Goal: Transaction & Acquisition: Book appointment/travel/reservation

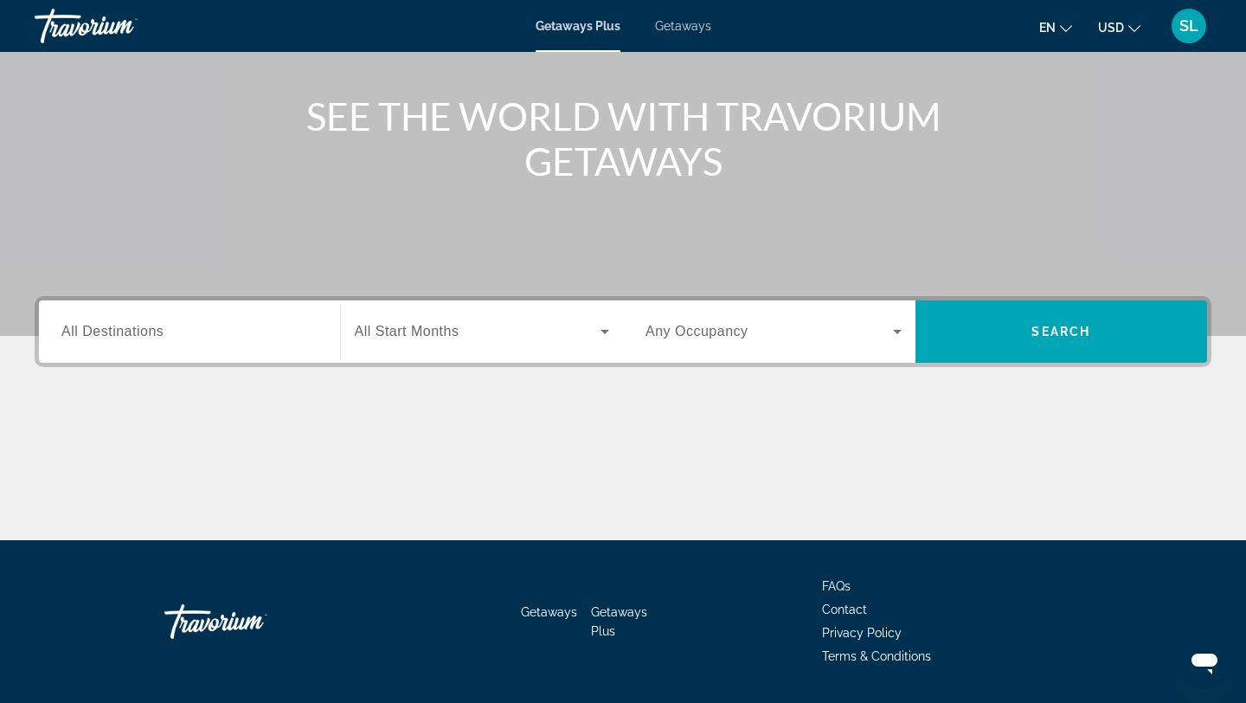
scroll to position [233, 0]
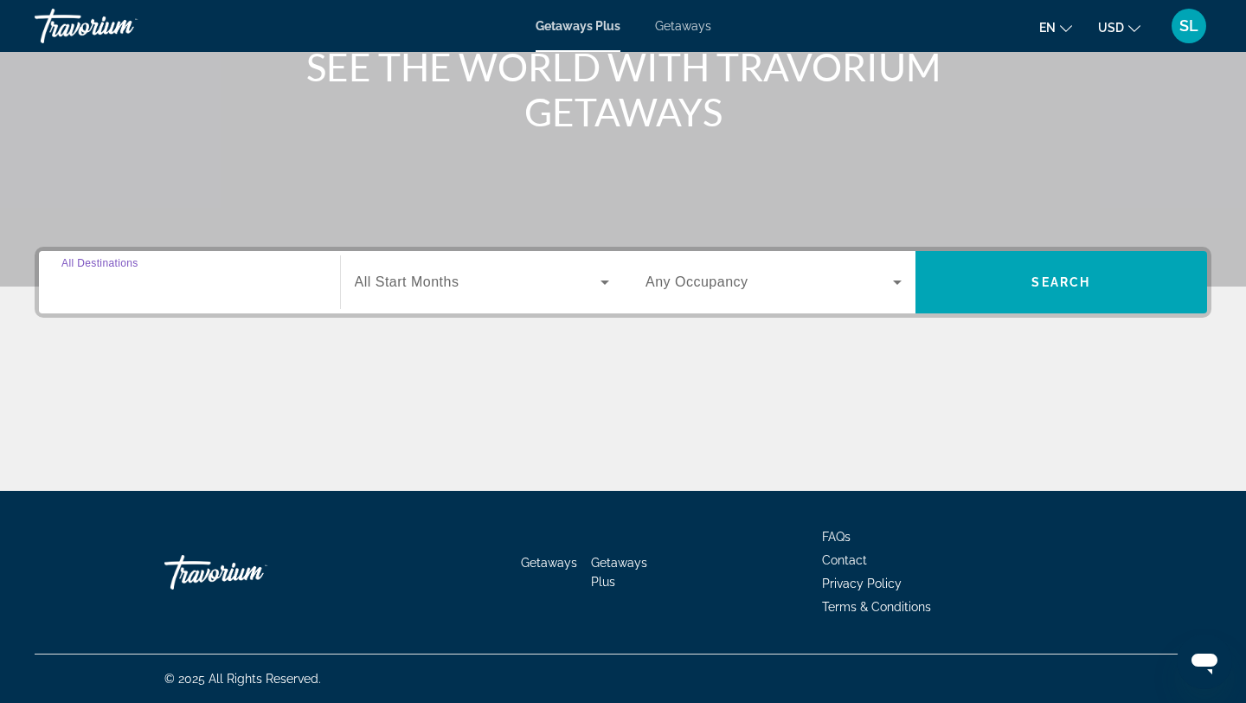
click at [279, 286] on input "Destination All Destinations" at bounding box center [189, 283] width 256 height 21
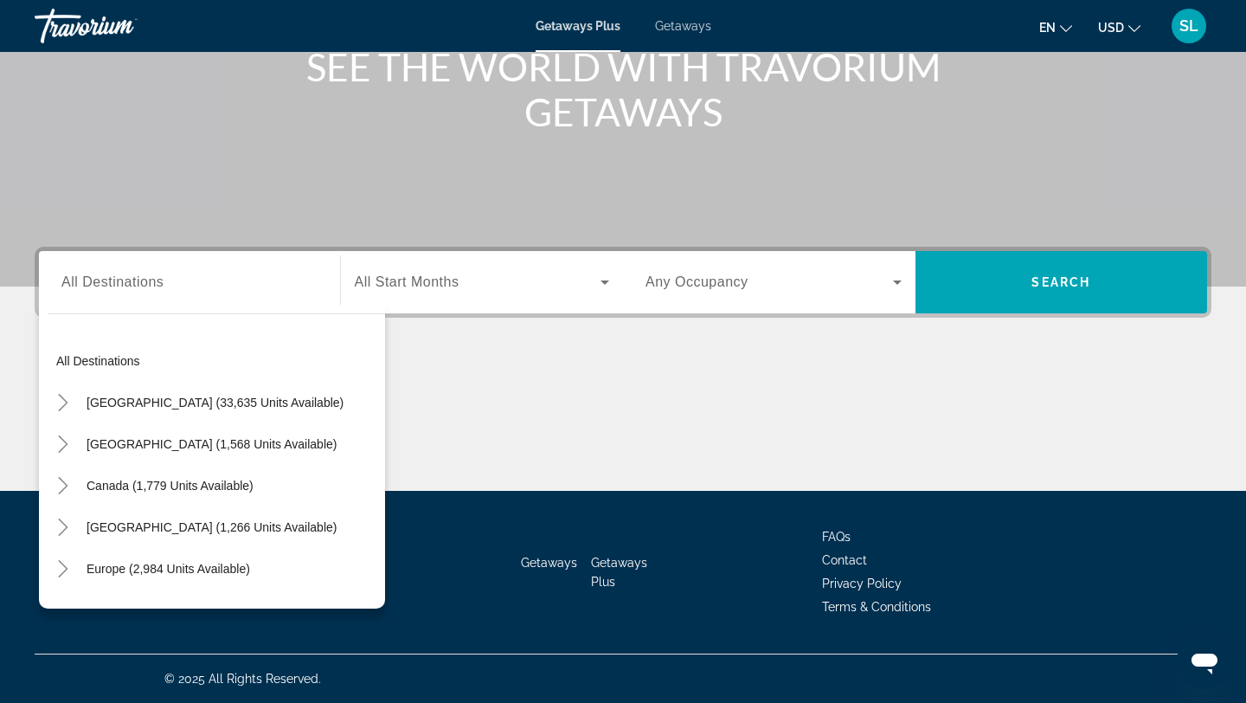
click at [534, 292] on div "Search widget" at bounding box center [482, 282] width 255 height 48
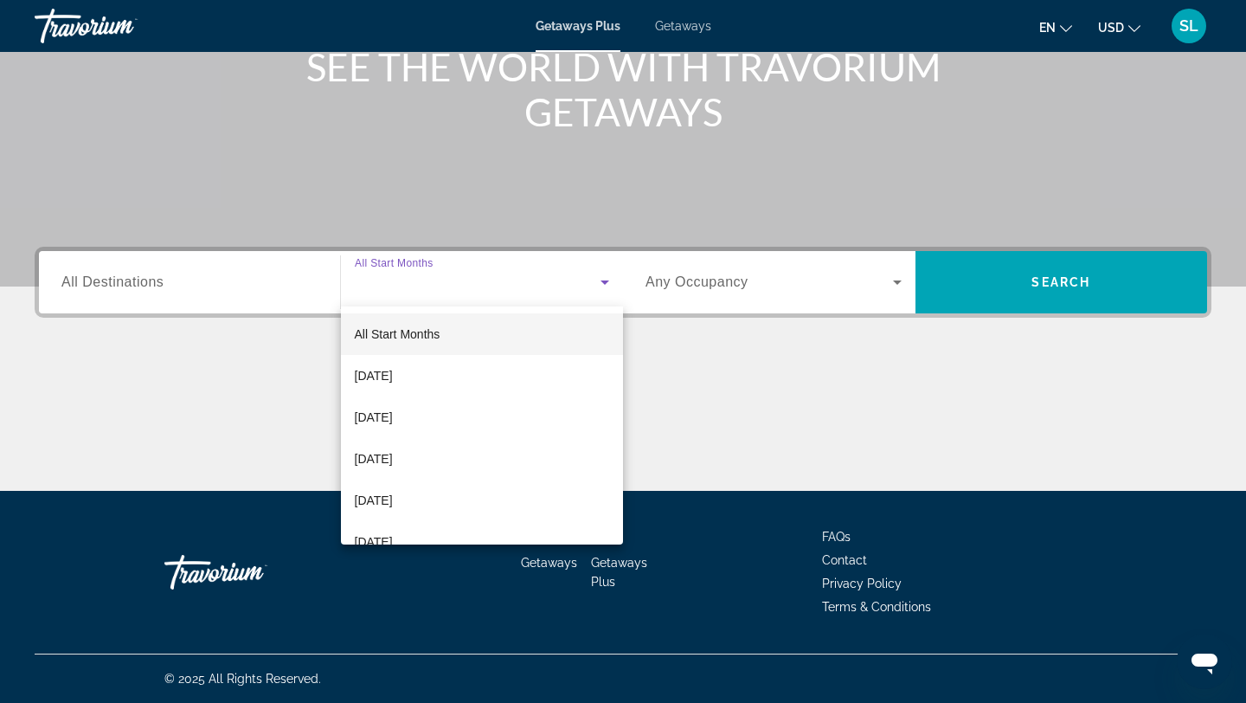
click at [259, 302] on div at bounding box center [623, 351] width 1246 height 703
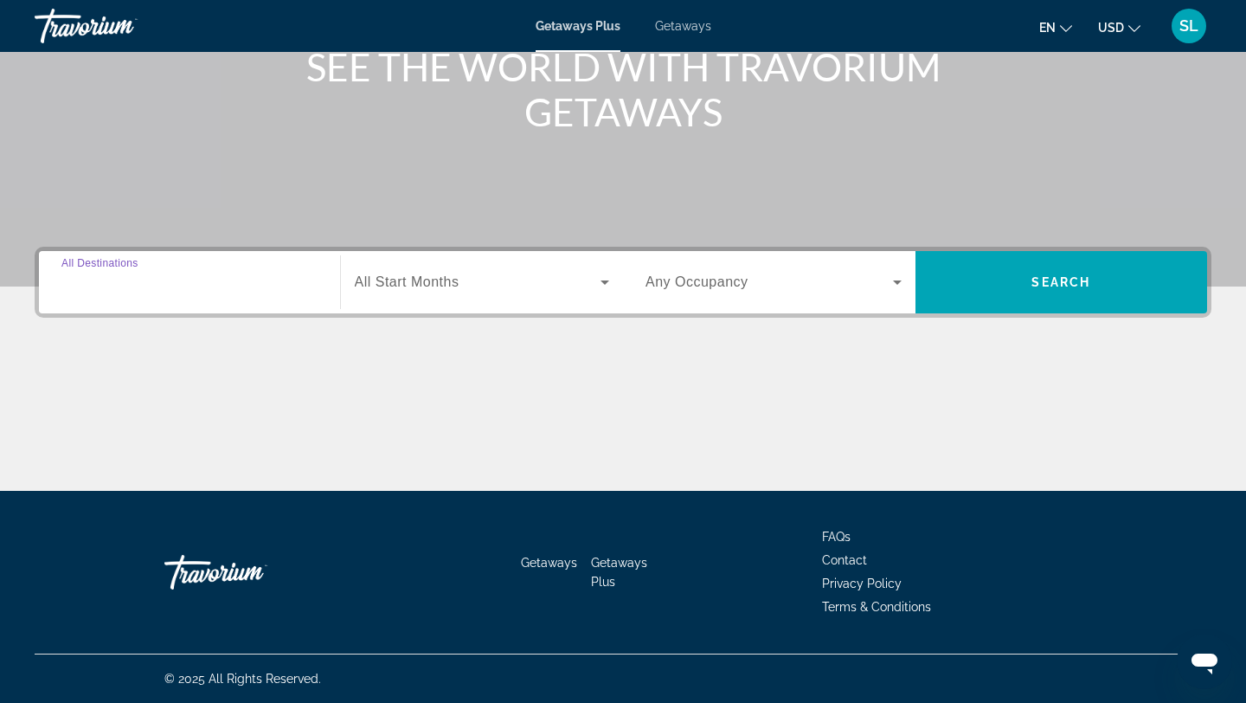
click at [251, 280] on input "Destination All Destinations" at bounding box center [189, 283] width 256 height 21
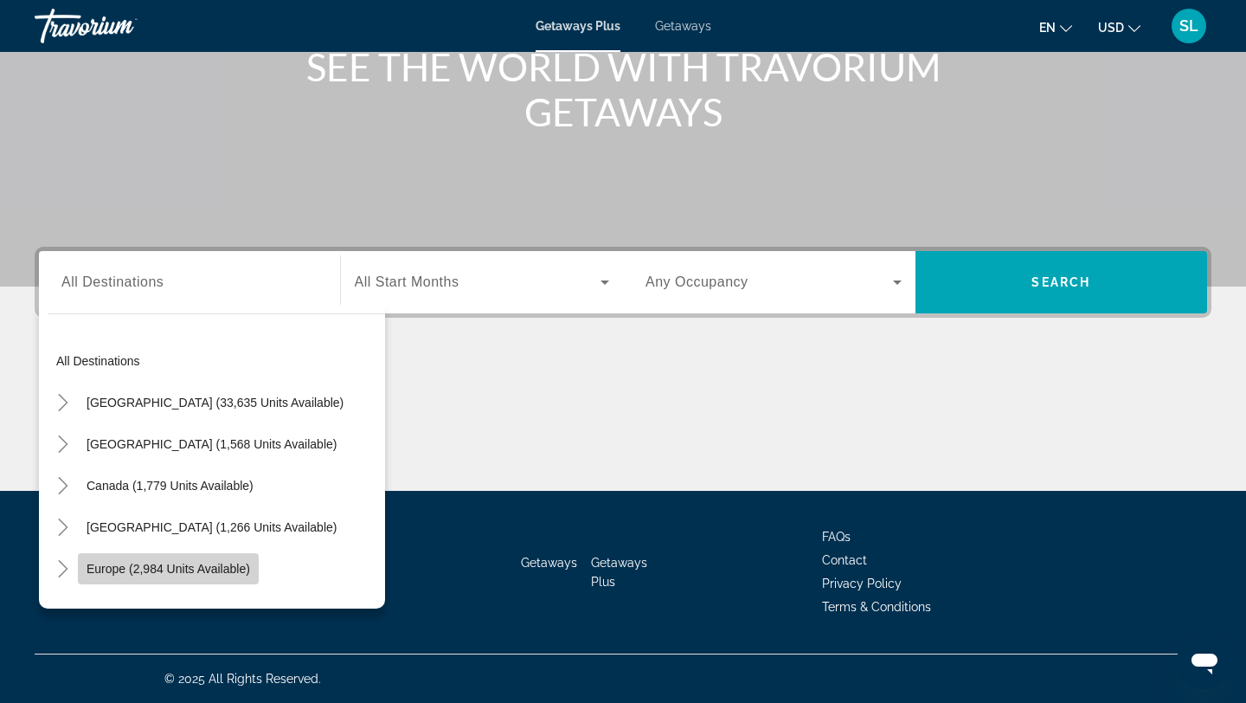
click at [243, 563] on span "Europe (2,984 units available)" at bounding box center [169, 569] width 164 height 14
type input "**********"
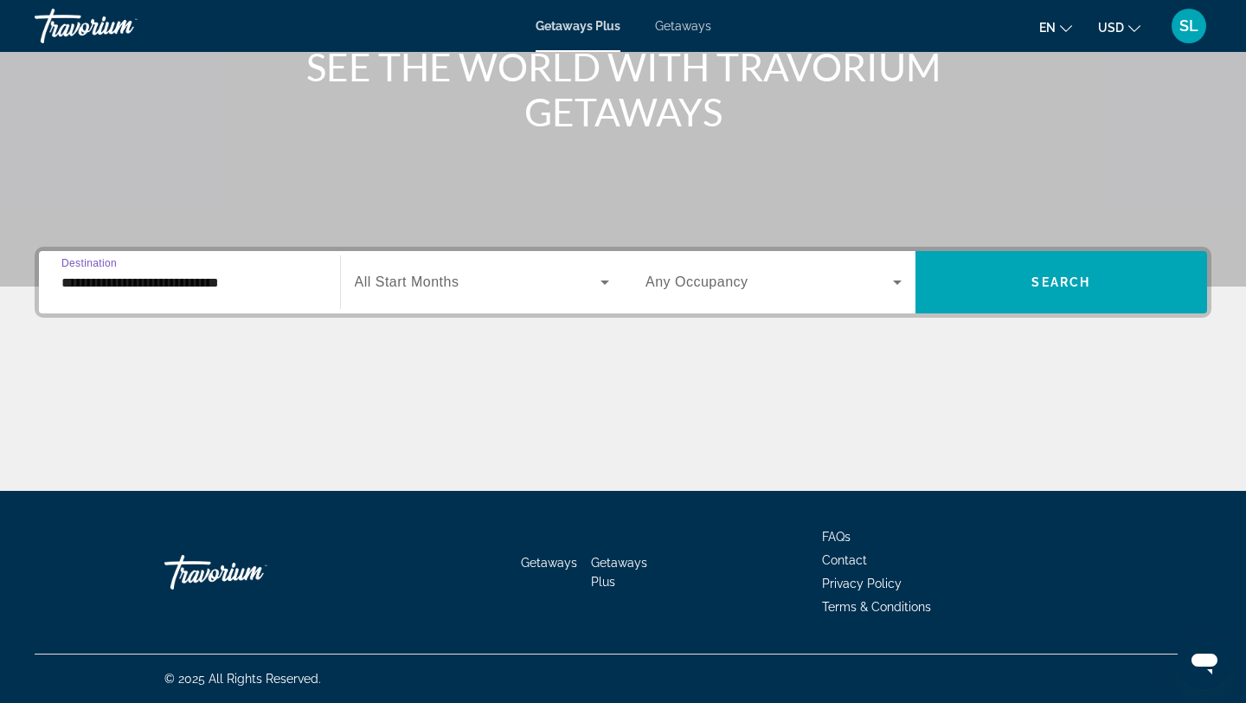
click at [520, 280] on span "Search widget" at bounding box center [478, 282] width 247 height 21
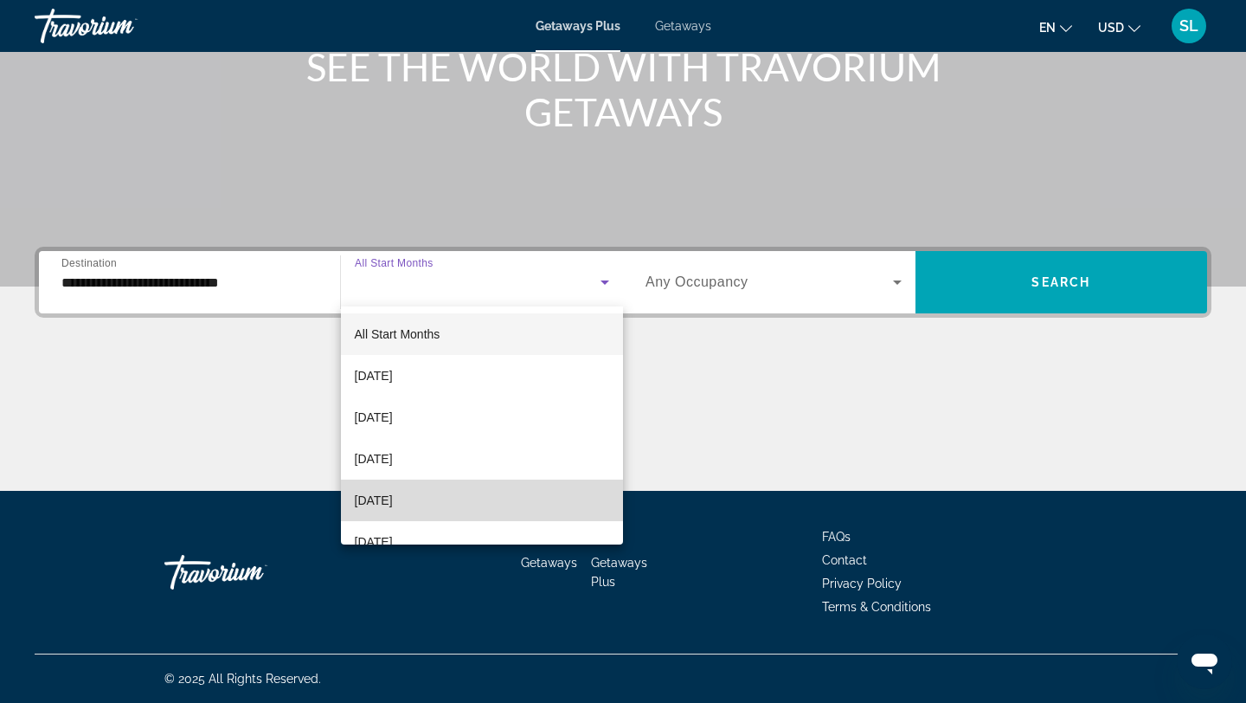
click at [450, 503] on mat-option "[DATE]" at bounding box center [482, 500] width 283 height 42
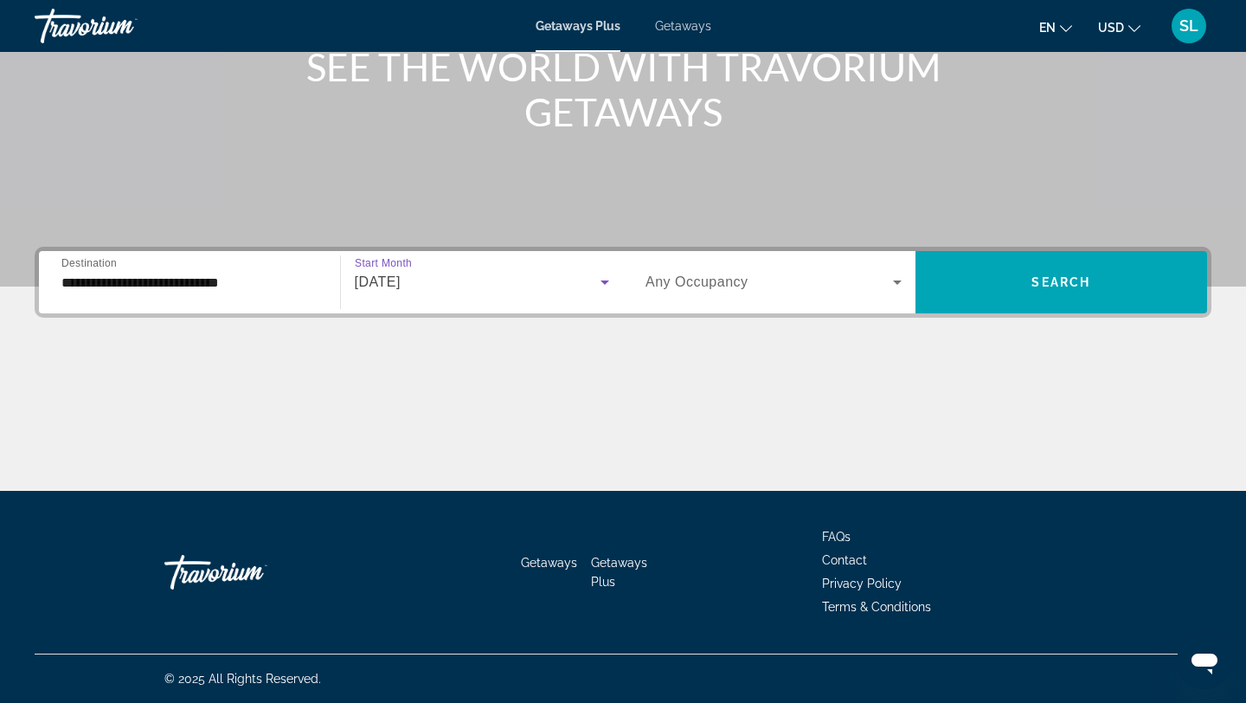
click at [796, 294] on div "Search widget" at bounding box center [773, 282] width 256 height 48
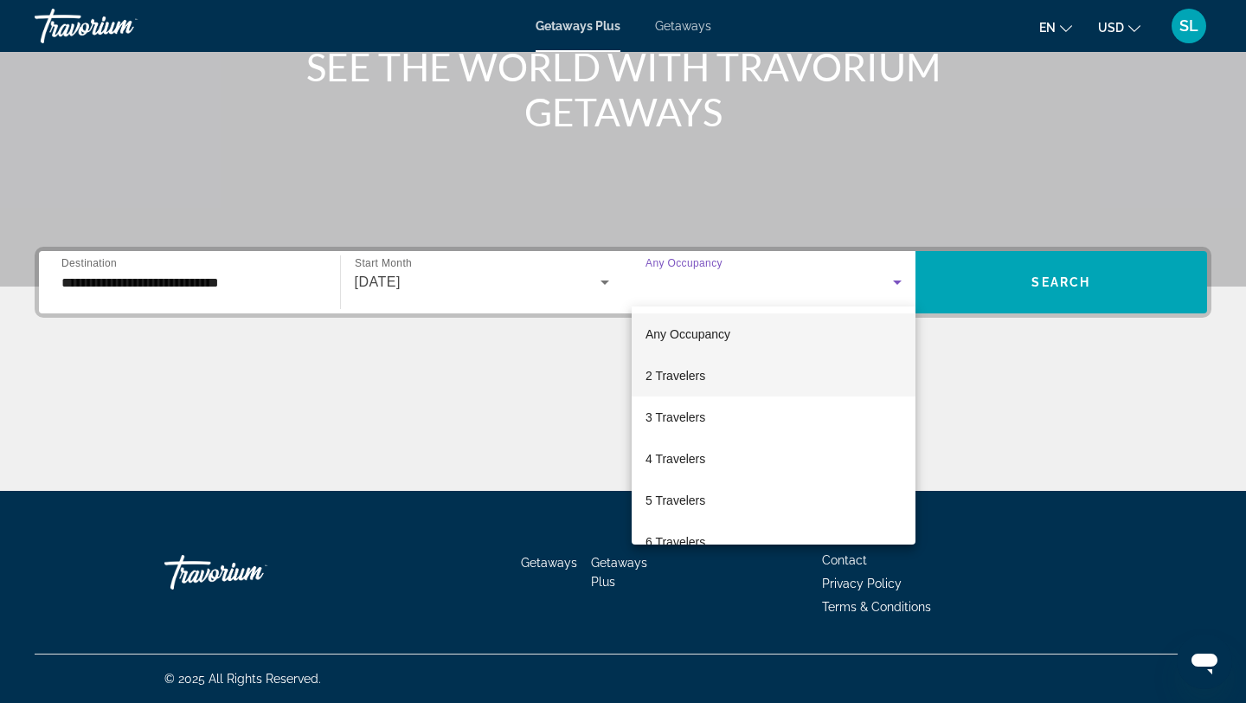
click at [749, 372] on mat-option "2 Travelers" at bounding box center [774, 376] width 284 height 42
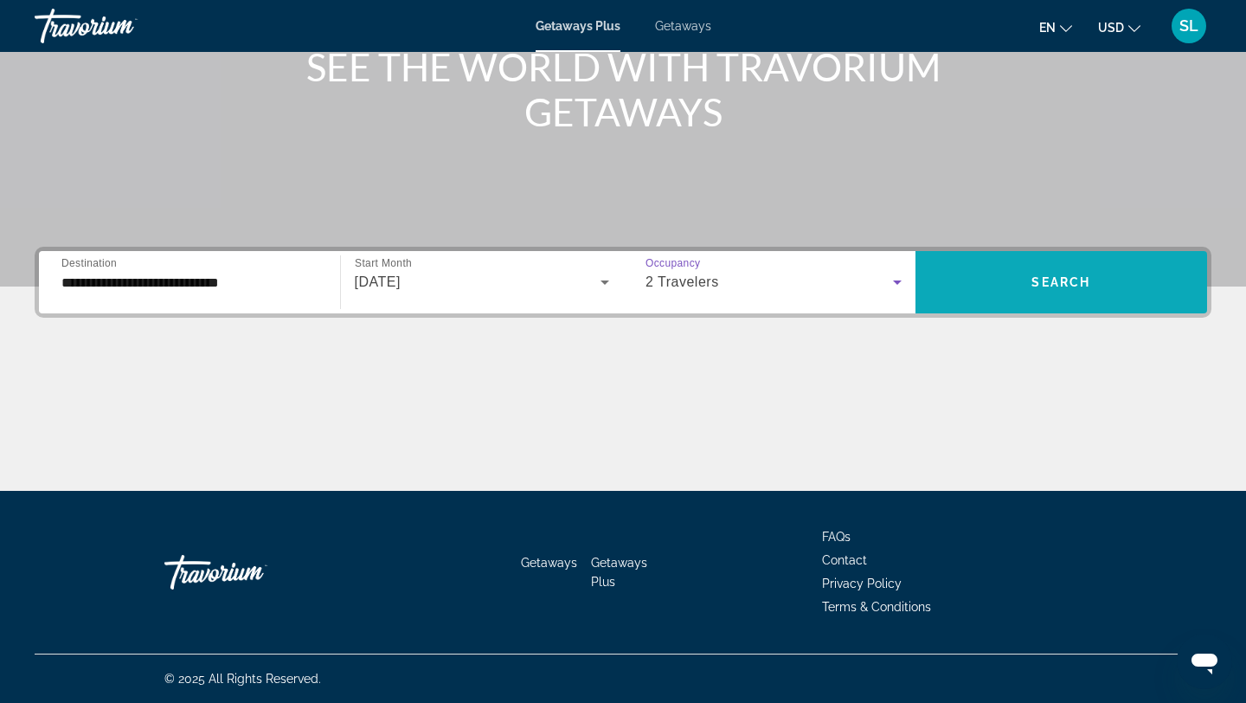
click at [1008, 284] on span "Search widget" at bounding box center [1061, 282] width 292 height 42
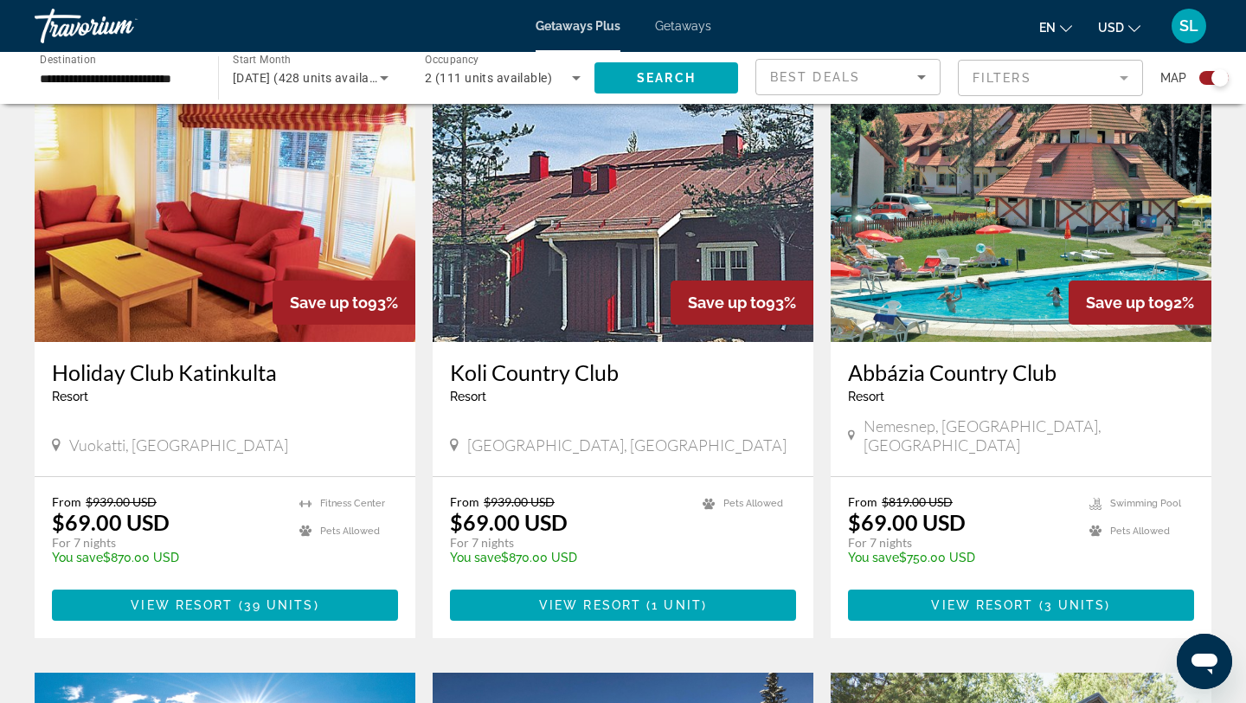
scroll to position [642, 0]
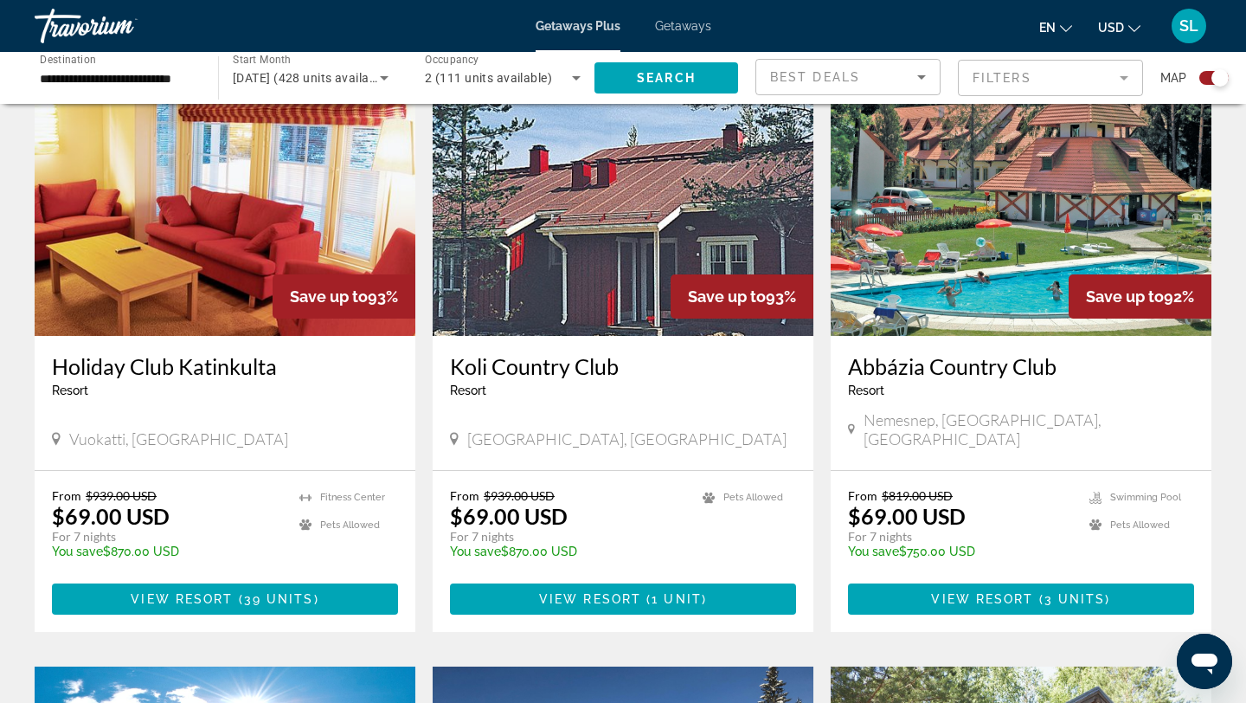
click at [581, 241] on img "Main content" at bounding box center [623, 197] width 381 height 277
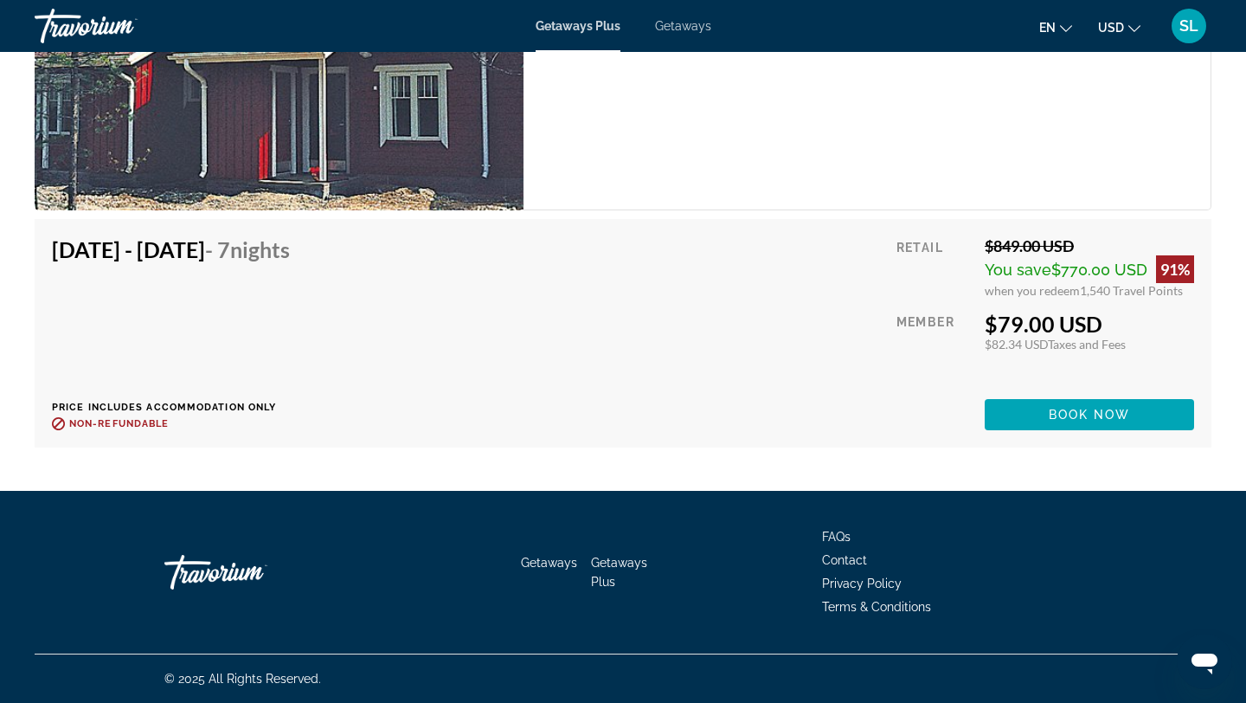
scroll to position [2607, 0]
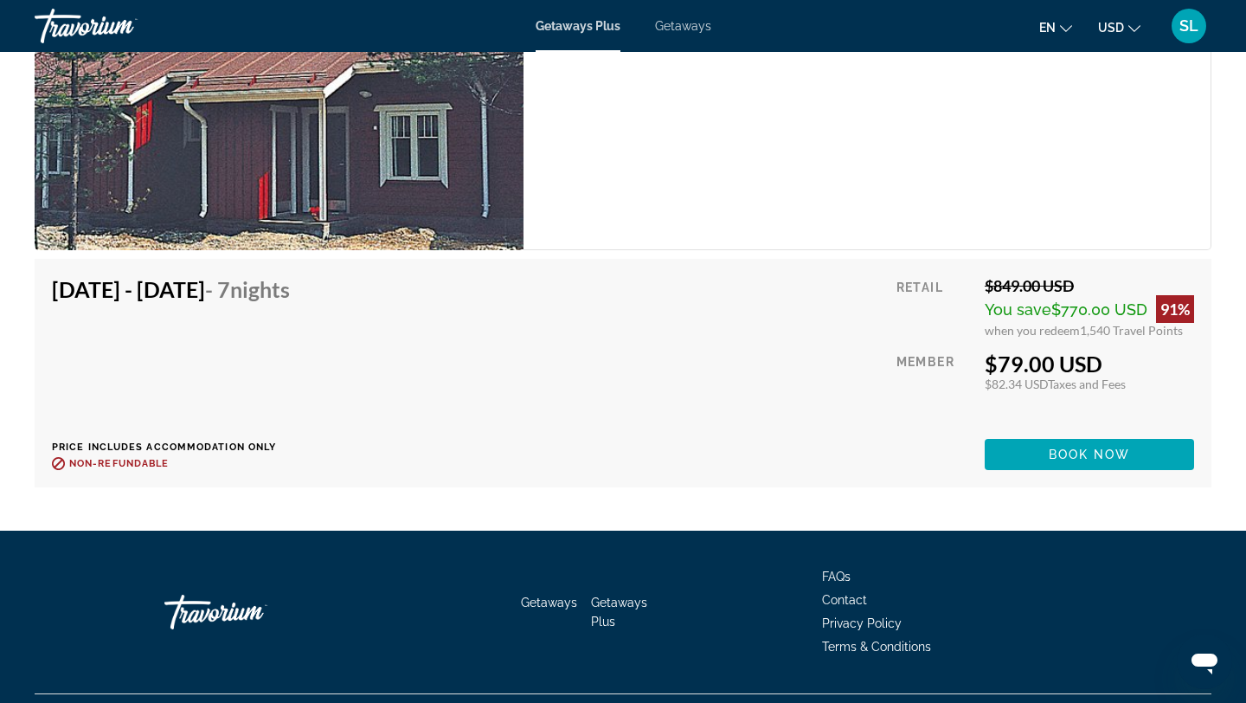
click at [676, 24] on span "Getaways" at bounding box center [683, 26] width 56 height 14
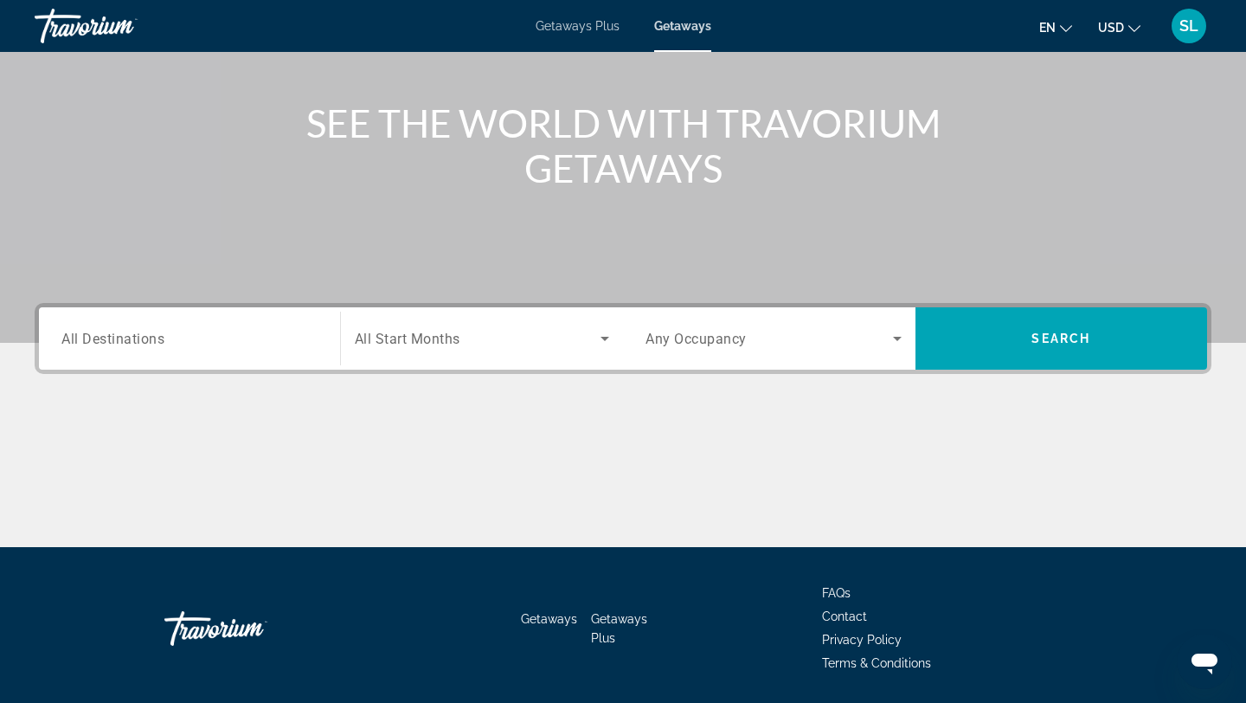
scroll to position [233, 0]
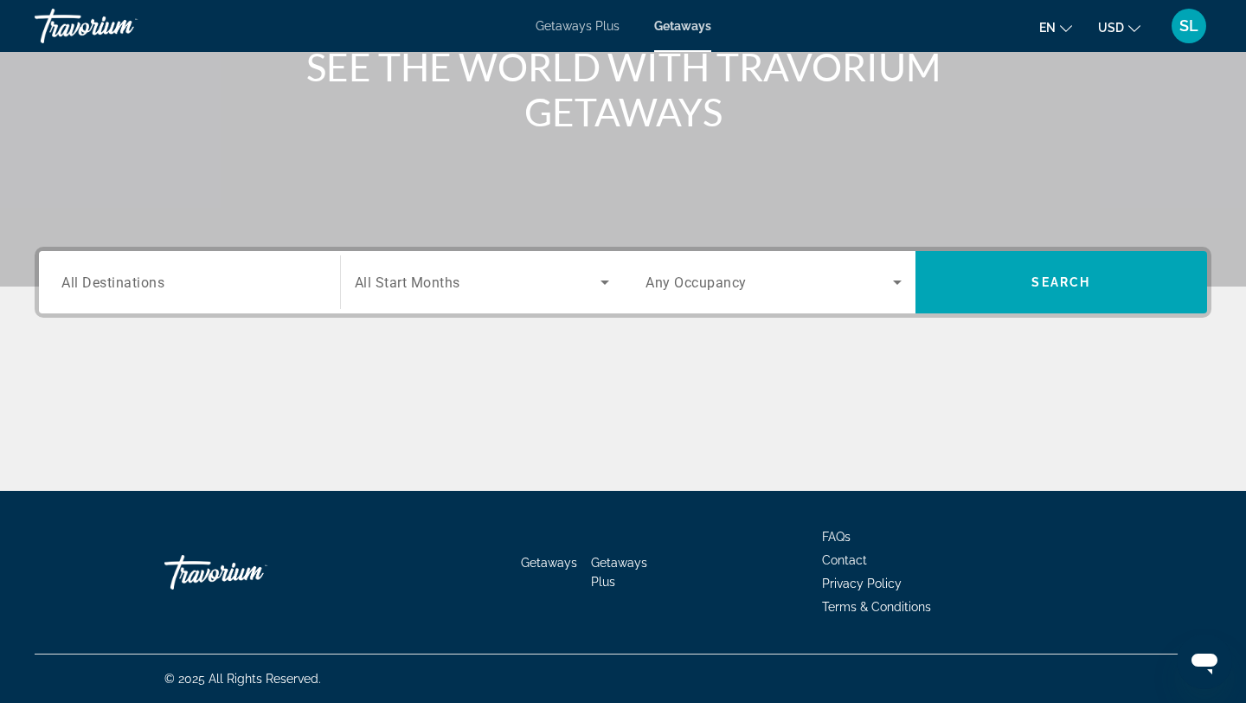
click at [302, 295] on div "Search widget" at bounding box center [189, 282] width 256 height 49
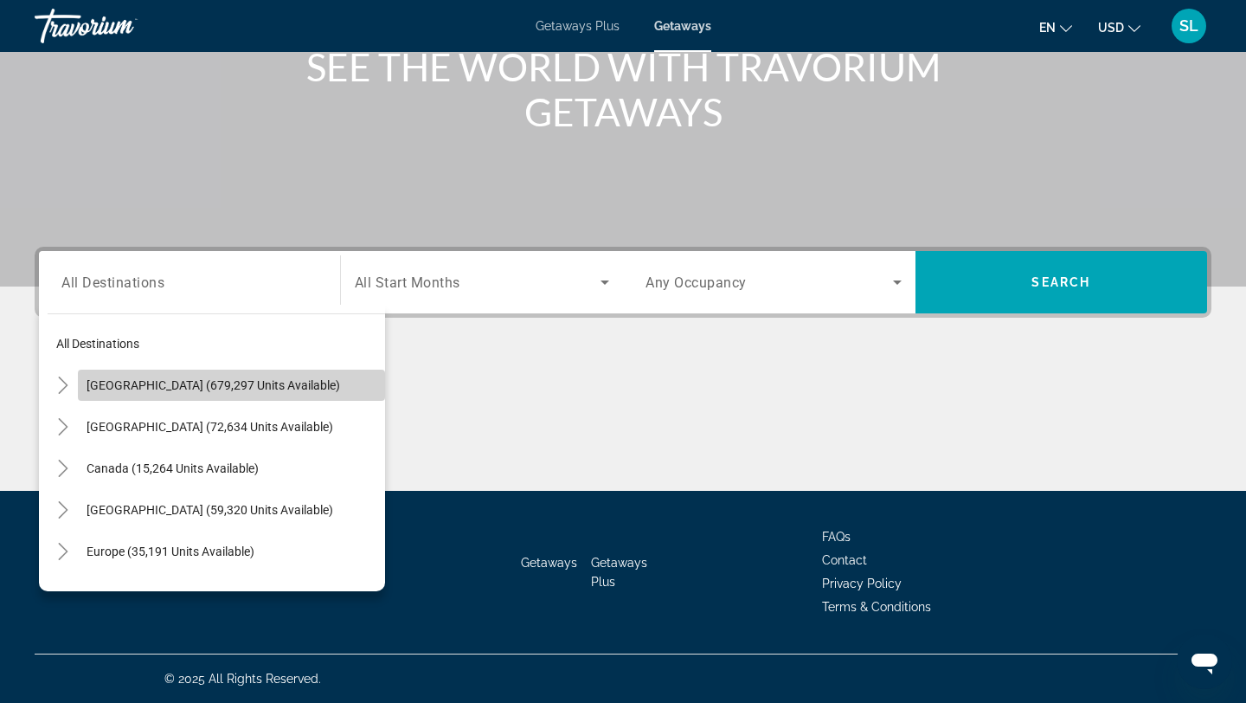
click at [264, 394] on span "Search widget" at bounding box center [231, 385] width 307 height 42
type input "**********"
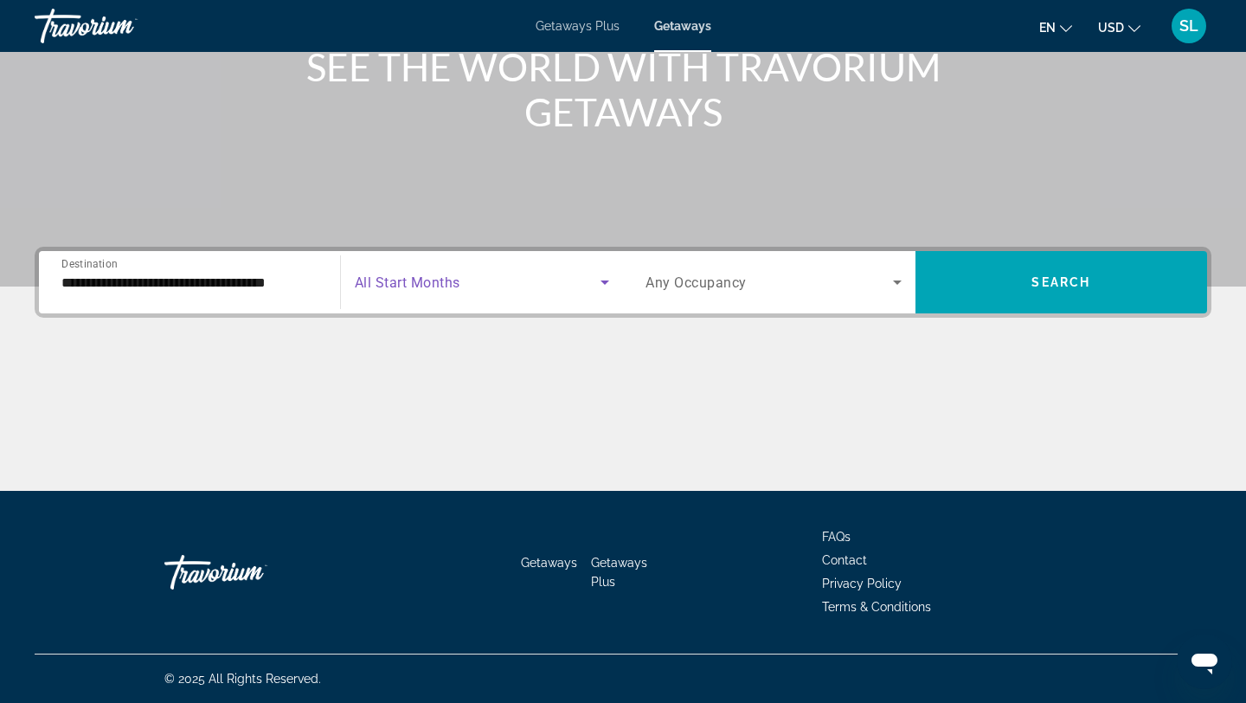
click at [469, 284] on span "Search widget" at bounding box center [478, 282] width 247 height 21
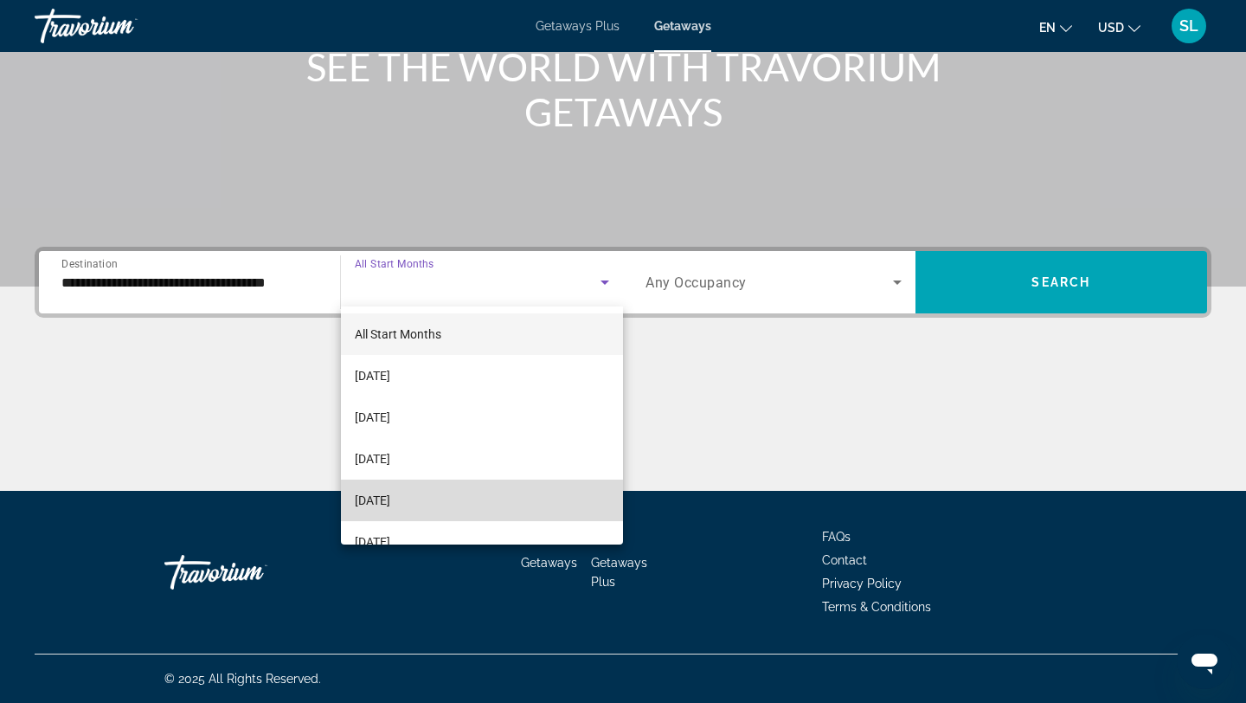
click at [446, 507] on mat-option "[DATE]" at bounding box center [482, 500] width 283 height 42
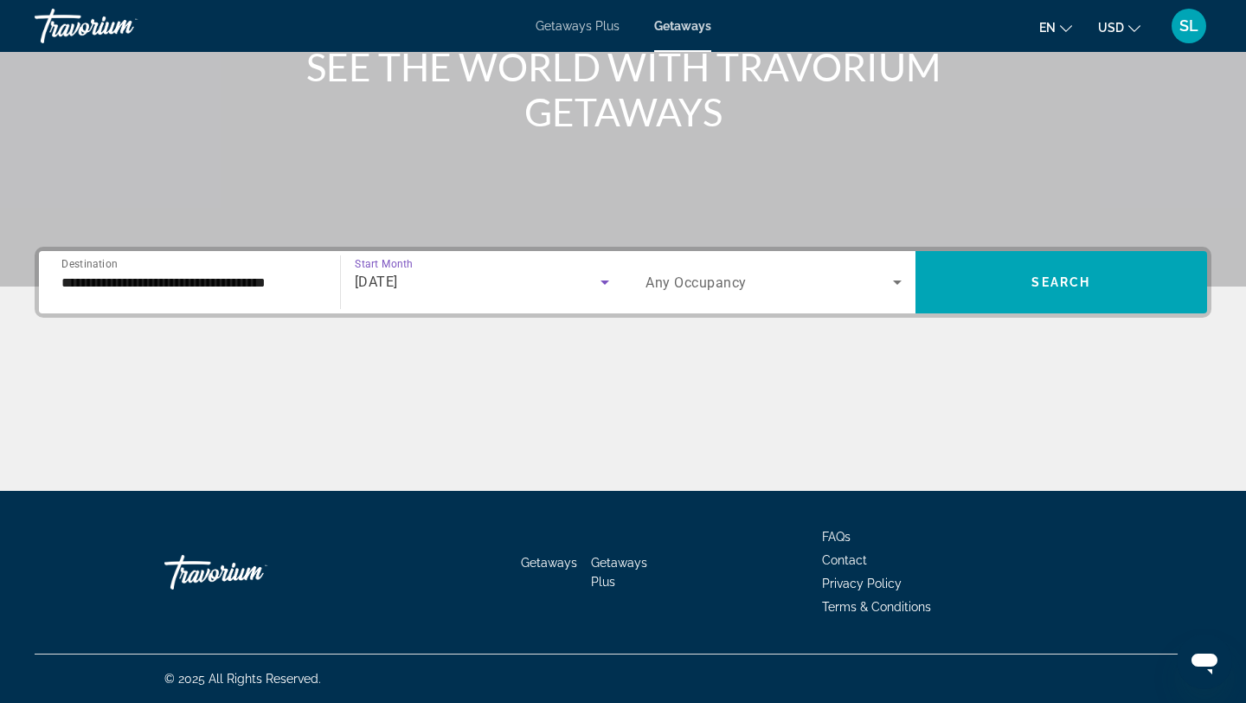
click at [748, 295] on div "Search widget" at bounding box center [773, 282] width 256 height 48
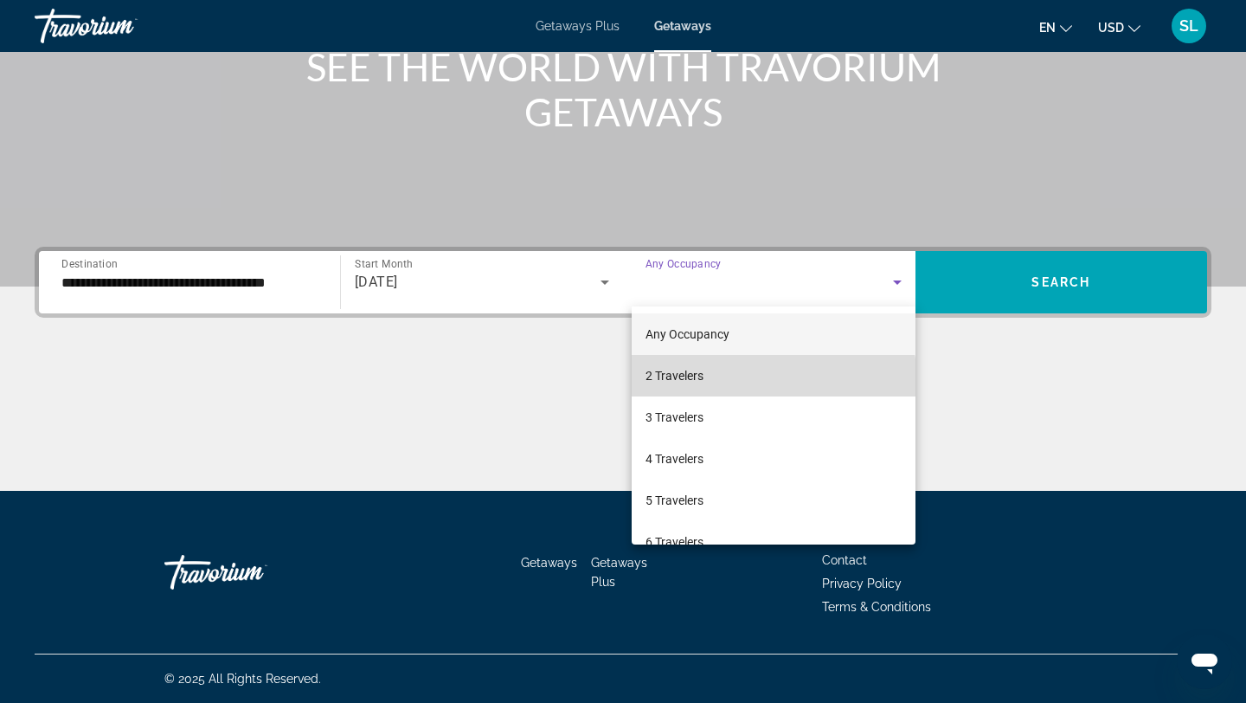
click at [717, 390] on mat-option "2 Travelers" at bounding box center [774, 376] width 284 height 42
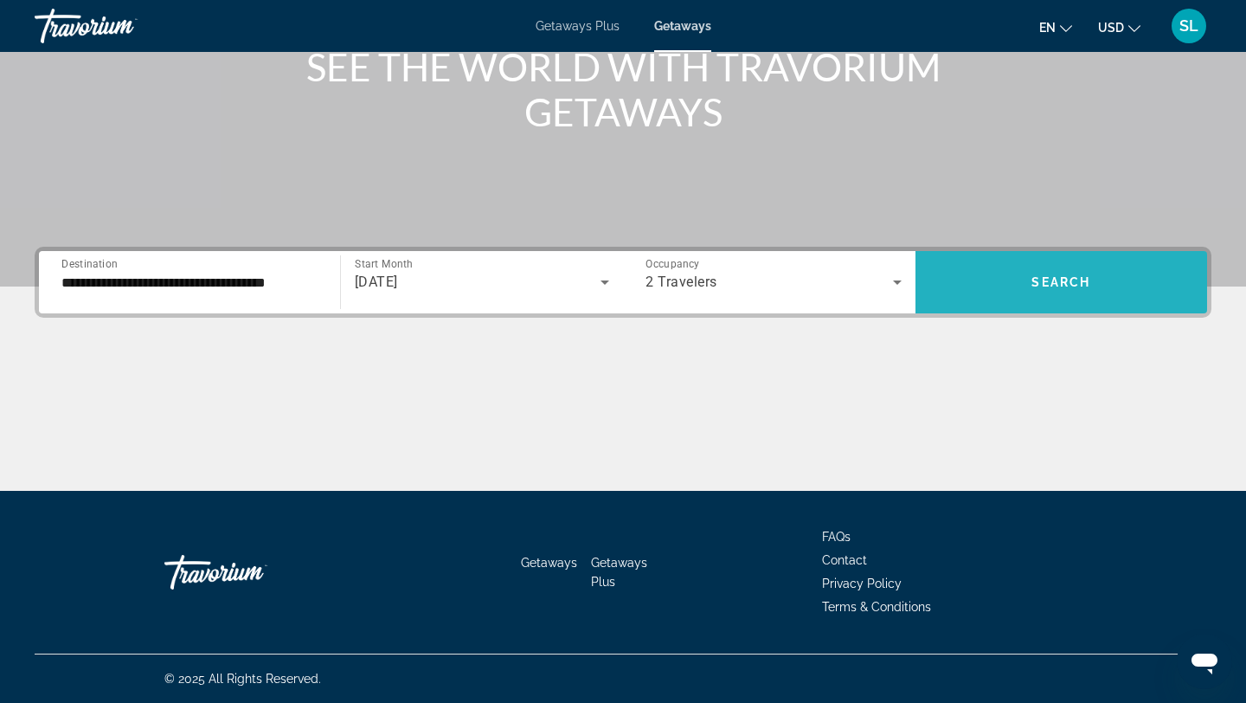
click at [997, 253] on span "Search widget" at bounding box center [1061, 282] width 292 height 62
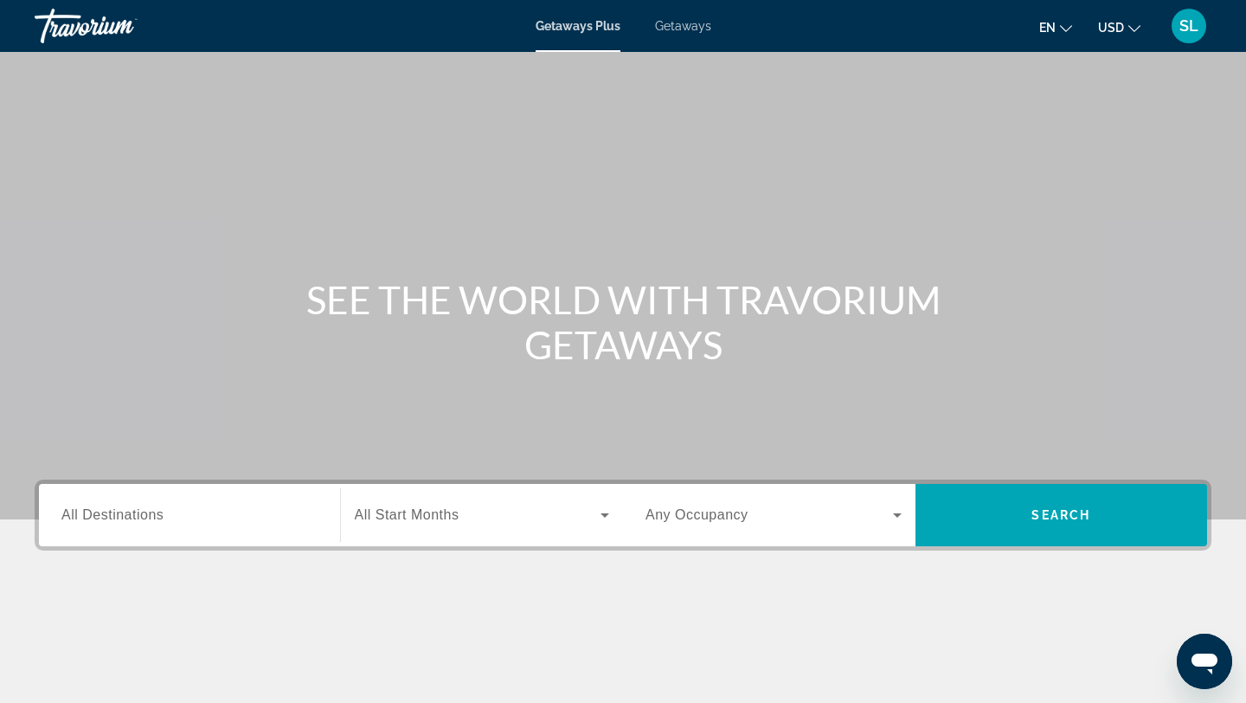
click at [235, 509] on input "Destination All Destinations" at bounding box center [189, 515] width 256 height 21
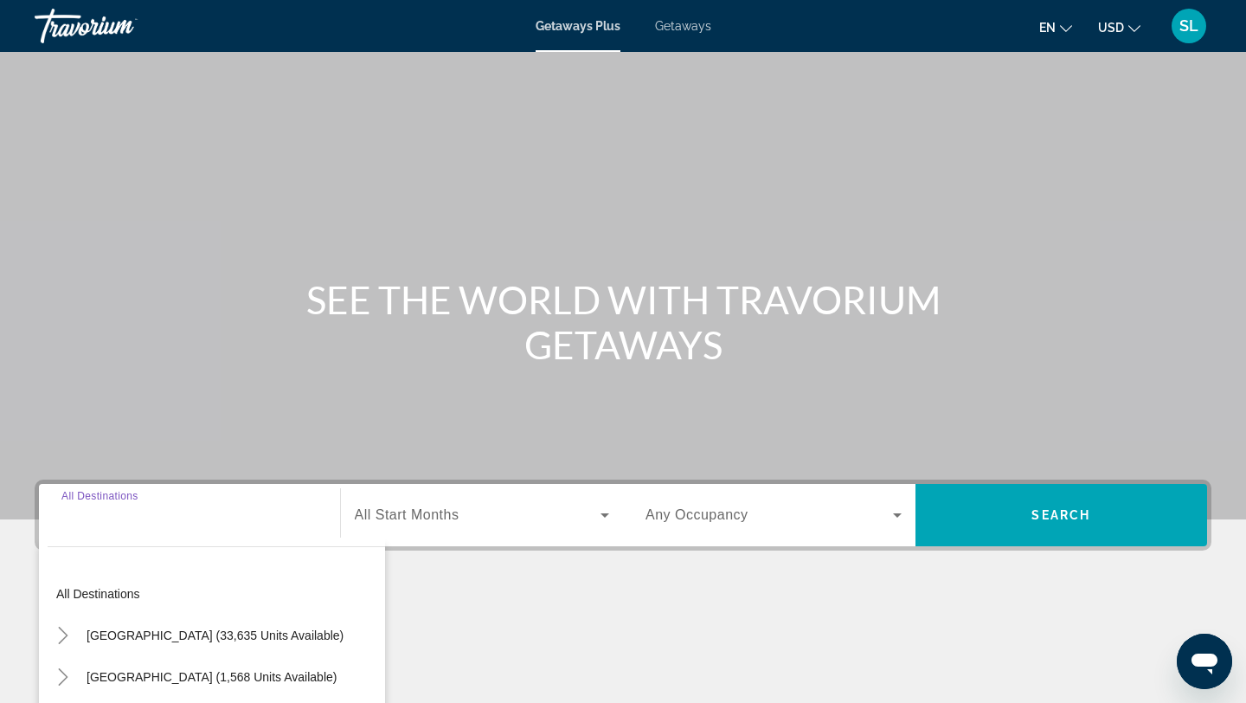
click at [1069, 22] on icon "Change language" at bounding box center [1066, 28] width 12 height 12
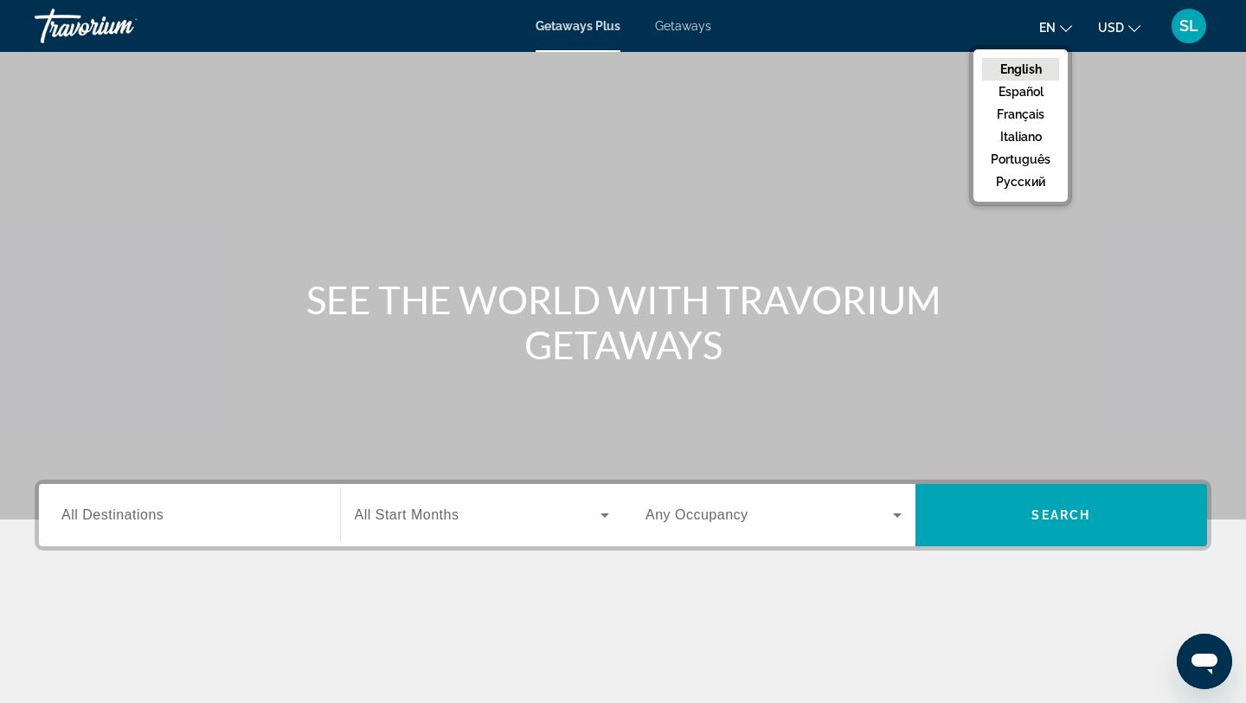
click at [884, 217] on div "Main content" at bounding box center [623, 259] width 1246 height 519
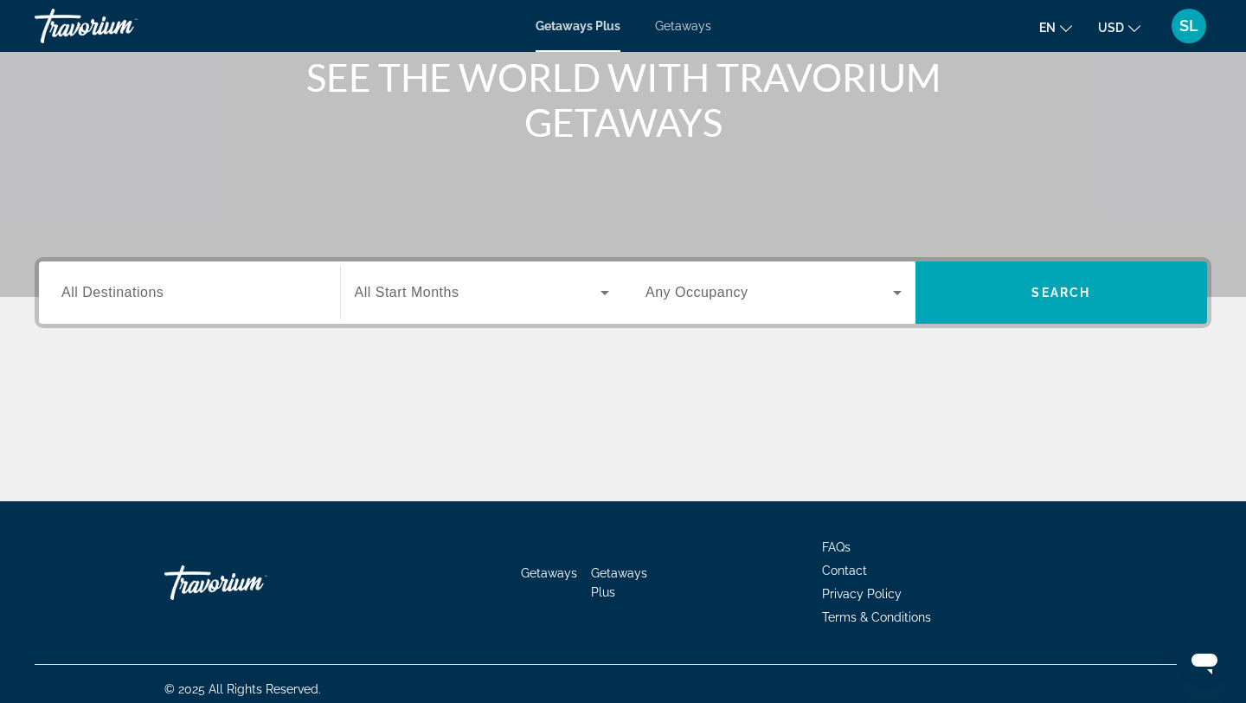
scroll to position [221, 0]
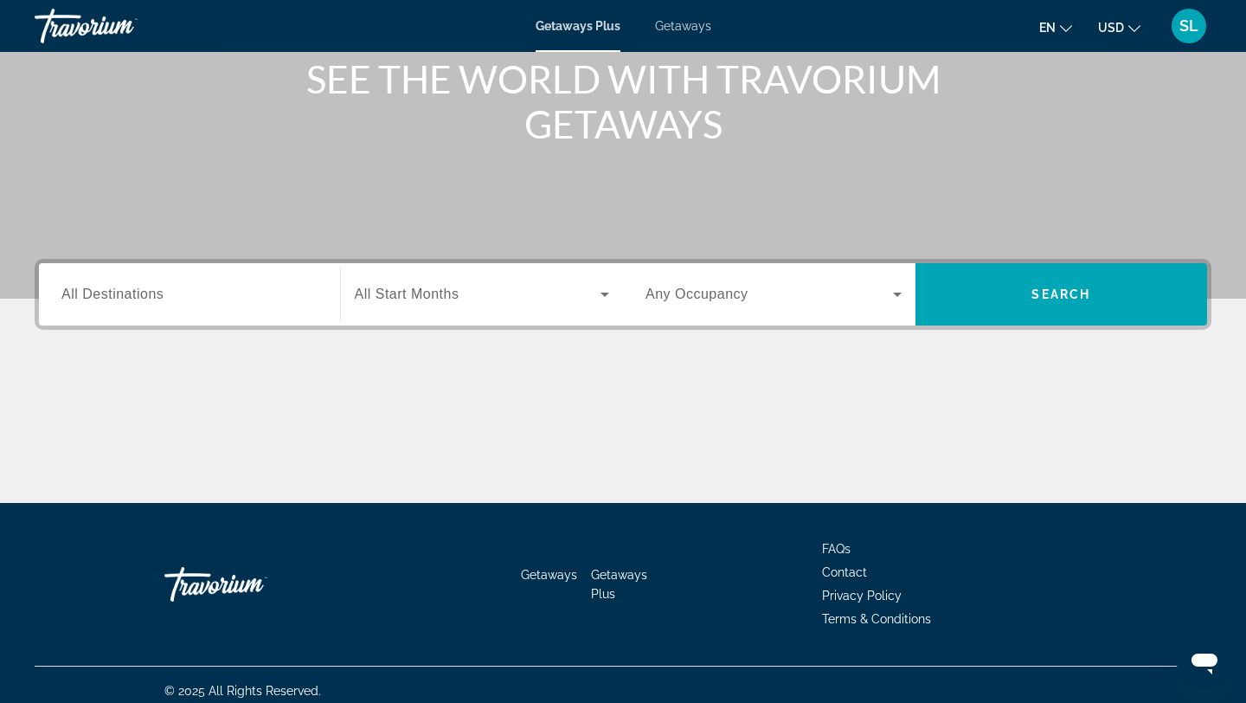
click at [173, 314] on div "Search widget" at bounding box center [189, 294] width 256 height 49
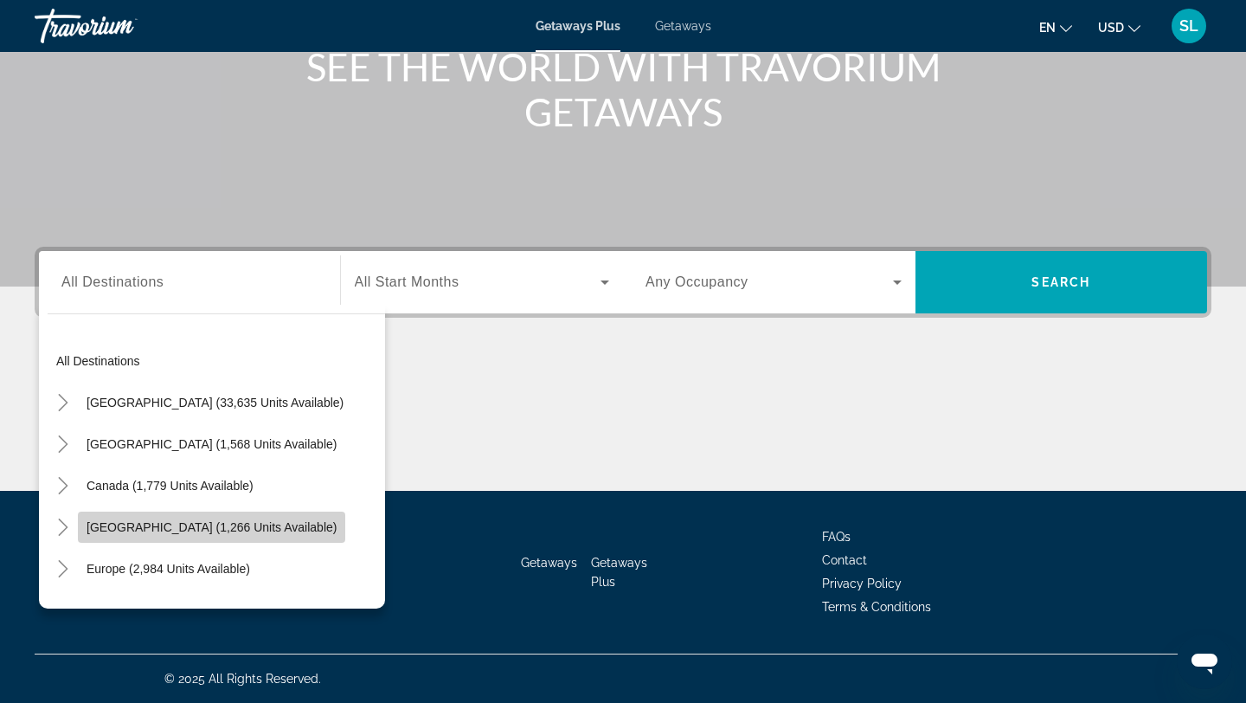
click at [247, 537] on span "Search widget" at bounding box center [211, 527] width 267 height 42
type input "**********"
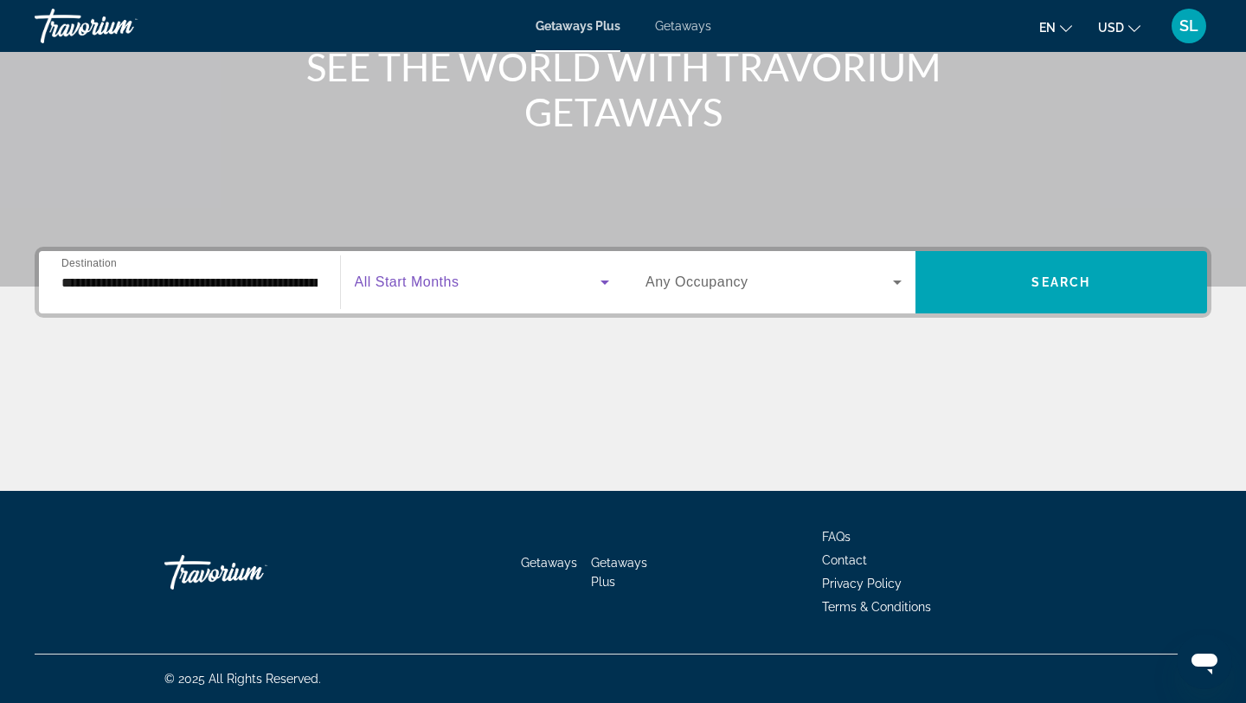
click at [538, 291] on span "Search widget" at bounding box center [478, 282] width 247 height 21
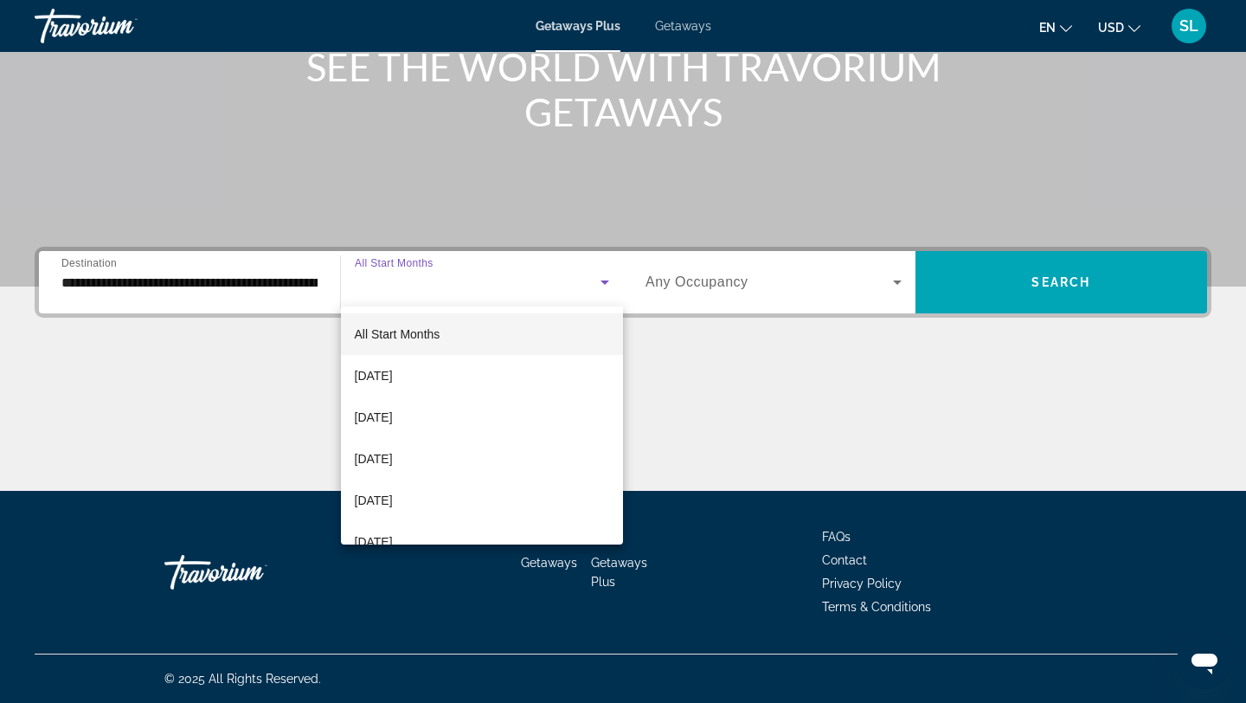
click at [686, 30] on div at bounding box center [623, 351] width 1246 height 703
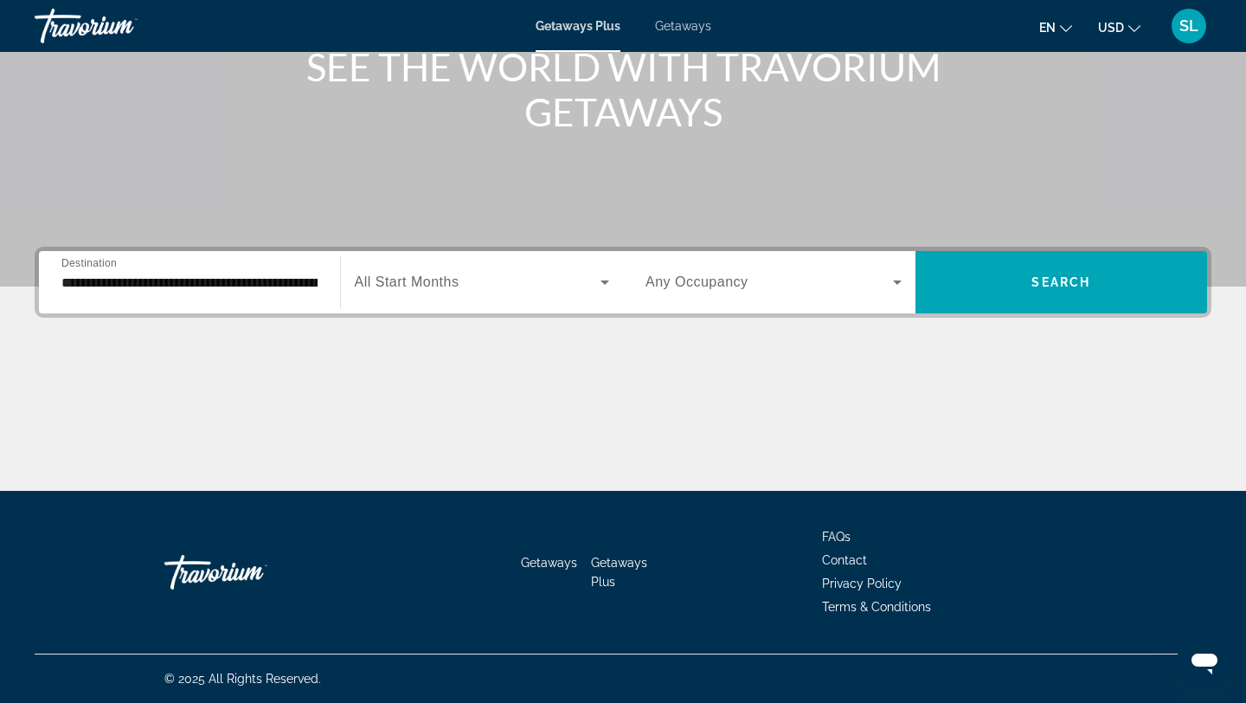
click at [682, 35] on div "Getaways Plus Getaways en English Español Français Italiano Português русский U…" at bounding box center [623, 25] width 1246 height 45
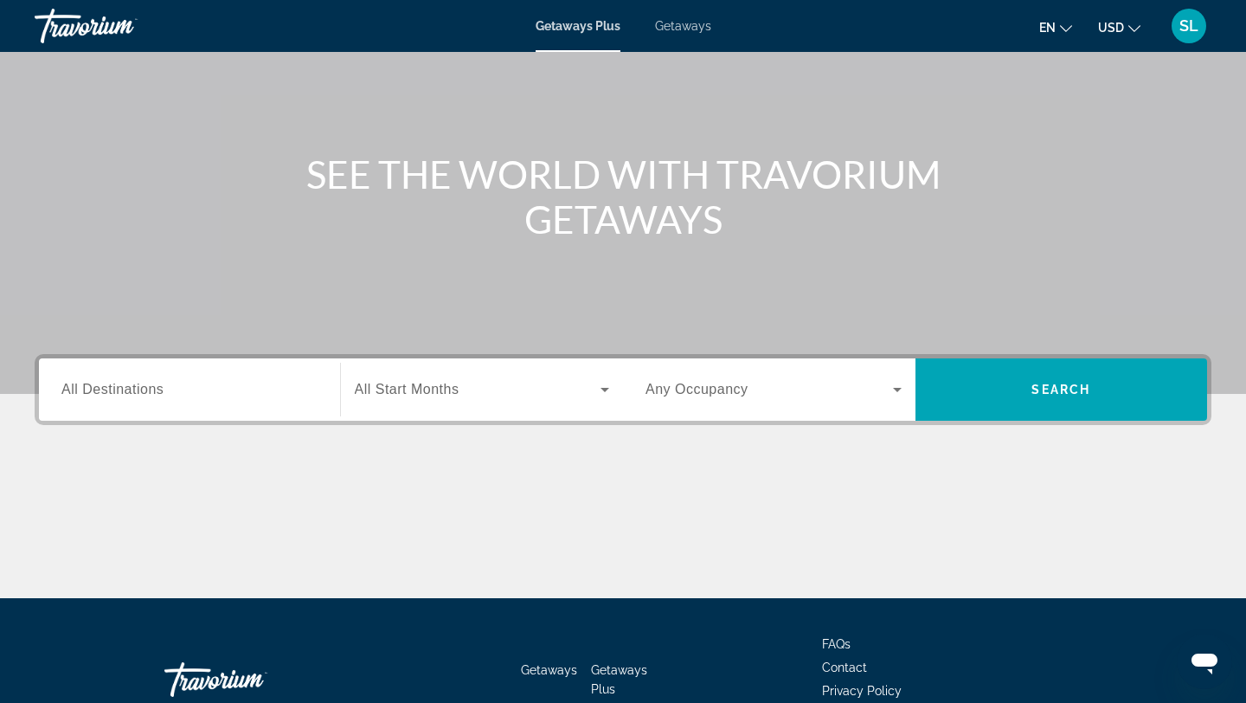
scroll to position [132, 0]
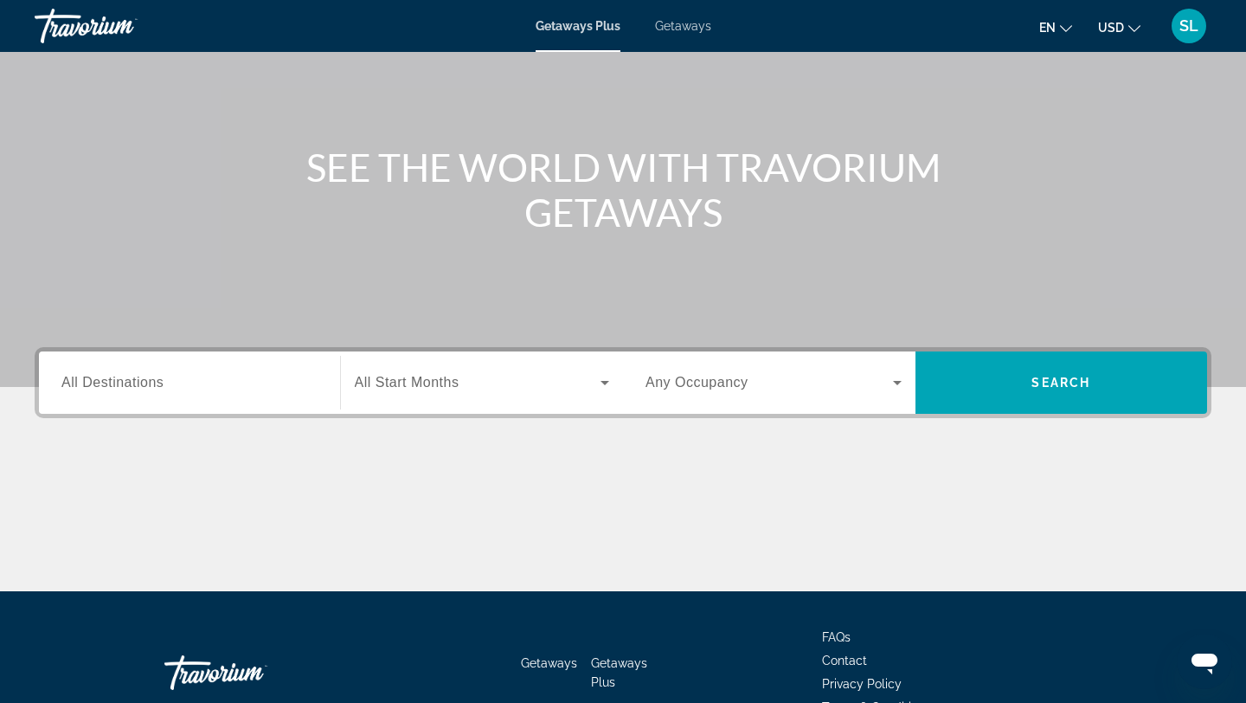
click at [308, 392] on div "Search widget" at bounding box center [189, 382] width 256 height 49
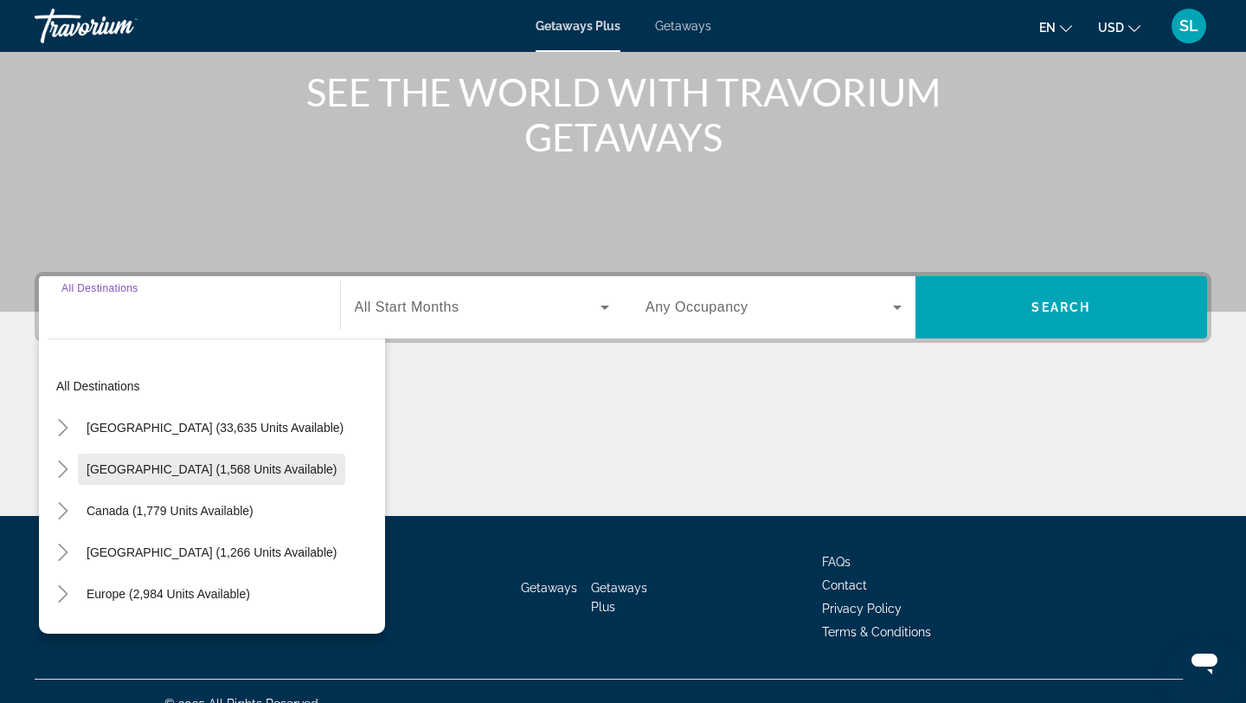
scroll to position [233, 0]
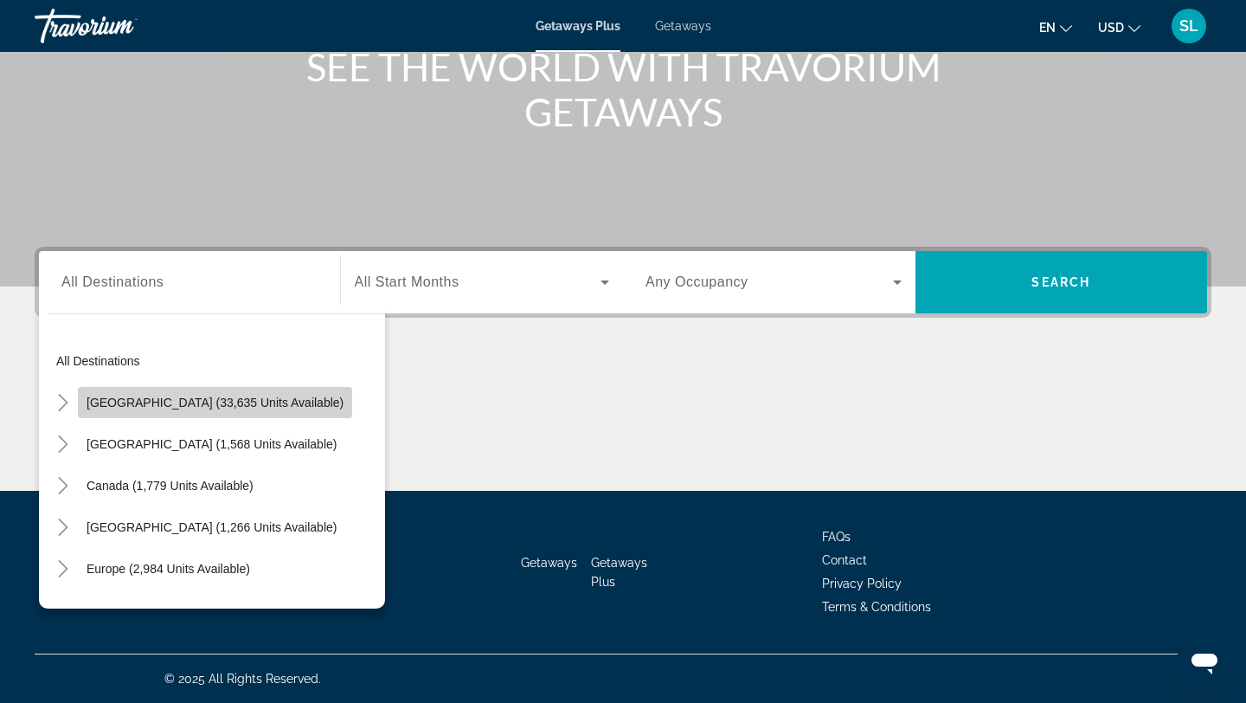
click at [237, 413] on span "Search widget" at bounding box center [215, 403] width 274 height 42
type input "**********"
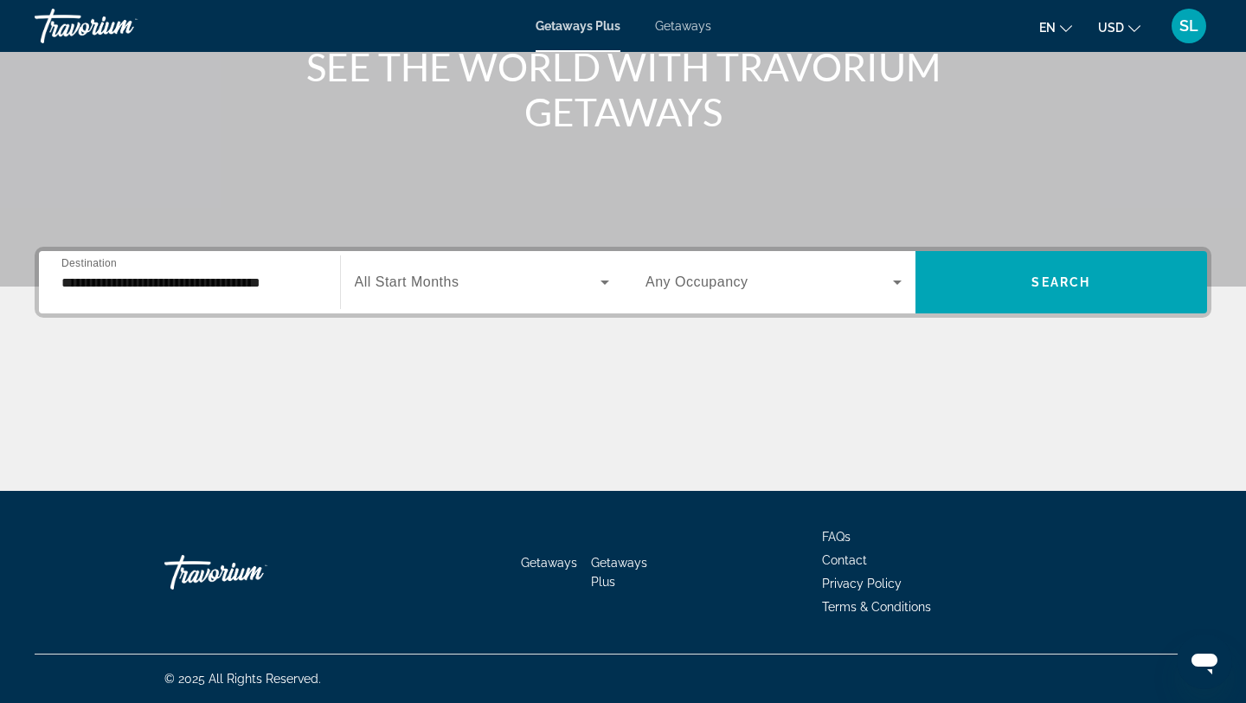
click at [566, 302] on div "Search widget" at bounding box center [482, 282] width 255 height 48
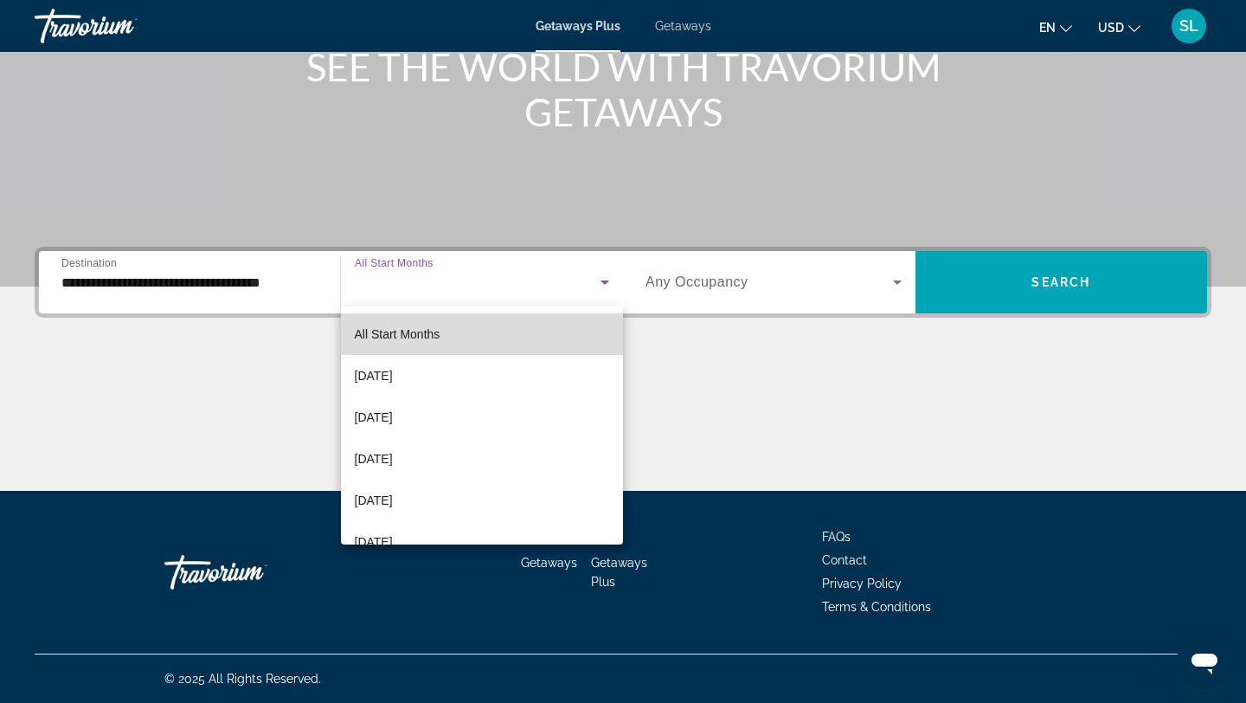
click at [502, 341] on mat-option "All Start Months" at bounding box center [482, 334] width 283 height 42
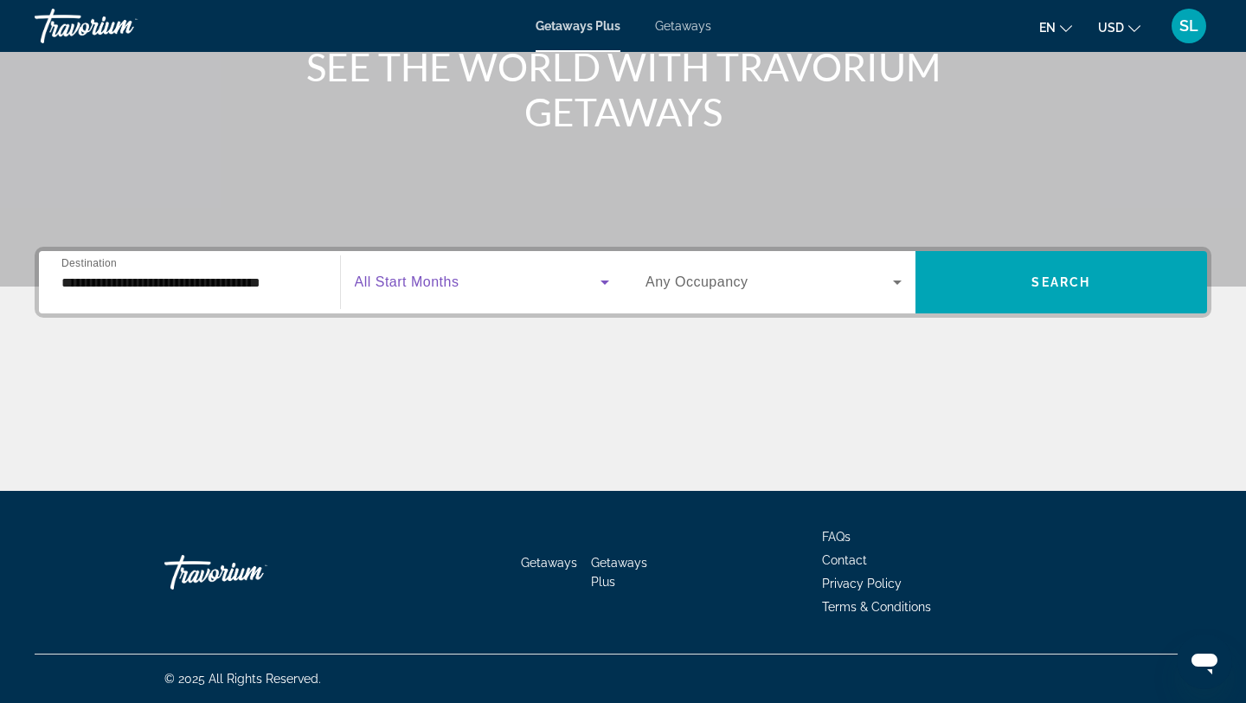
click at [851, 276] on span "Search widget" at bounding box center [768, 282] width 247 height 21
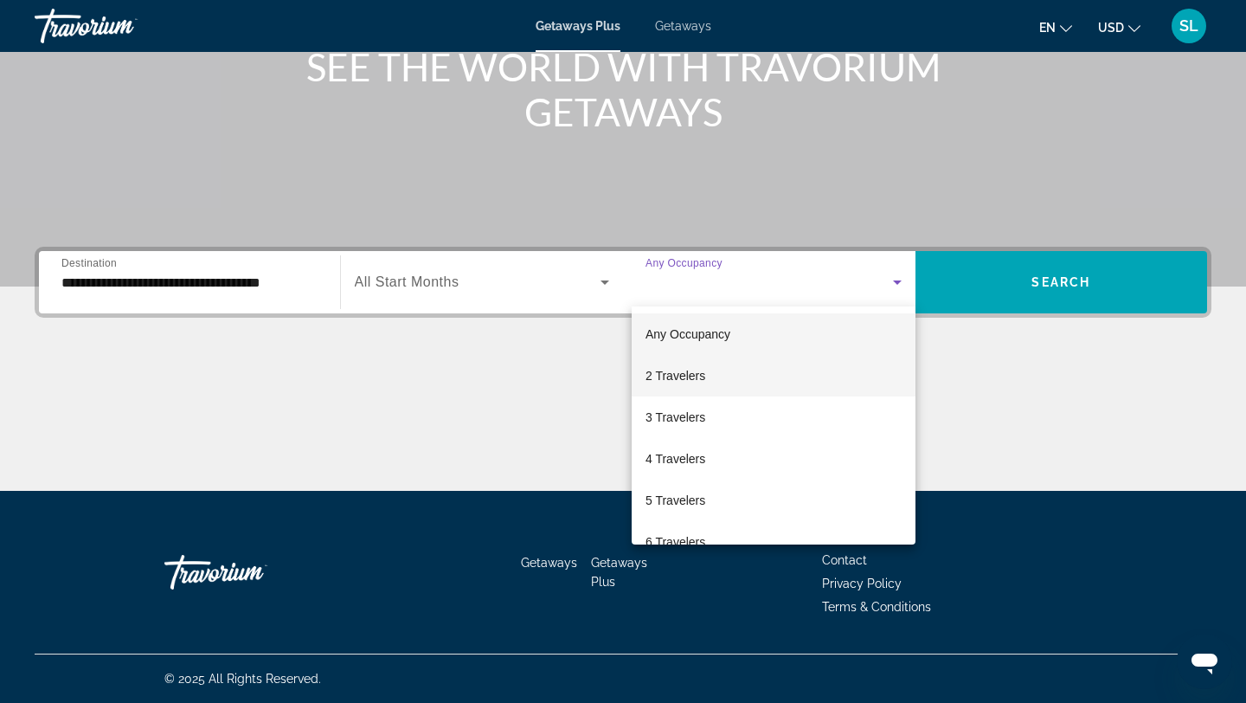
click at [784, 372] on mat-option "2 Travelers" at bounding box center [774, 376] width 284 height 42
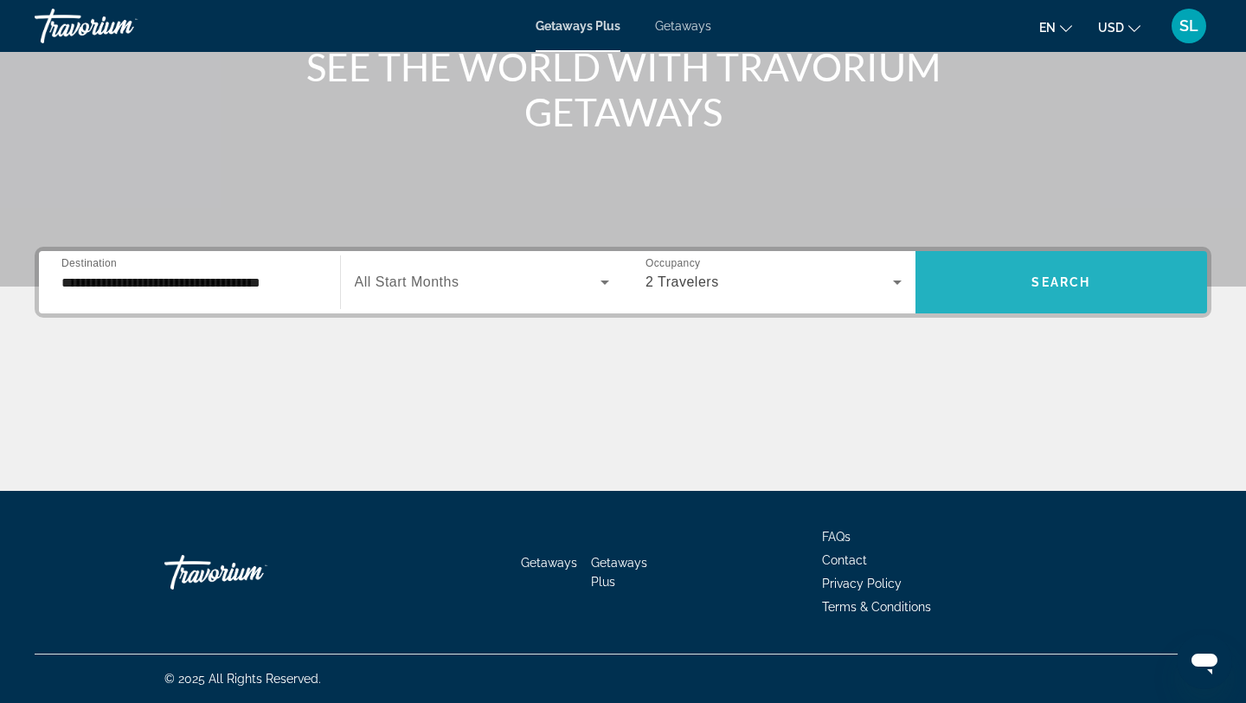
click at [977, 287] on span "Search widget" at bounding box center [1061, 282] width 292 height 42
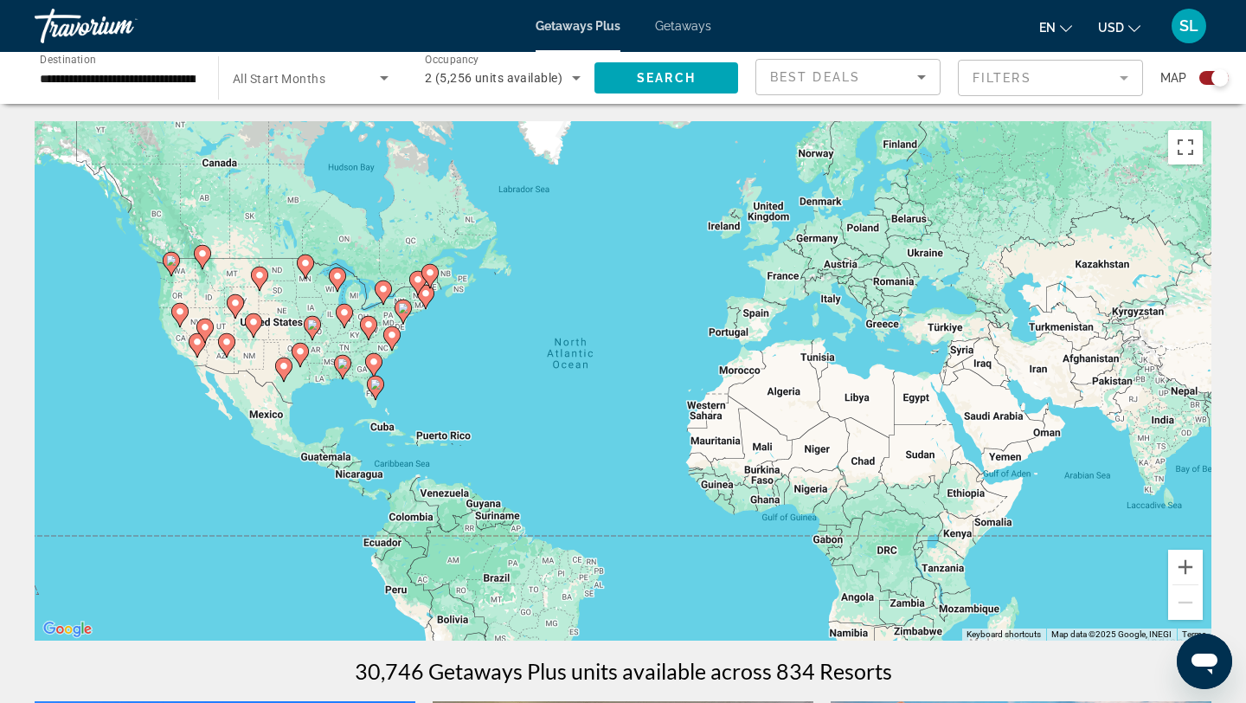
click at [984, 95] on mat-form-field "Filters" at bounding box center [1050, 78] width 185 height 36
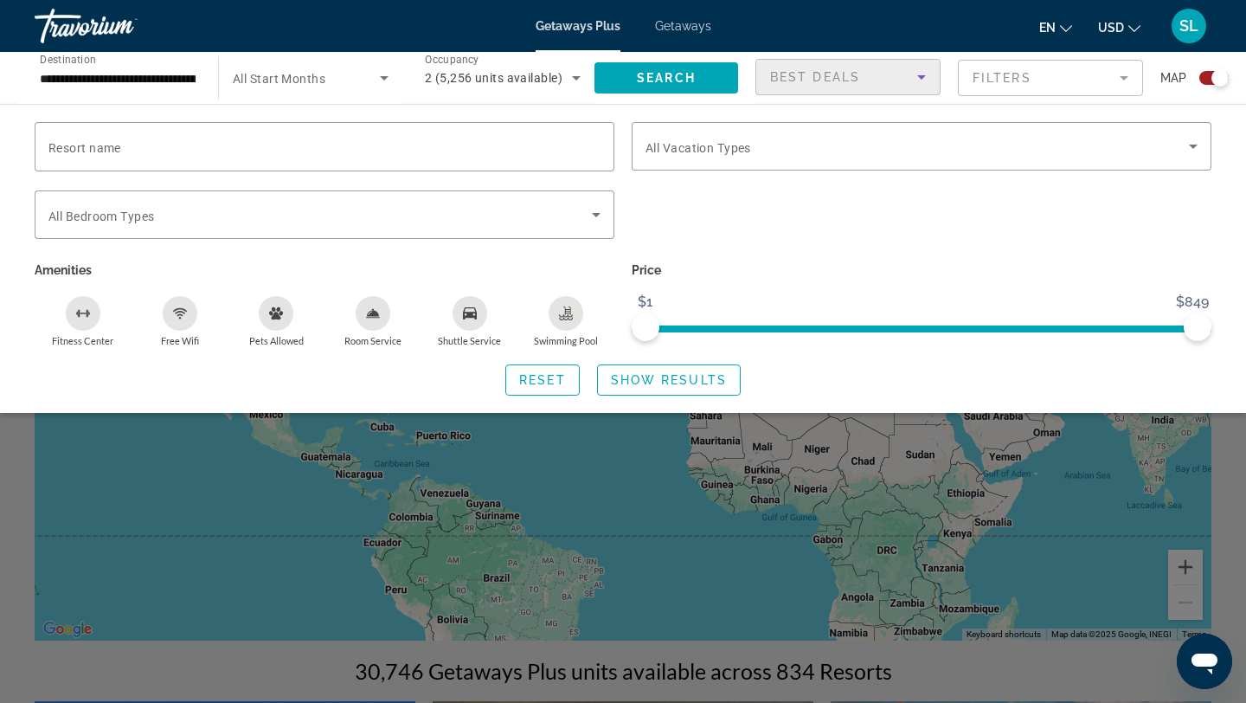
click at [797, 81] on span "Best Deals" at bounding box center [815, 77] width 90 height 14
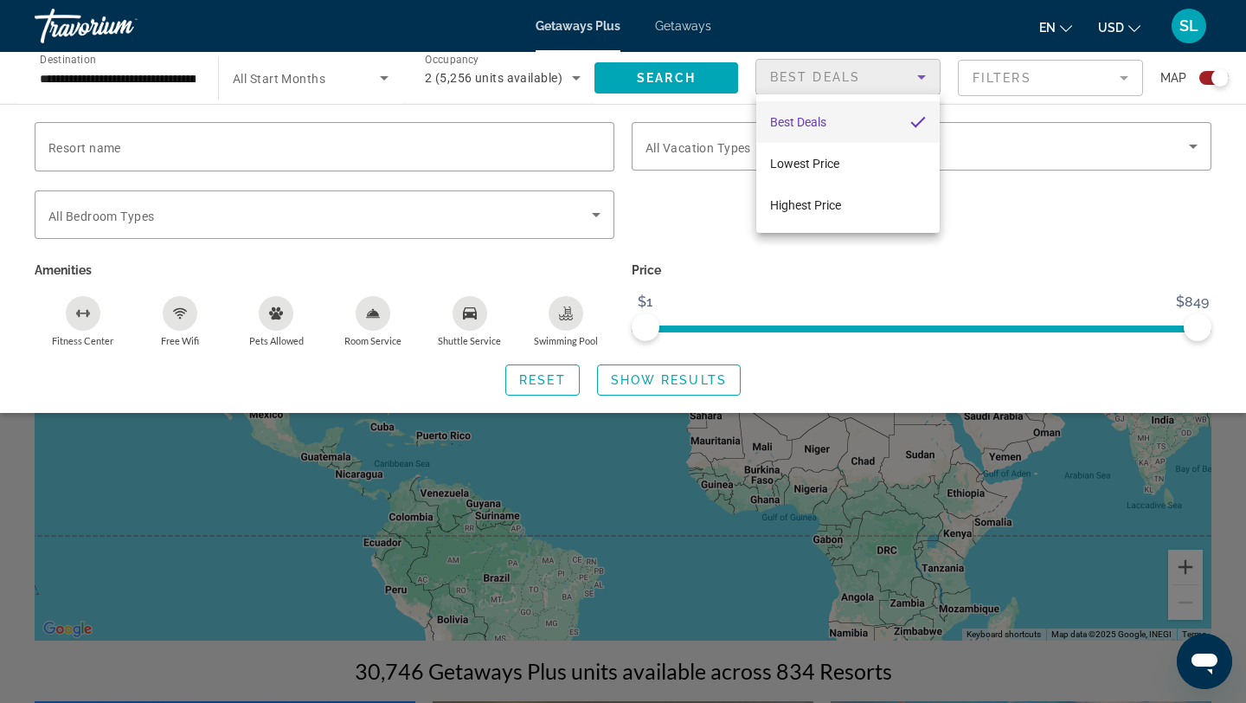
click at [1113, 247] on div at bounding box center [623, 351] width 1246 height 703
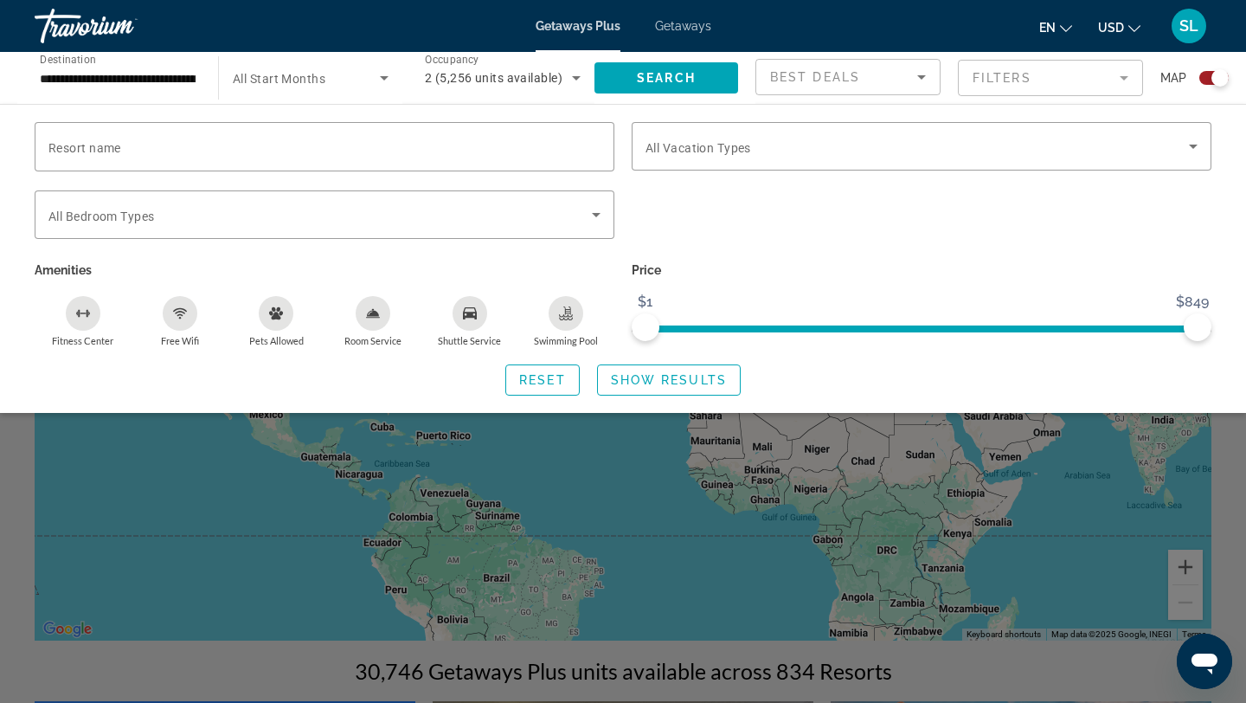
click at [763, 22] on div "en English Español Français Italiano Português русский USD USD ($) MXN (Mex$) C…" at bounding box center [971, 26] width 484 height 36
click at [550, 388] on span "Search widget" at bounding box center [542, 380] width 73 height 42
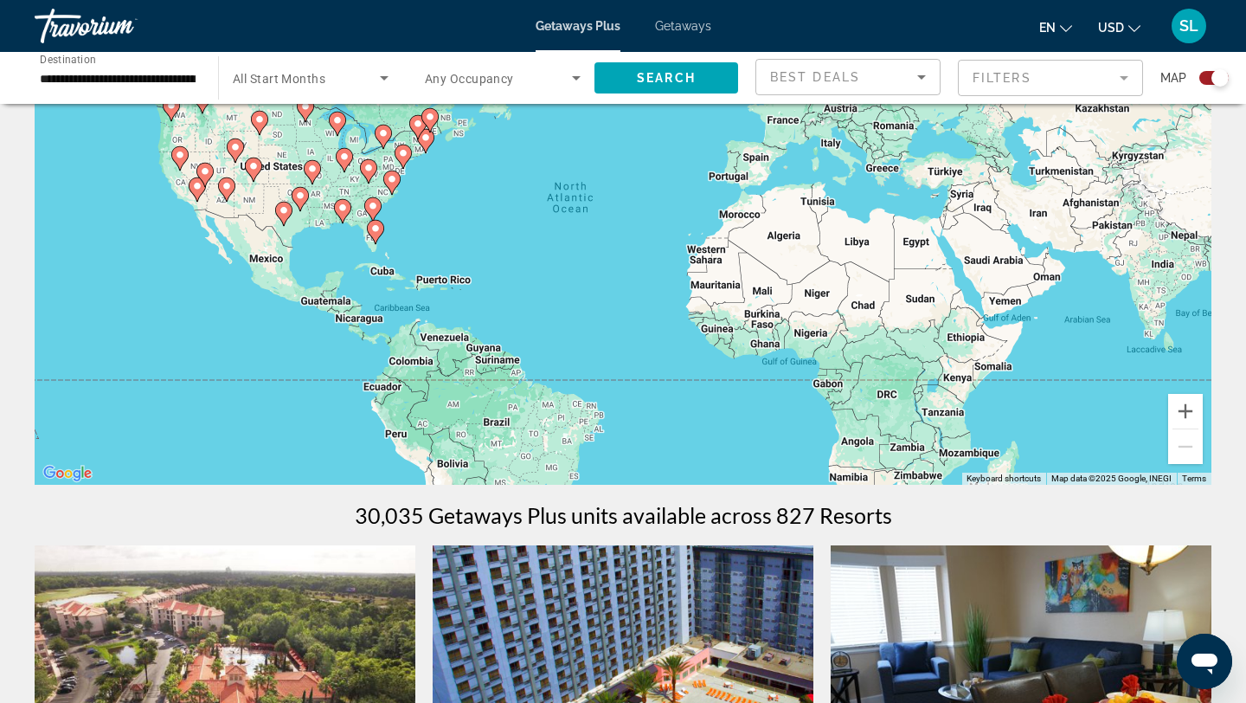
scroll to position [171, 0]
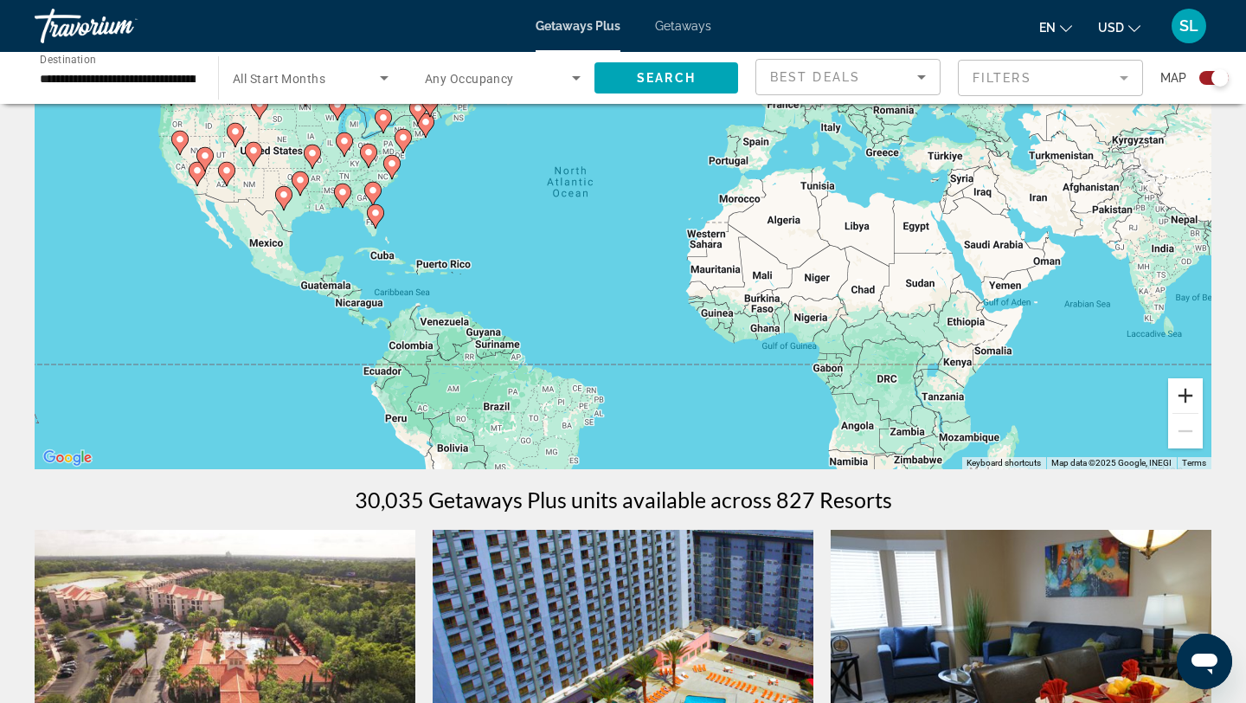
click at [1172, 403] on button "Zoom in" at bounding box center [1185, 395] width 35 height 35
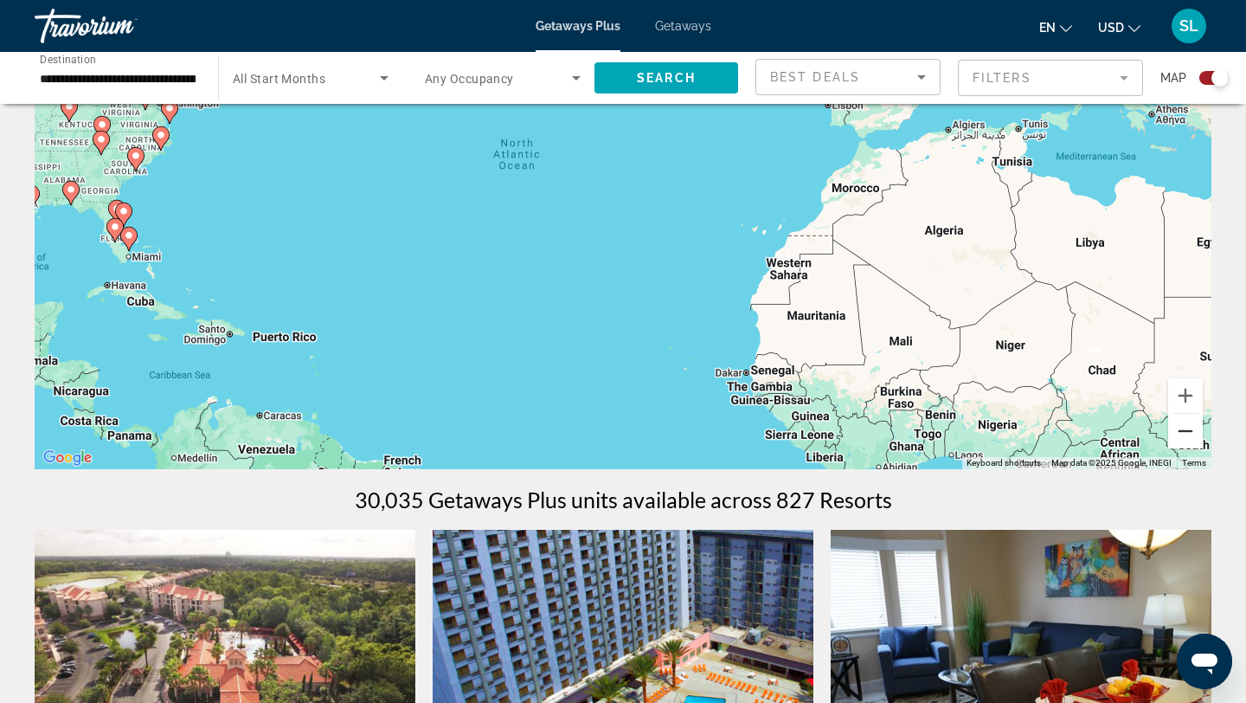
click at [1179, 443] on button "Zoom out" at bounding box center [1185, 431] width 35 height 35
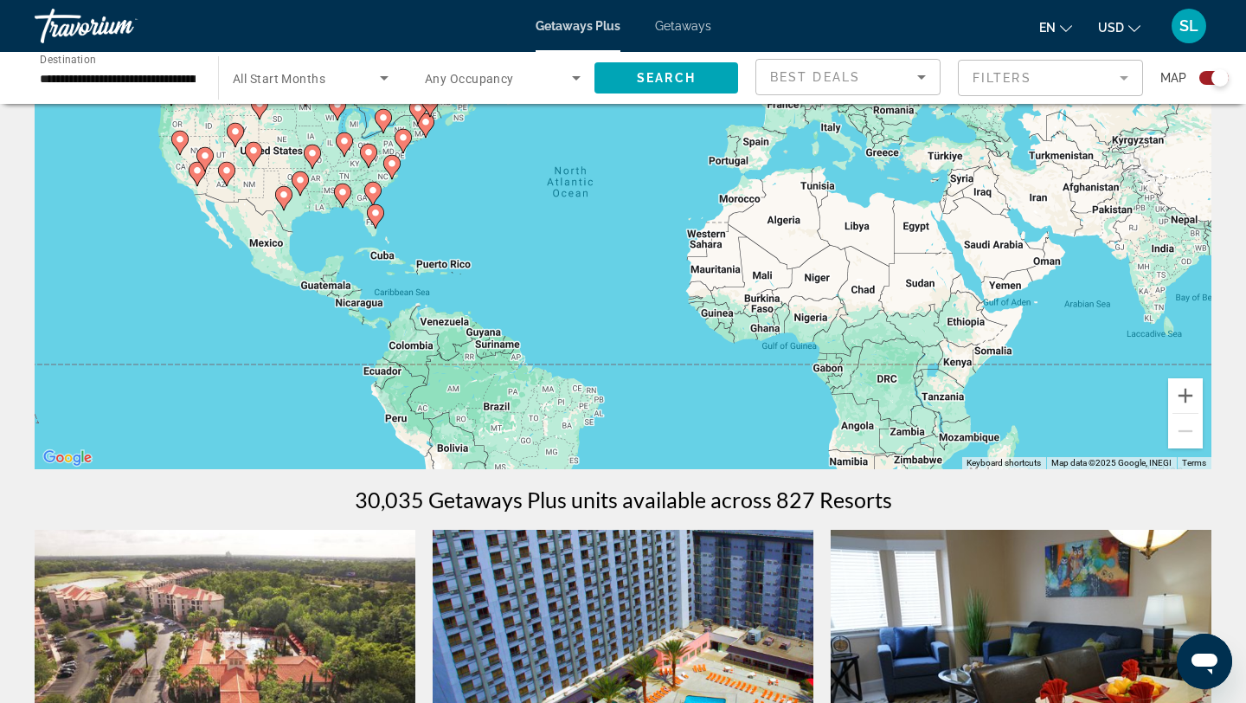
click at [189, 95] on div "**********" at bounding box center [118, 78] width 156 height 49
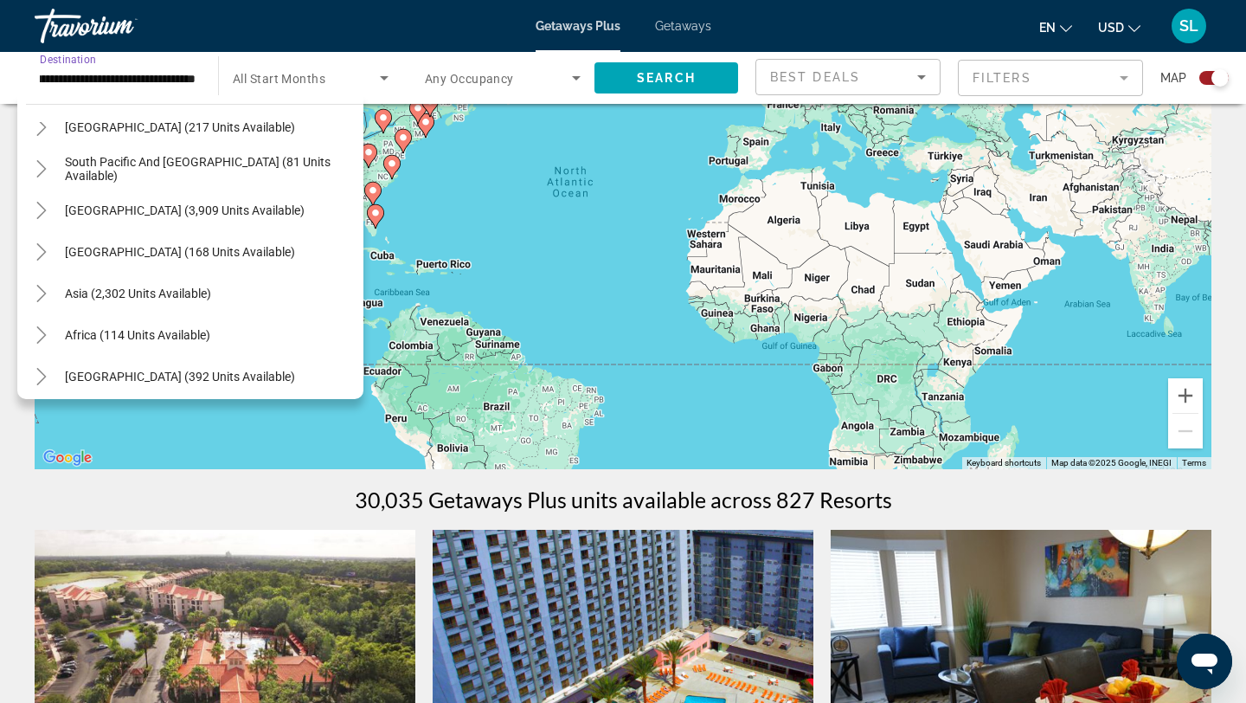
scroll to position [1817, 0]
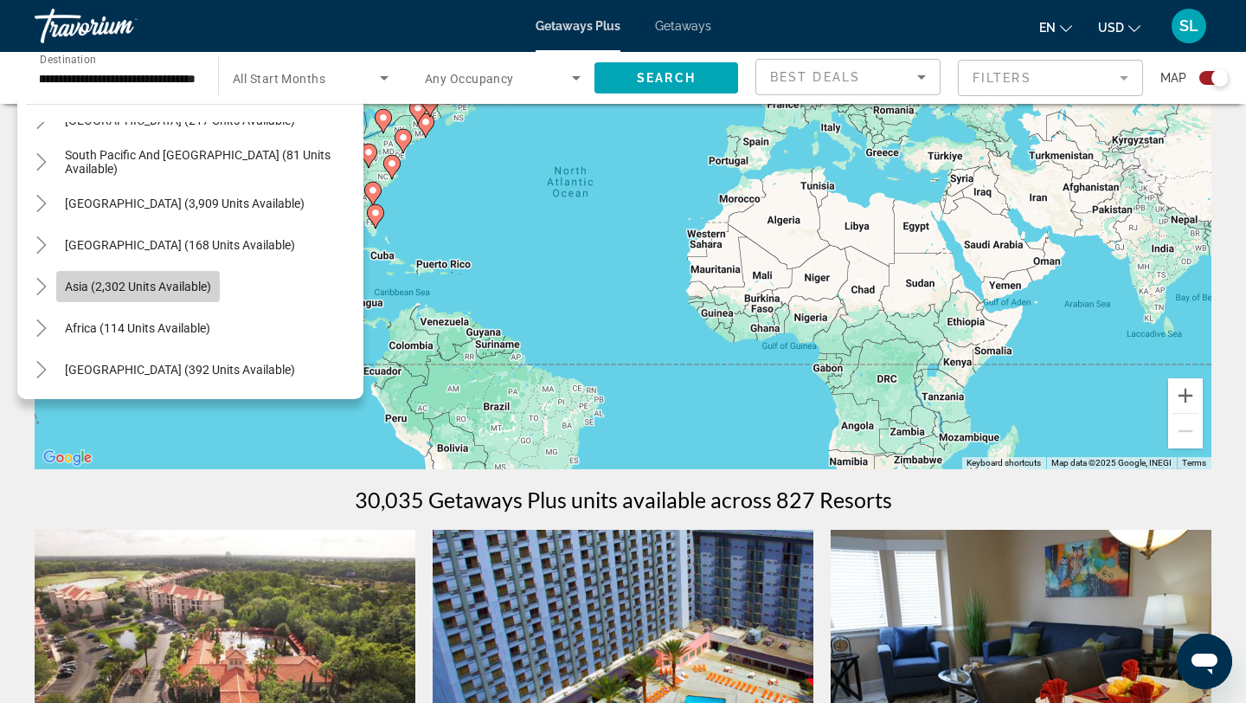
click at [157, 291] on span "Asia (2,302 units available)" at bounding box center [138, 286] width 146 height 14
type input "**********"
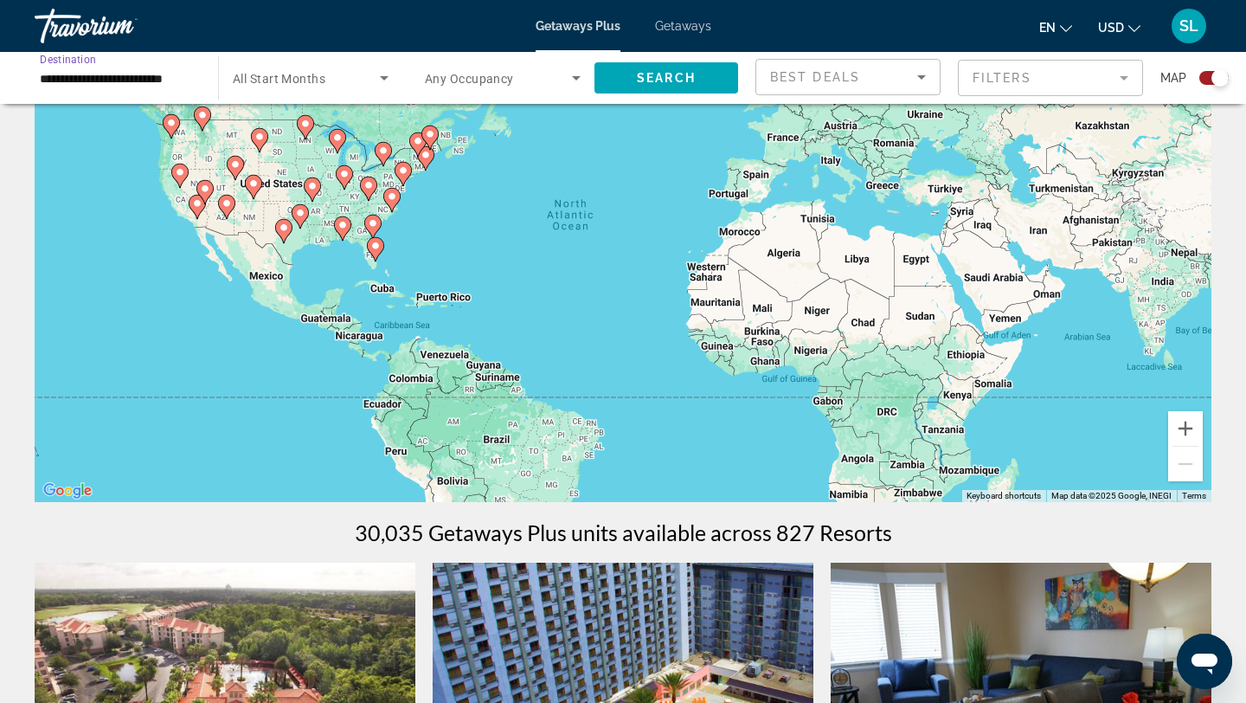
scroll to position [93, 0]
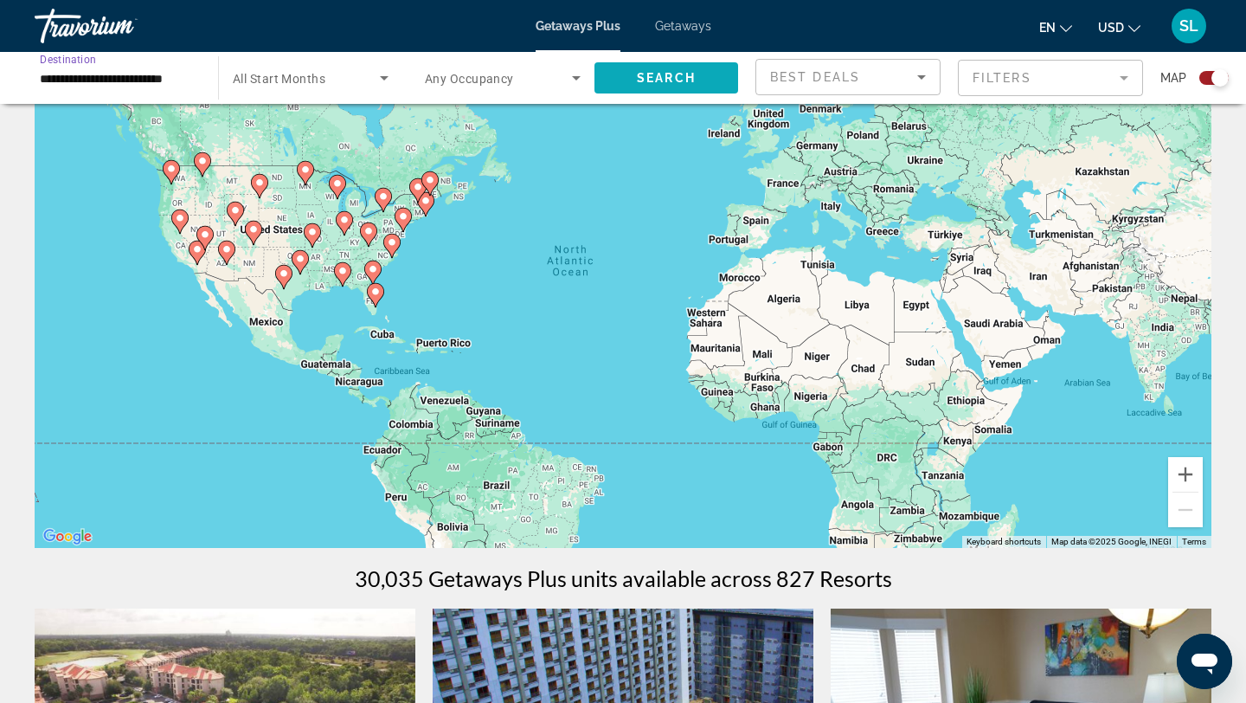
click at [642, 83] on span "Search" at bounding box center [666, 78] width 59 height 14
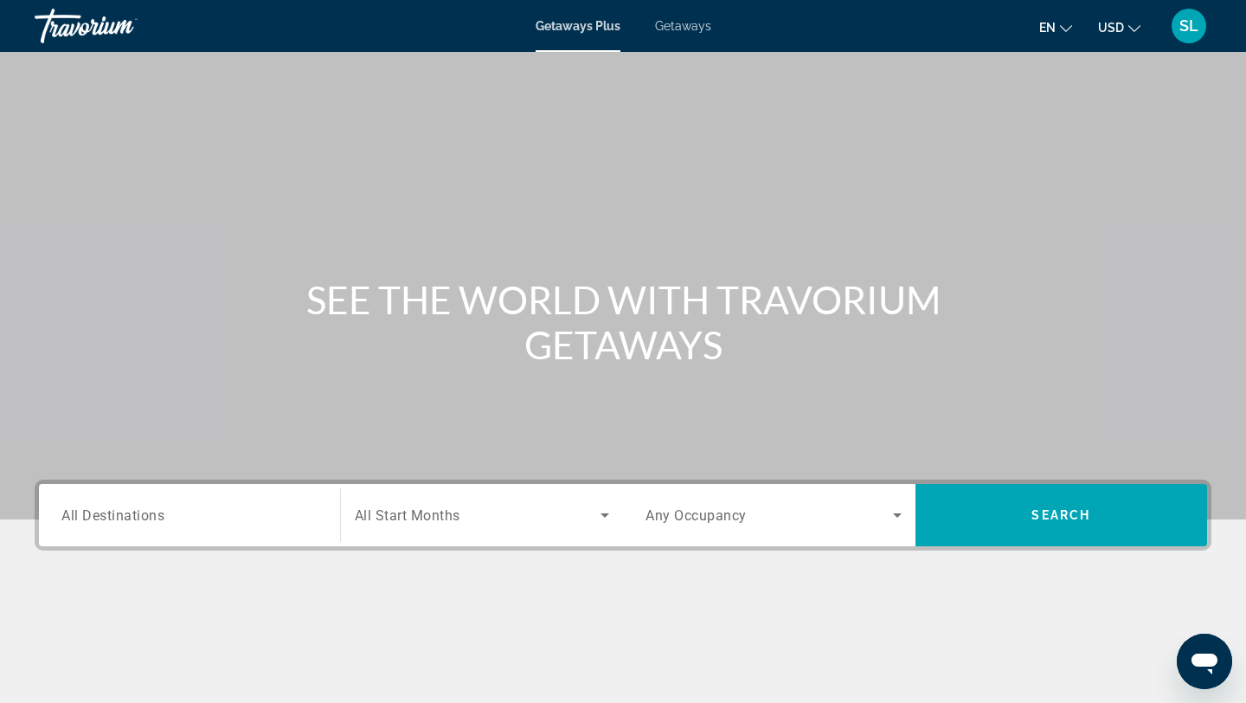
click at [258, 501] on div "Search widget" at bounding box center [189, 515] width 256 height 49
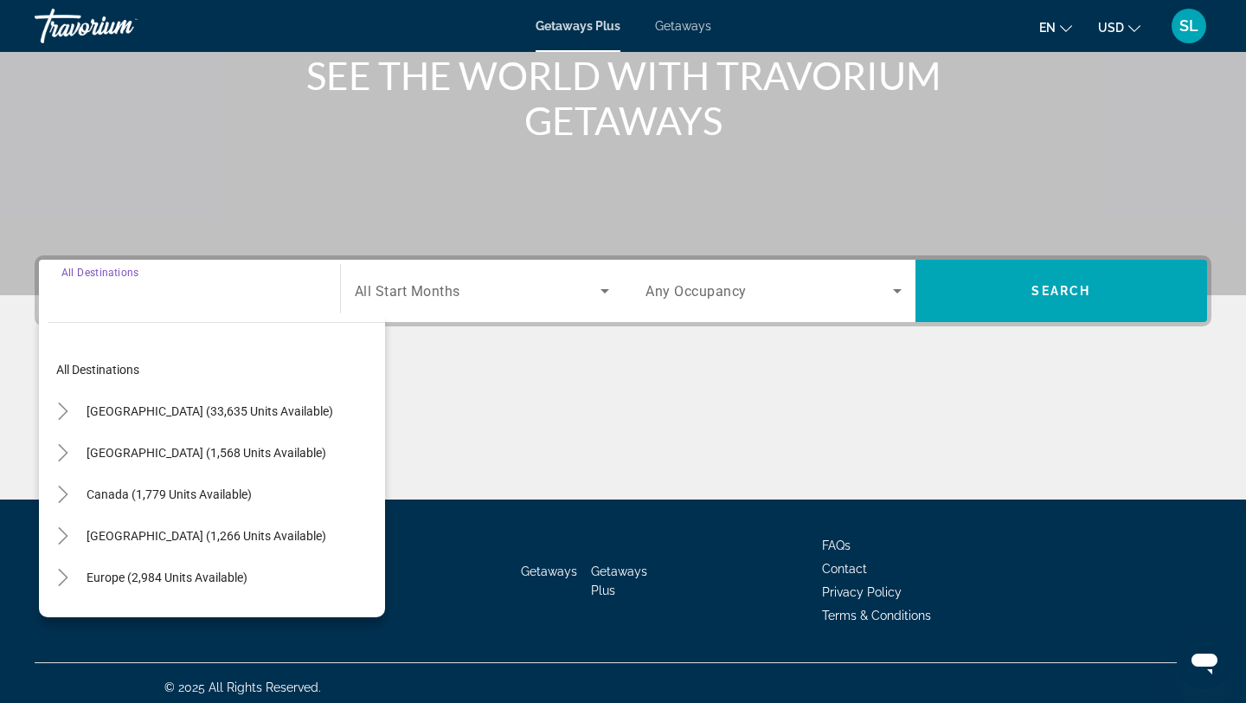
scroll to position [233, 0]
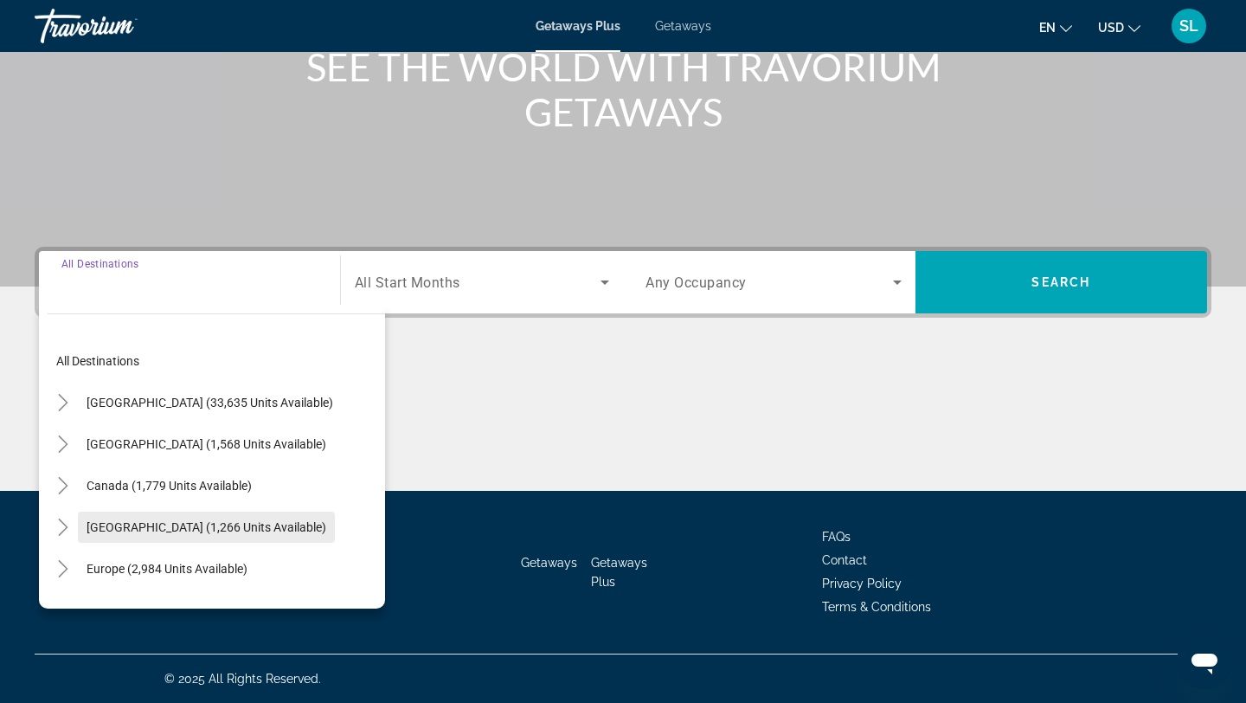
click at [223, 537] on span "Search widget" at bounding box center [206, 527] width 257 height 42
type input "**********"
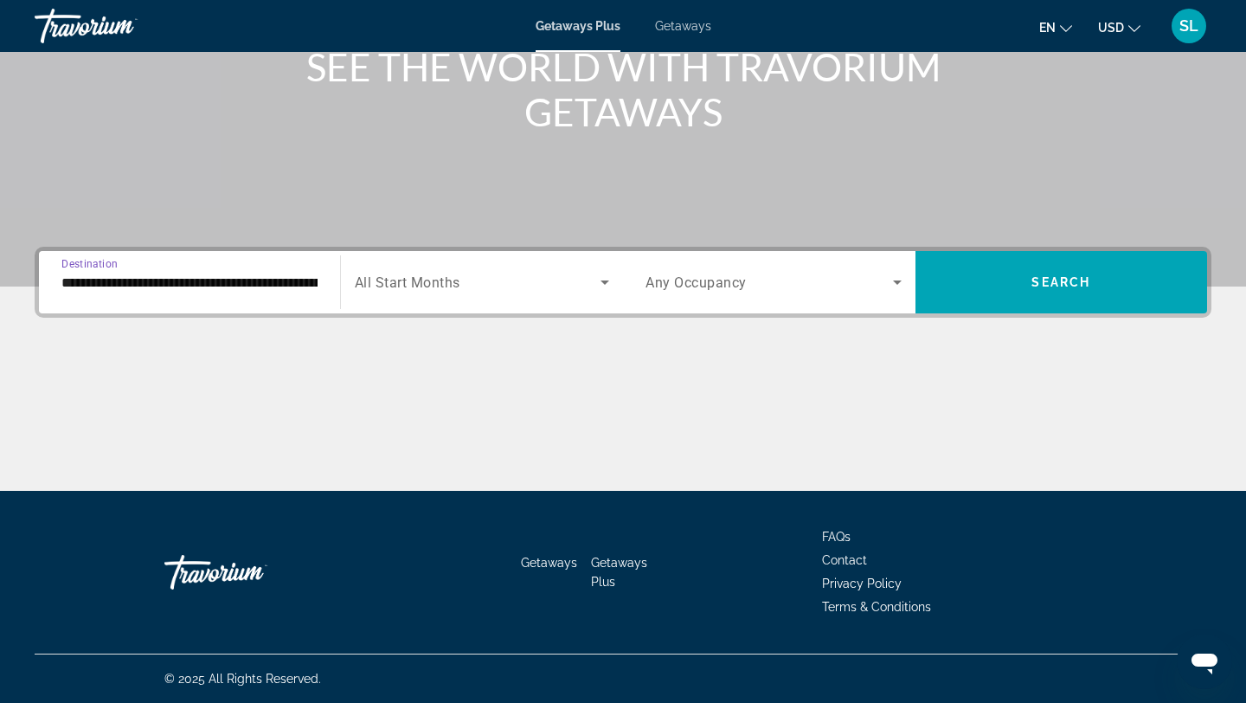
click at [825, 293] on div "Search widget" at bounding box center [773, 282] width 256 height 48
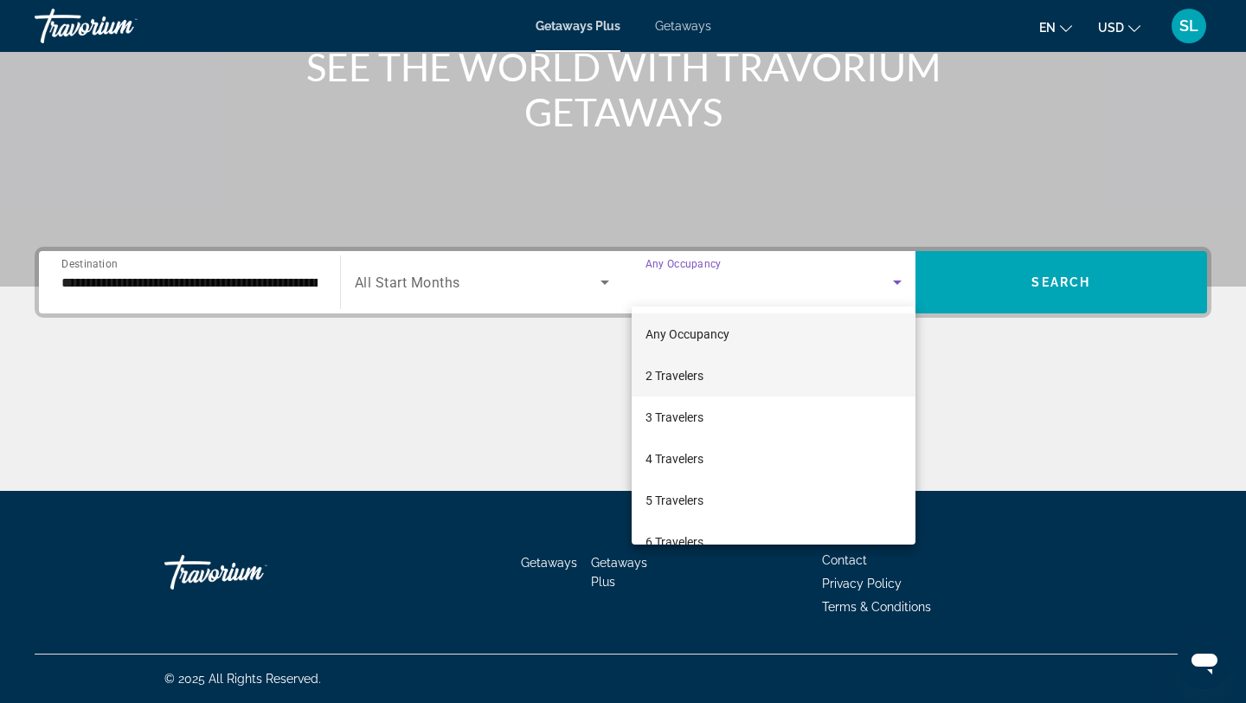
click at [742, 388] on mat-option "2 Travelers" at bounding box center [774, 376] width 284 height 42
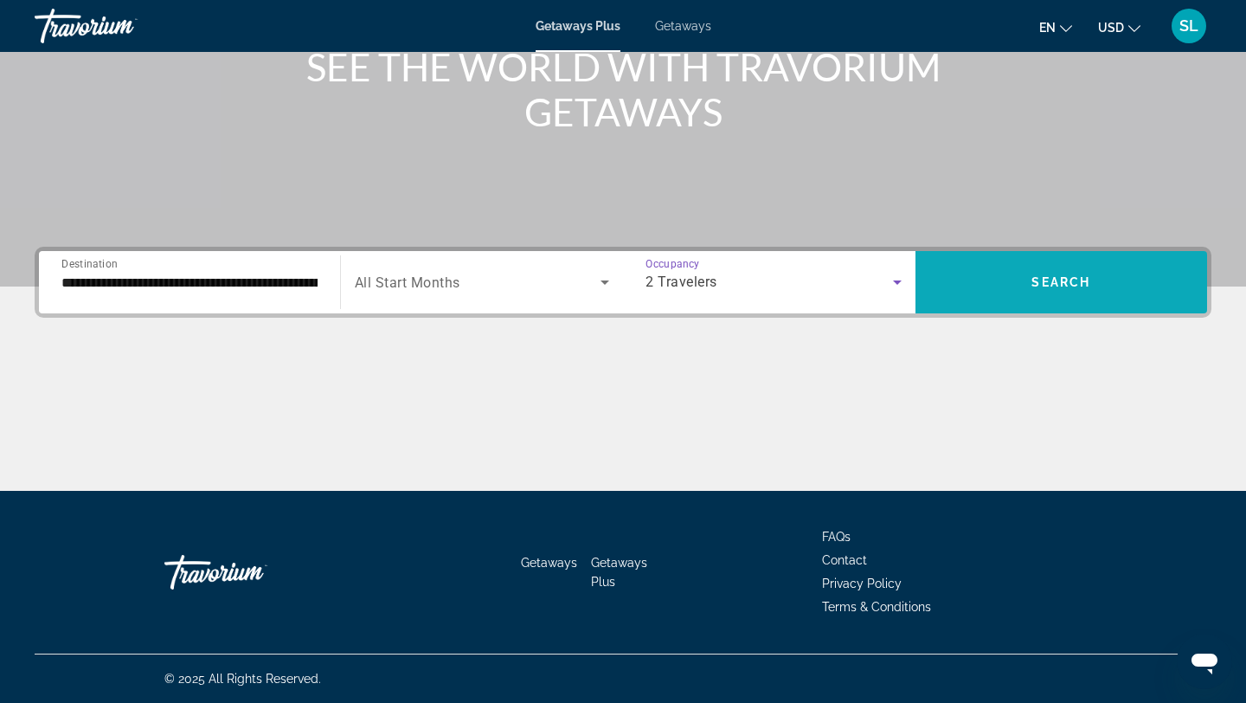
click at [1018, 270] on span "Search widget" at bounding box center [1061, 282] width 292 height 42
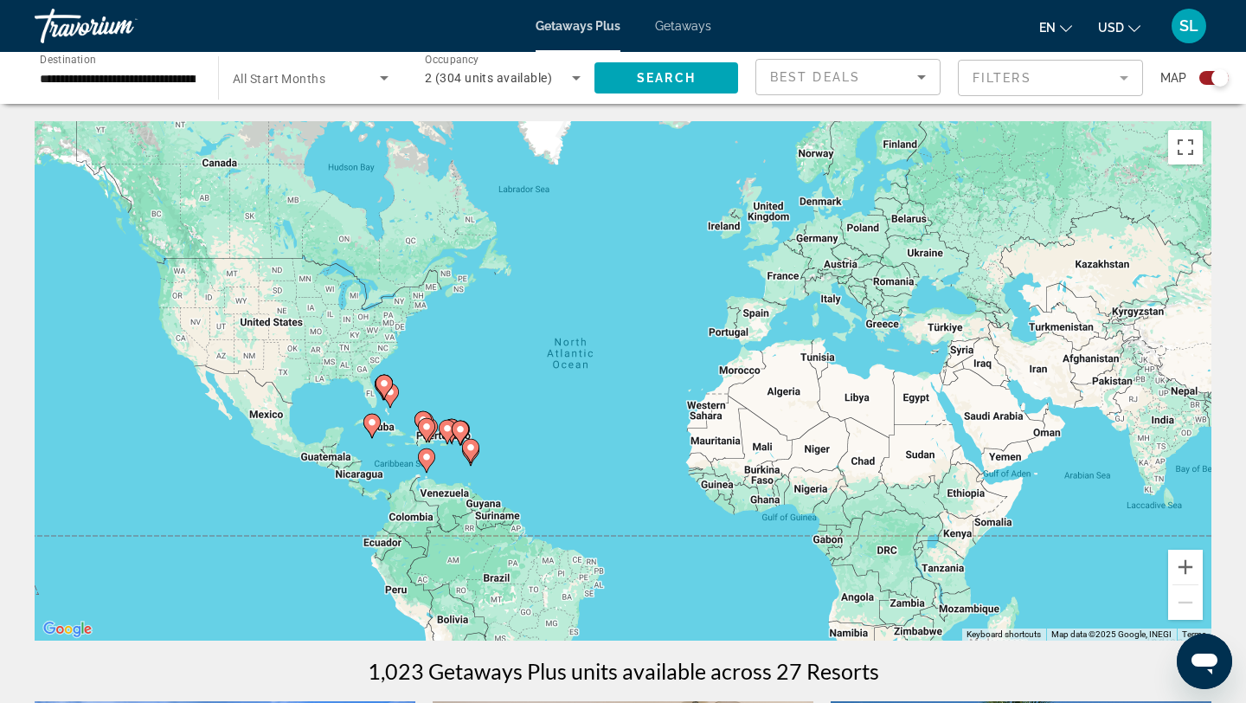
click at [164, 89] on div "**********" at bounding box center [118, 78] width 156 height 49
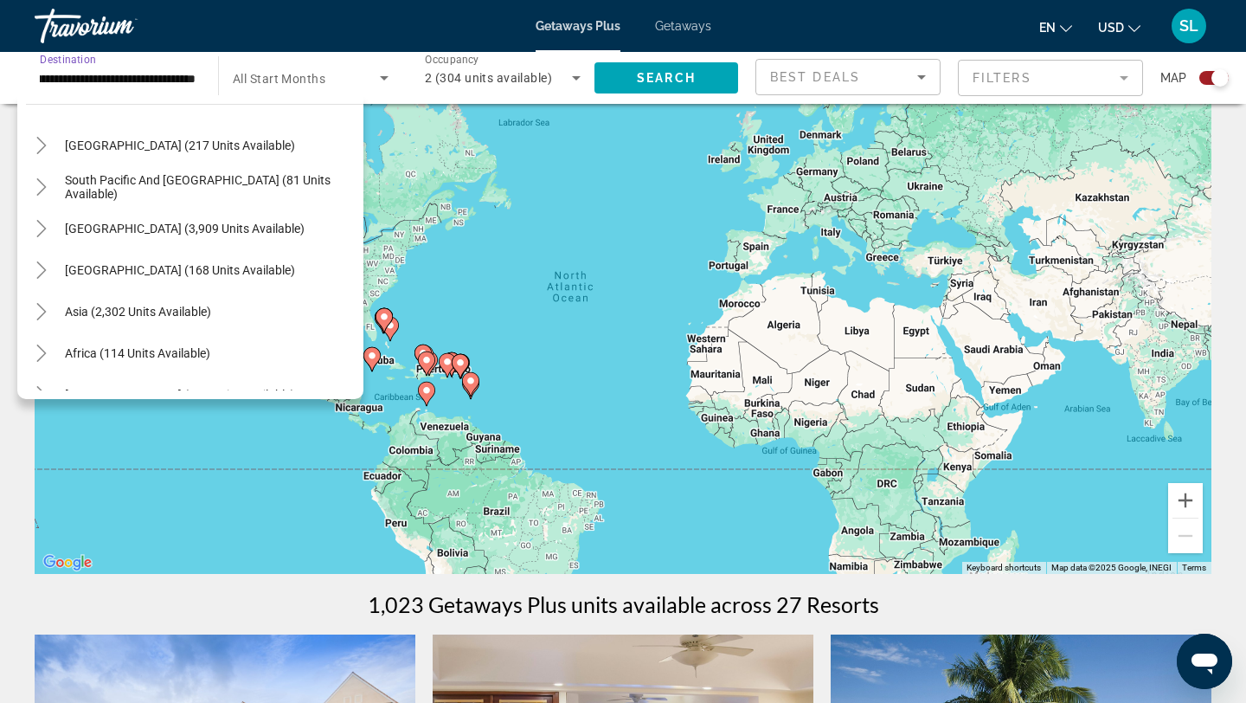
scroll to position [594, 0]
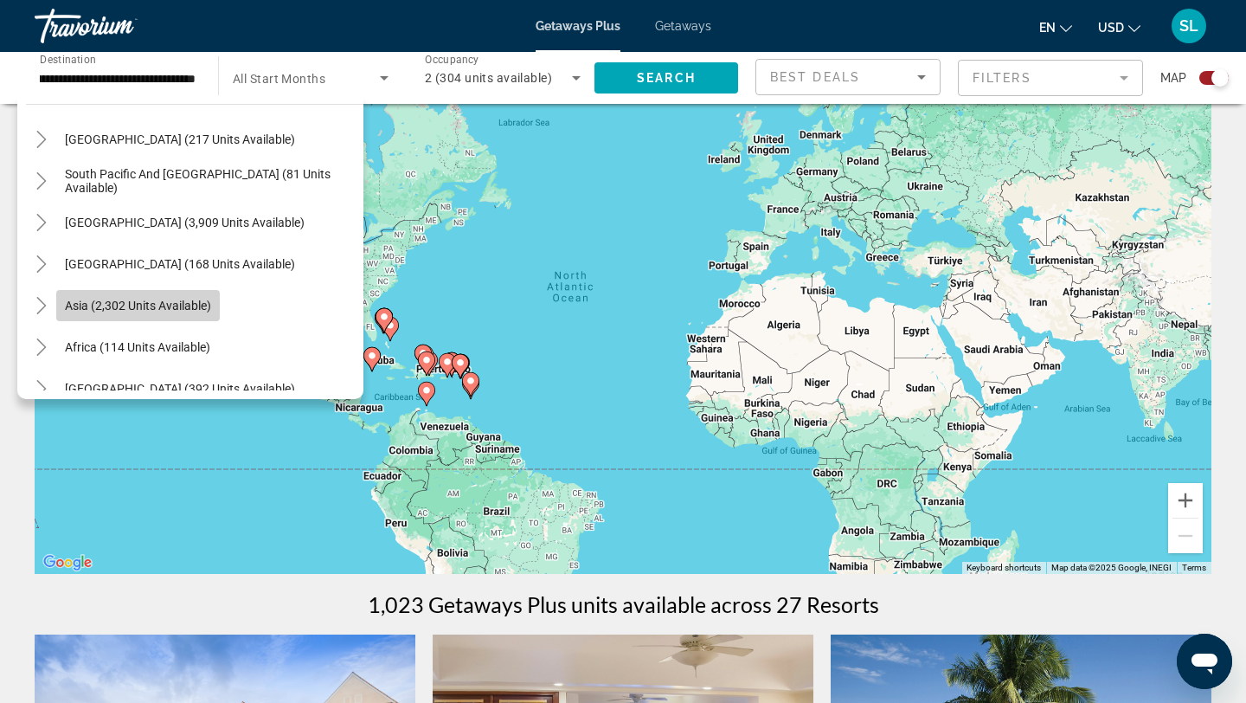
click at [94, 306] on span "Asia (2,302 units available)" at bounding box center [138, 306] width 146 height 14
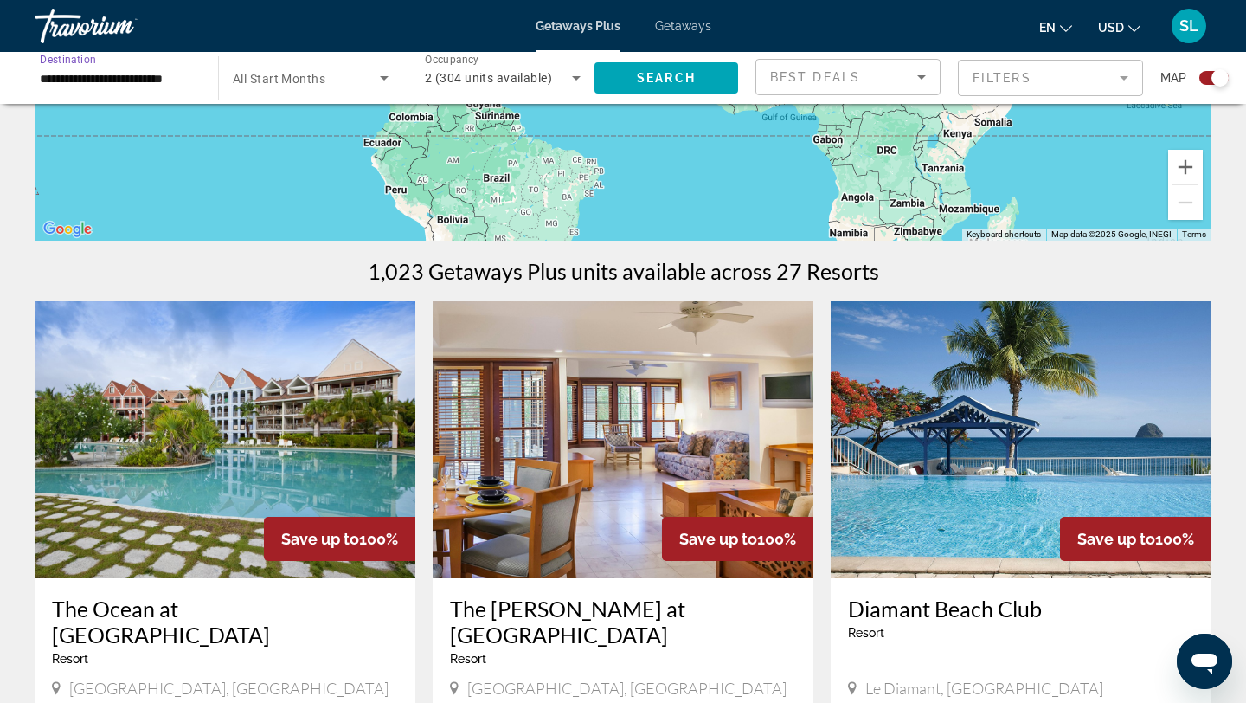
scroll to position [324, 0]
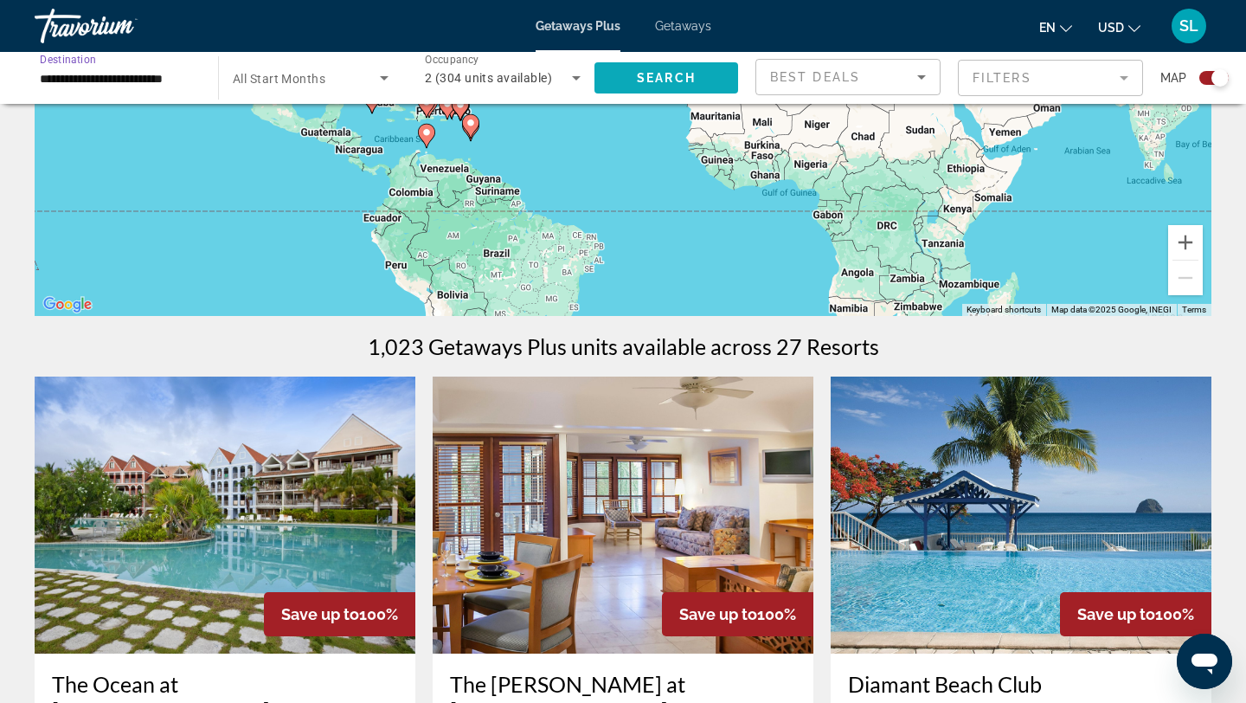
click at [624, 80] on span "Search widget" at bounding box center [666, 78] width 144 height 42
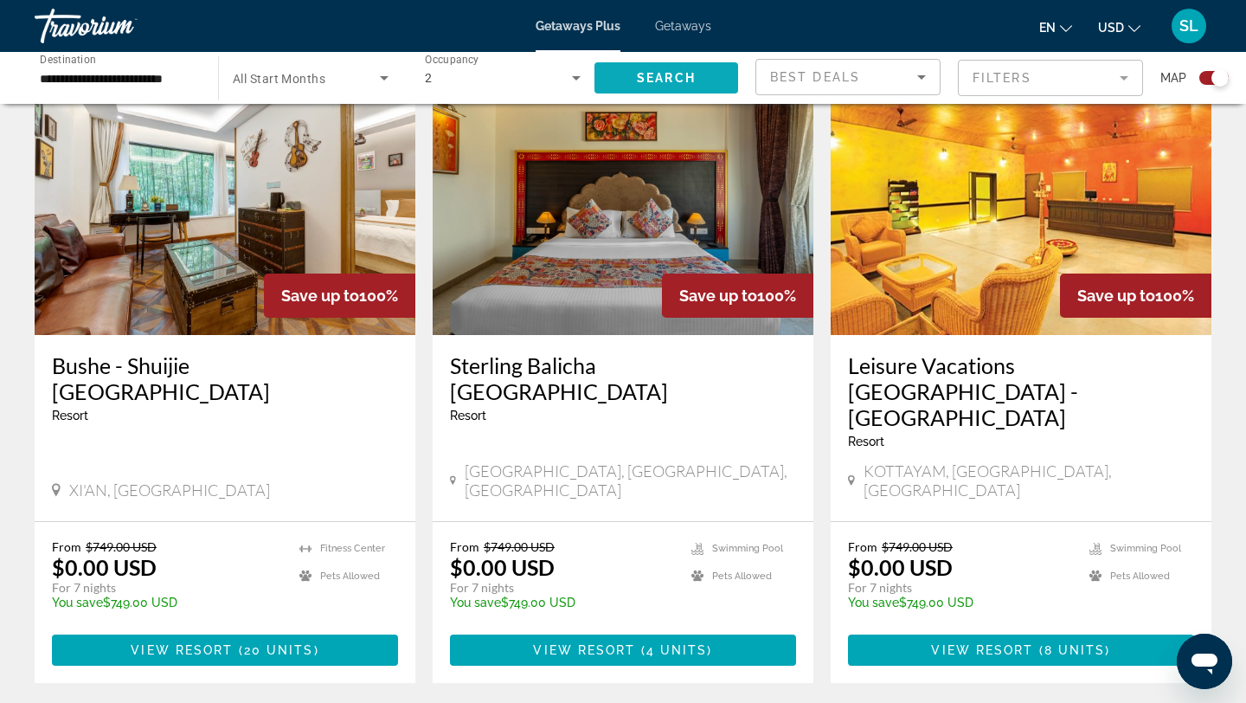
scroll to position [2548, 0]
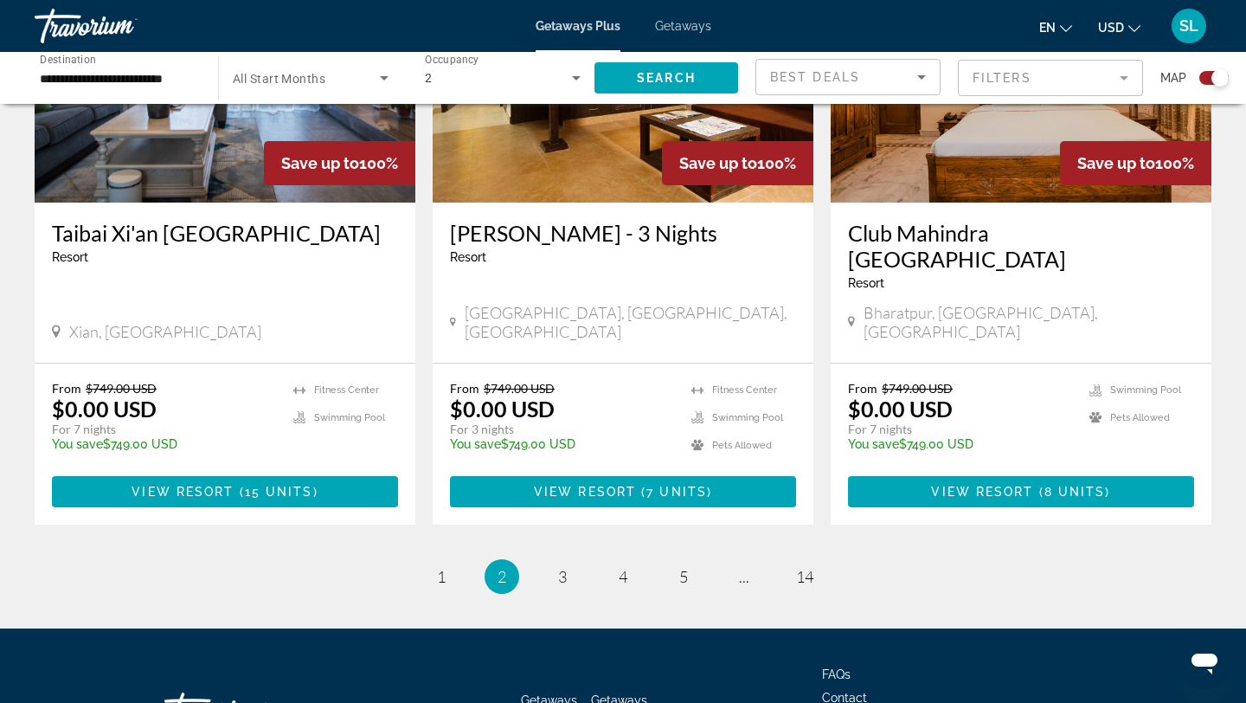
scroll to position [2711, 0]
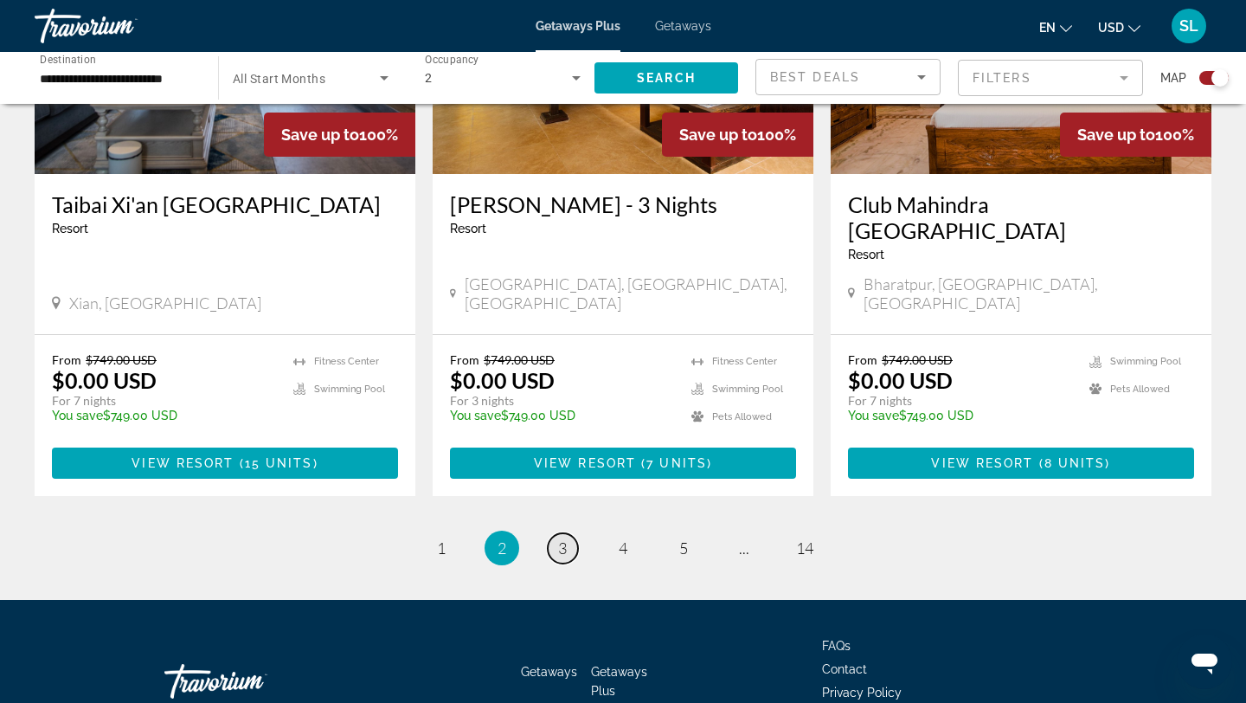
click at [564, 538] on span "3" at bounding box center [562, 547] width 9 height 19
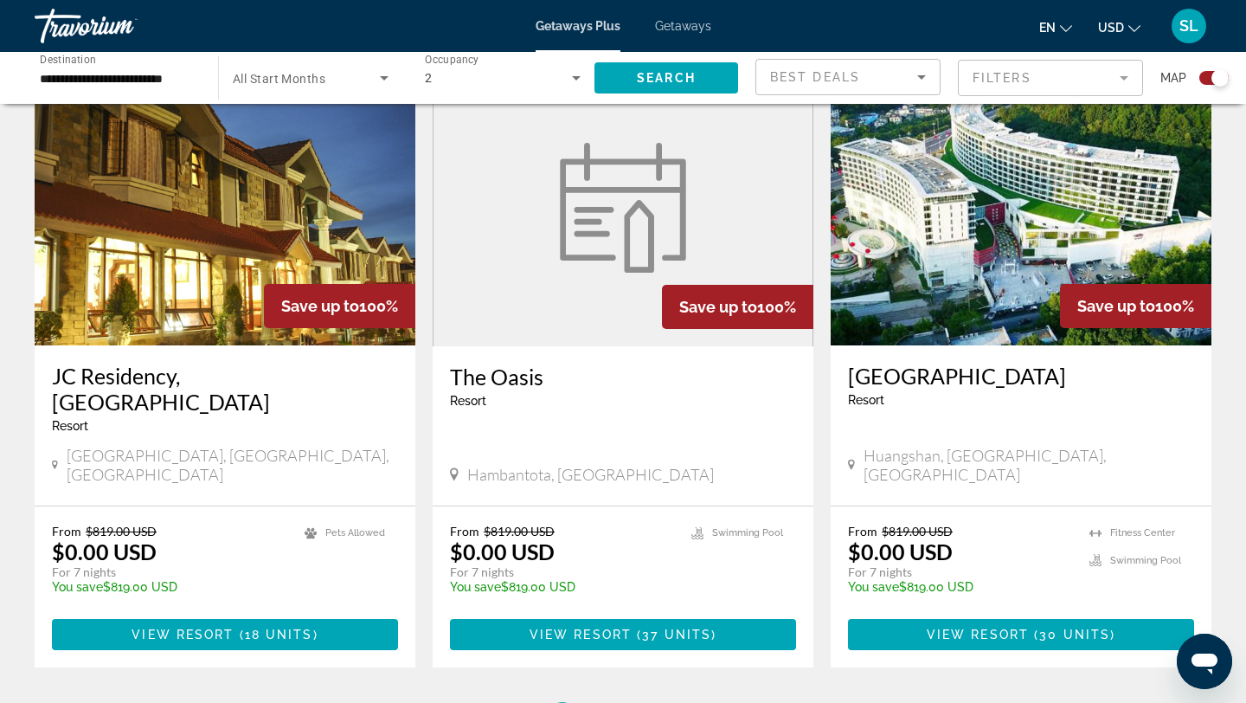
scroll to position [2471, 0]
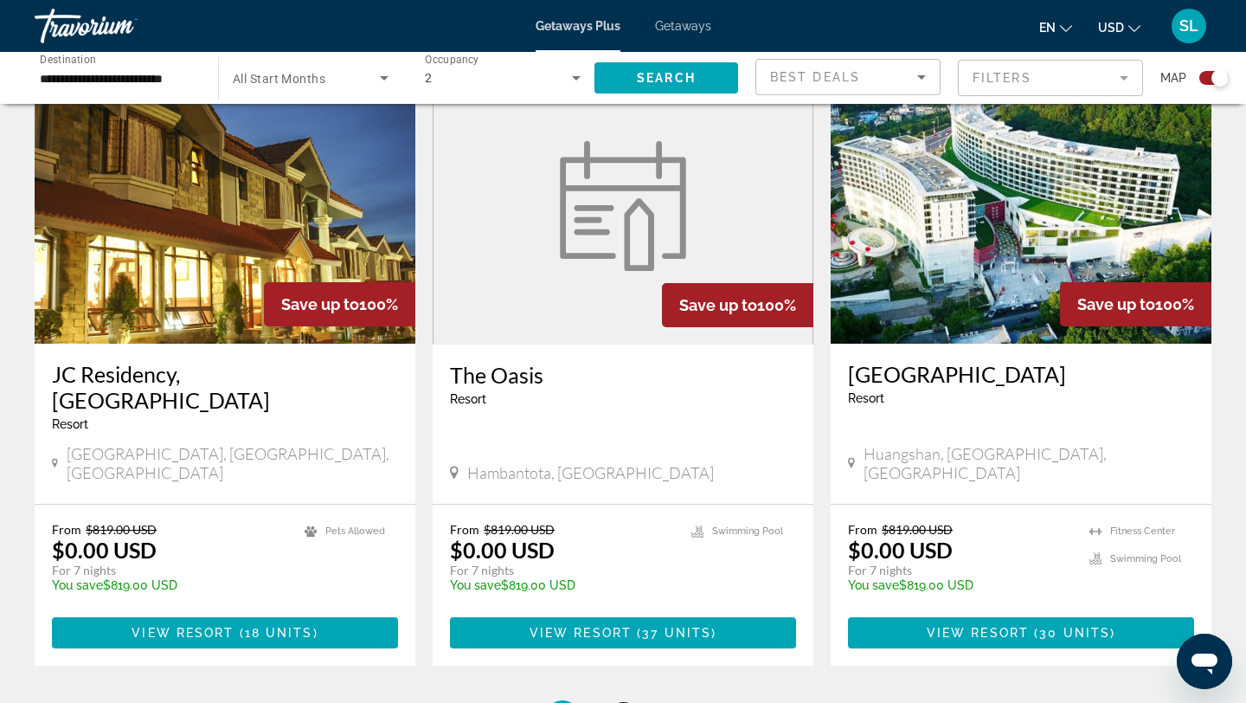
click at [626, 702] on span "4" at bounding box center [623, 717] width 9 height 19
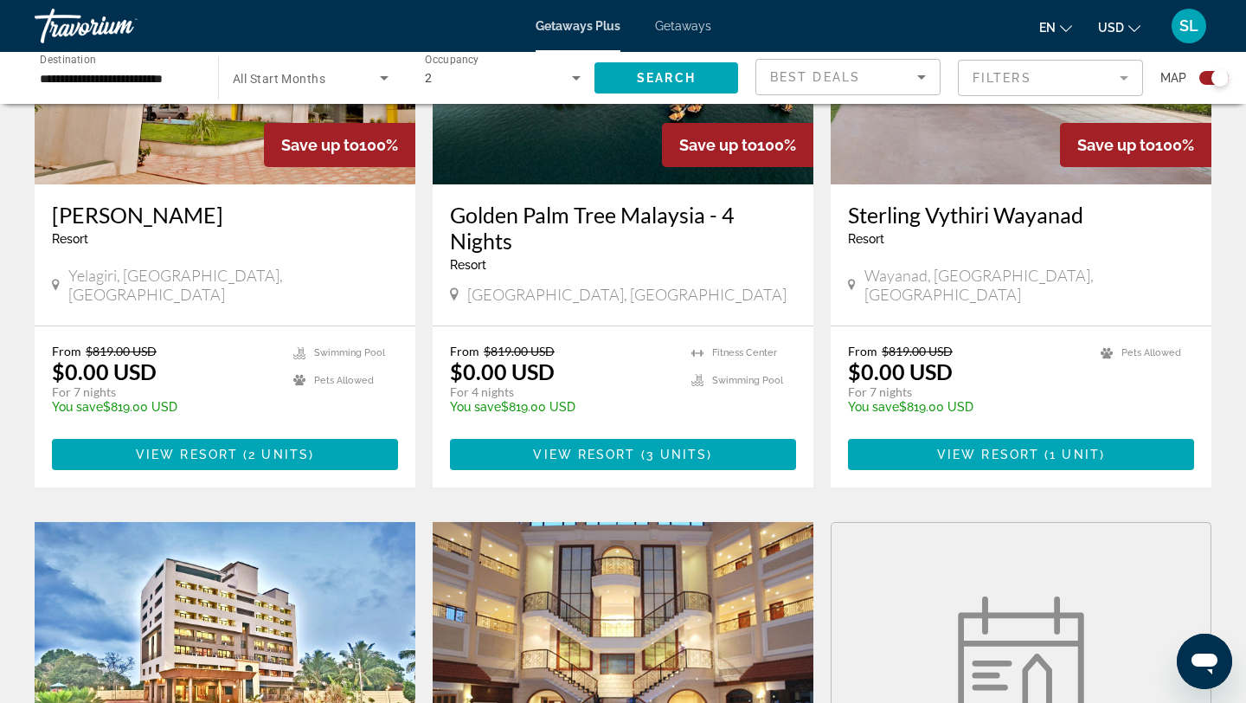
scroll to position [2057, 0]
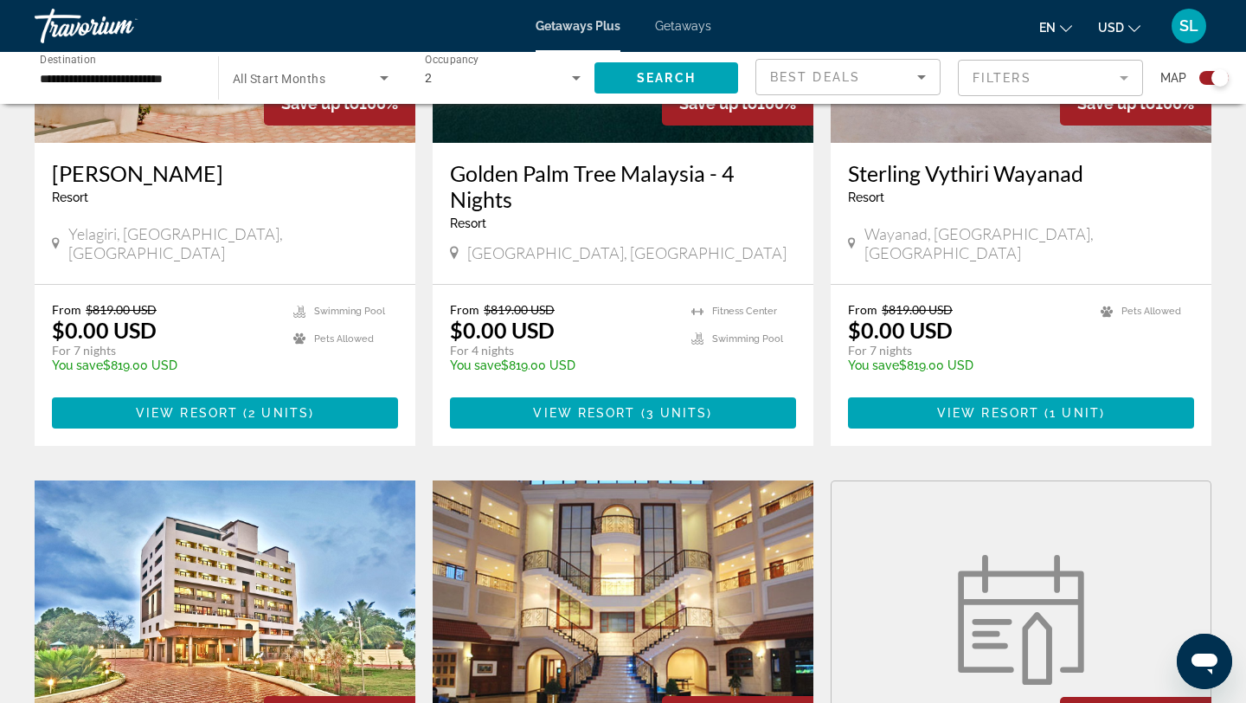
click at [130, 79] on input "**********" at bounding box center [118, 78] width 156 height 21
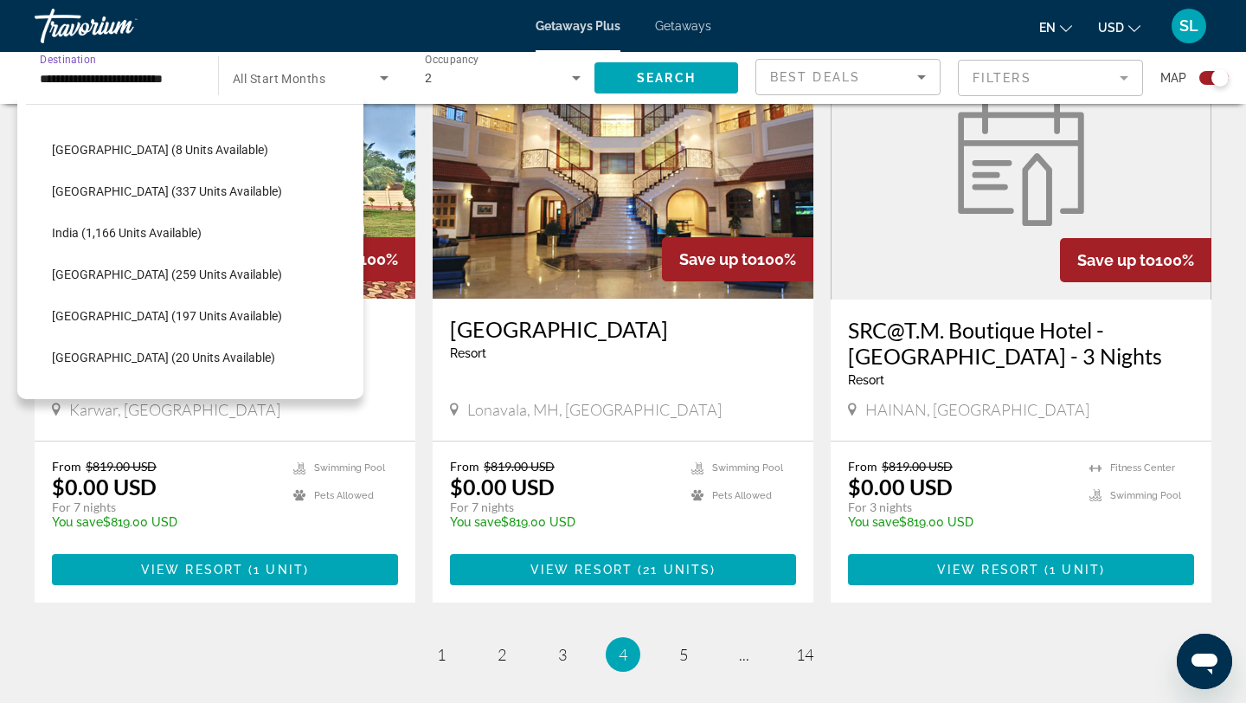
scroll to position [2519, 0]
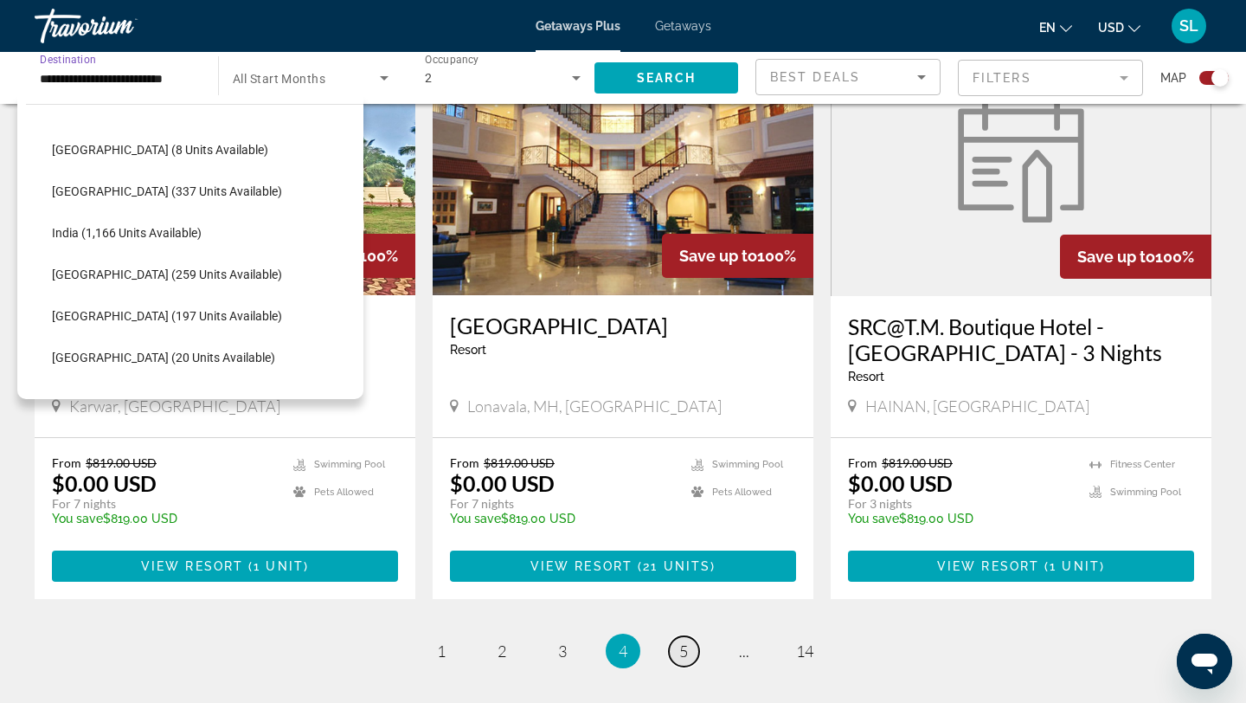
click at [683, 641] on span "5" at bounding box center [683, 650] width 9 height 19
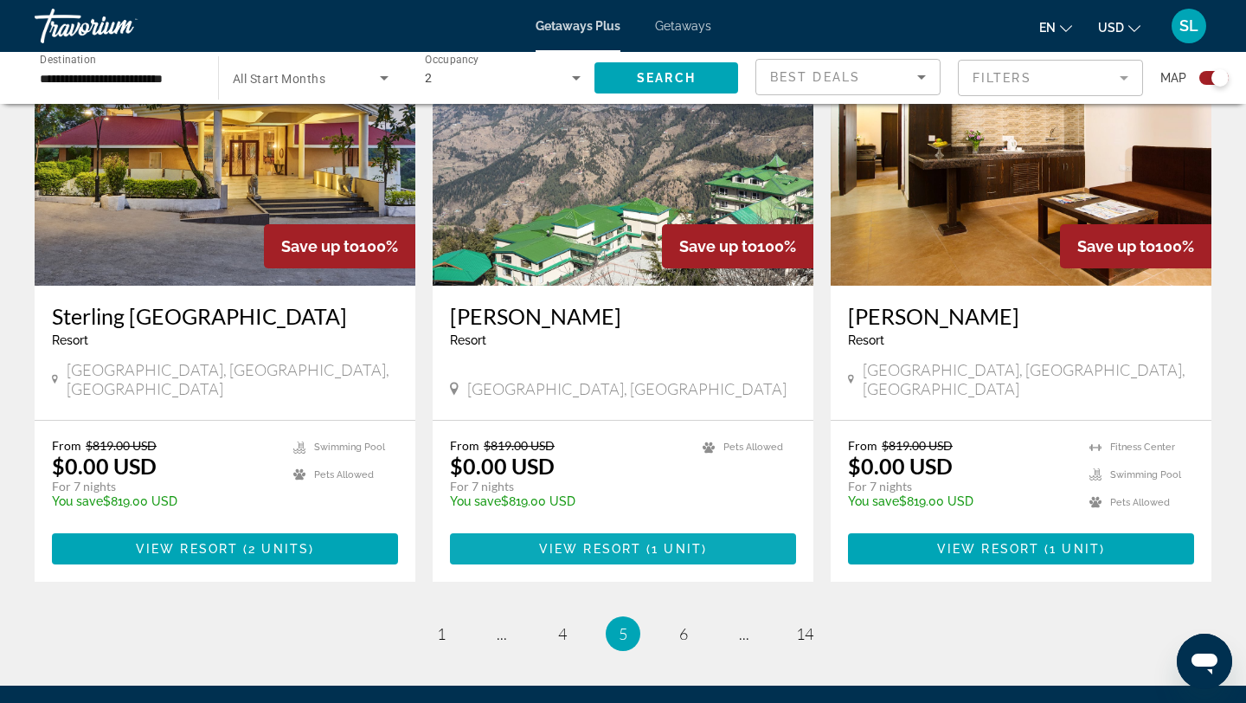
scroll to position [2533, 0]
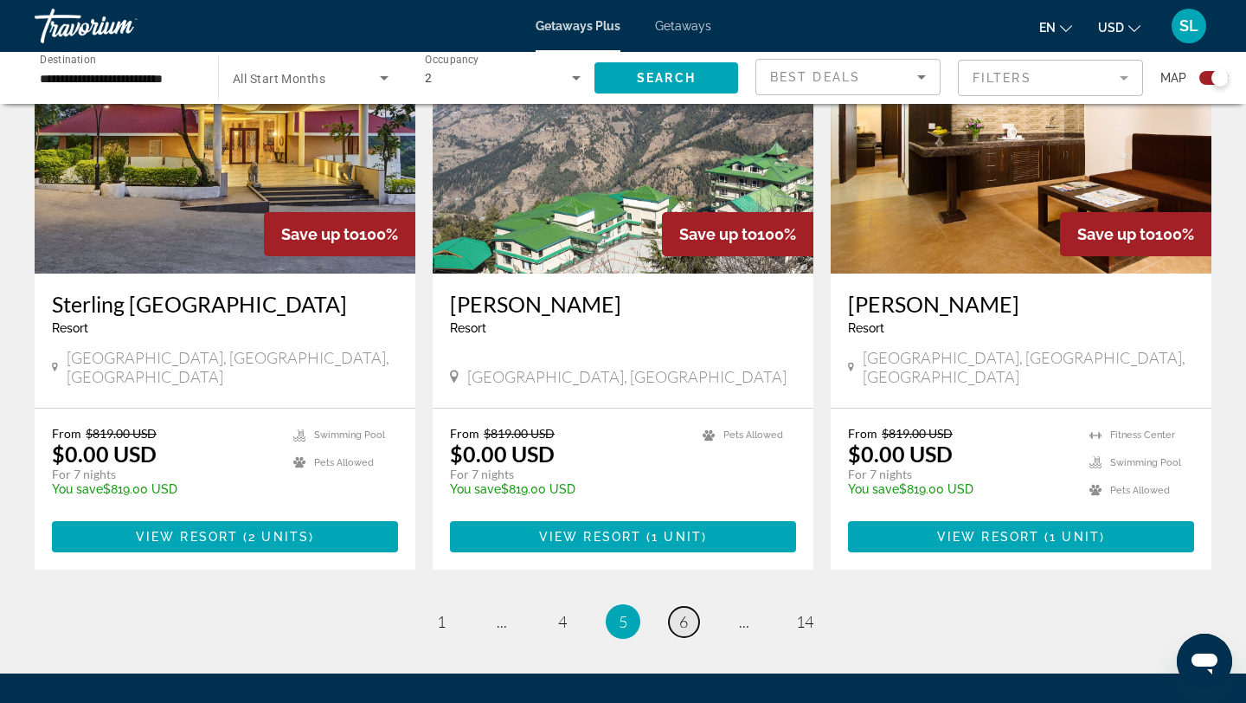
click at [680, 612] on span "6" at bounding box center [683, 621] width 9 height 19
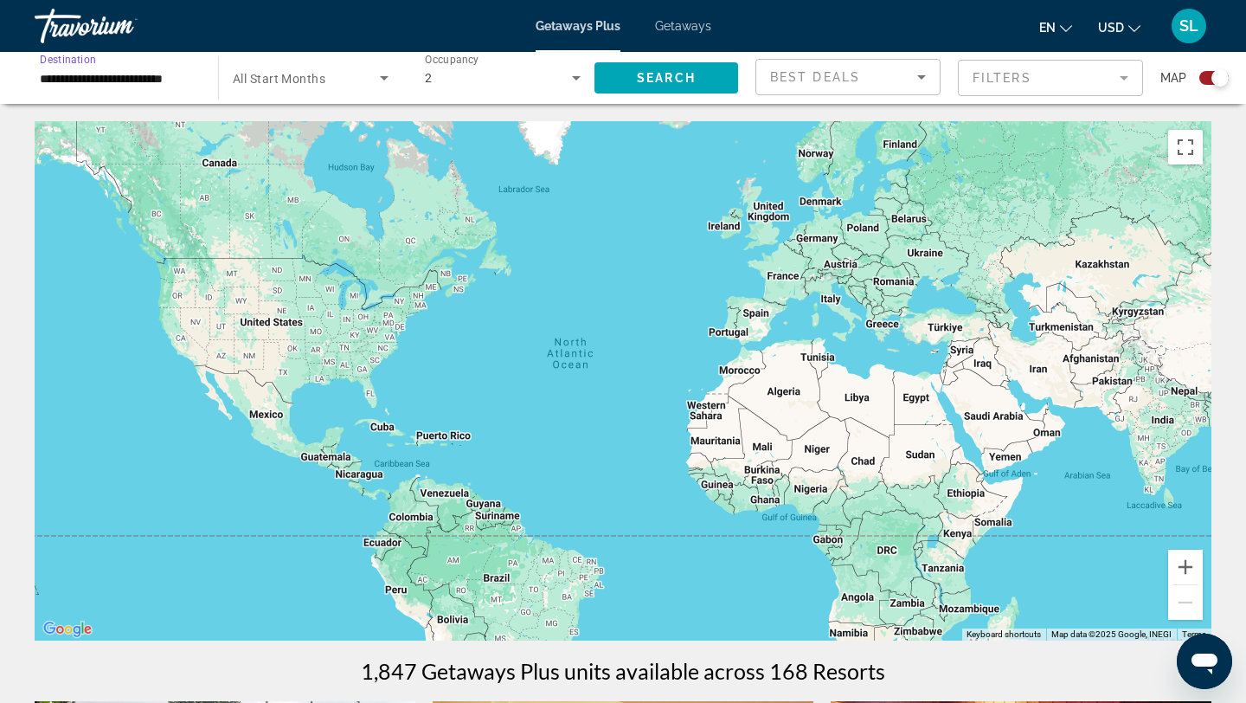
click at [185, 83] on input "**********" at bounding box center [118, 78] width 156 height 21
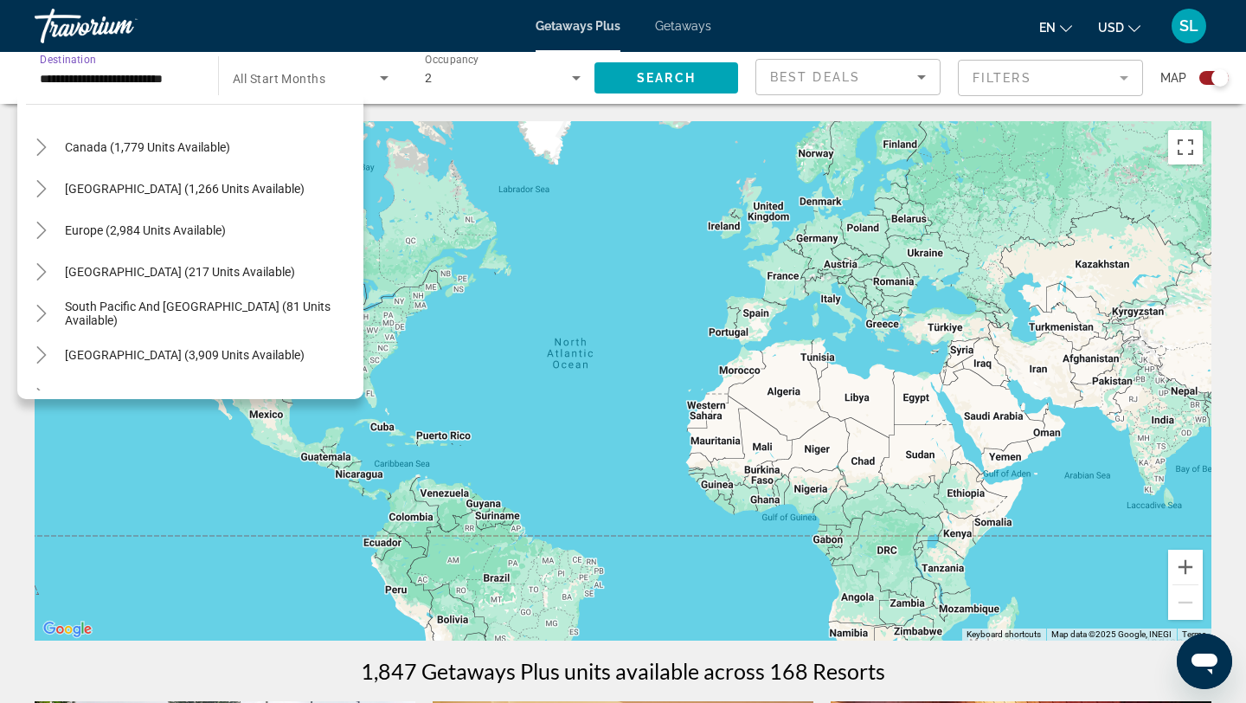
scroll to position [120, 0]
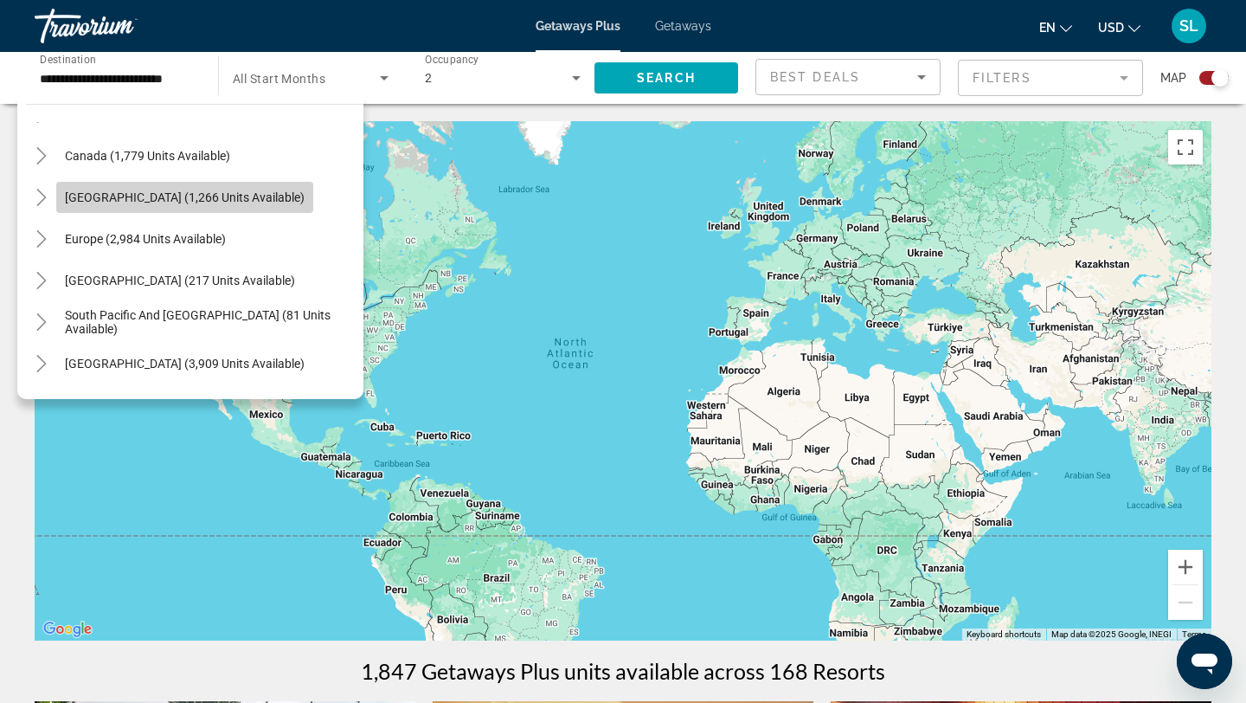
click at [171, 202] on span "[GEOGRAPHIC_DATA] (1,266 units available)" at bounding box center [185, 197] width 240 height 14
type input "**********"
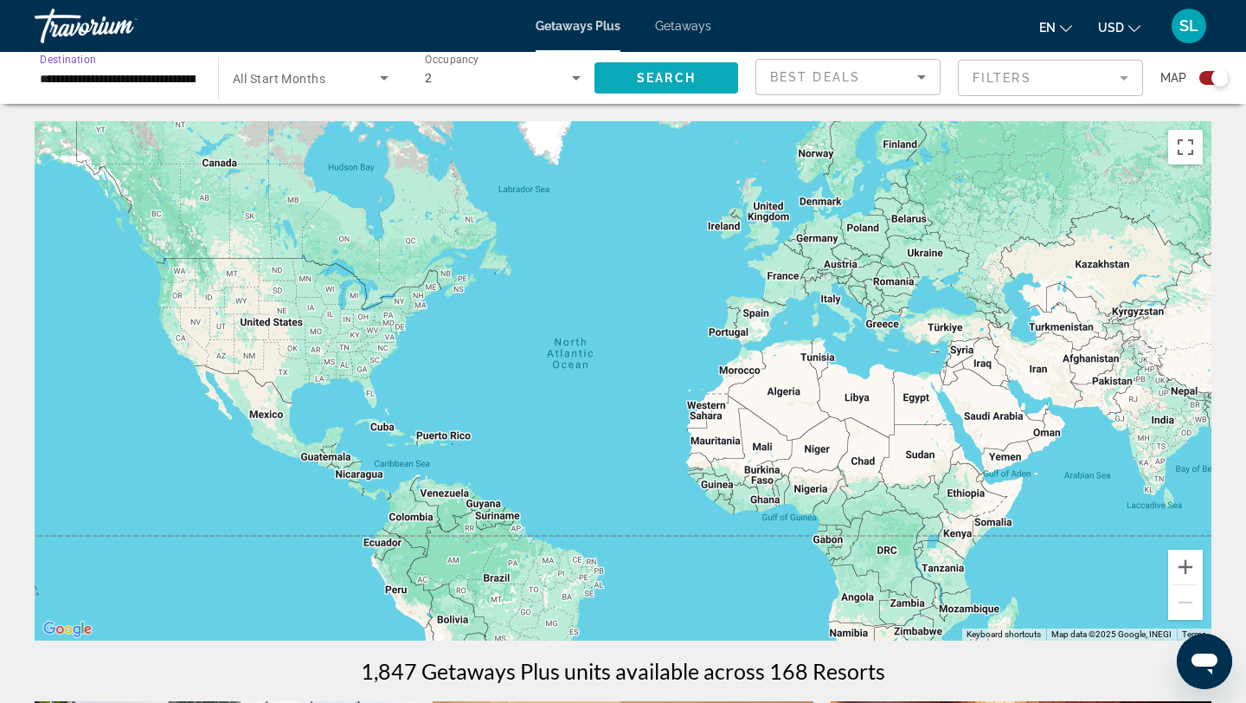
click at [662, 92] on span "Search widget" at bounding box center [666, 78] width 144 height 42
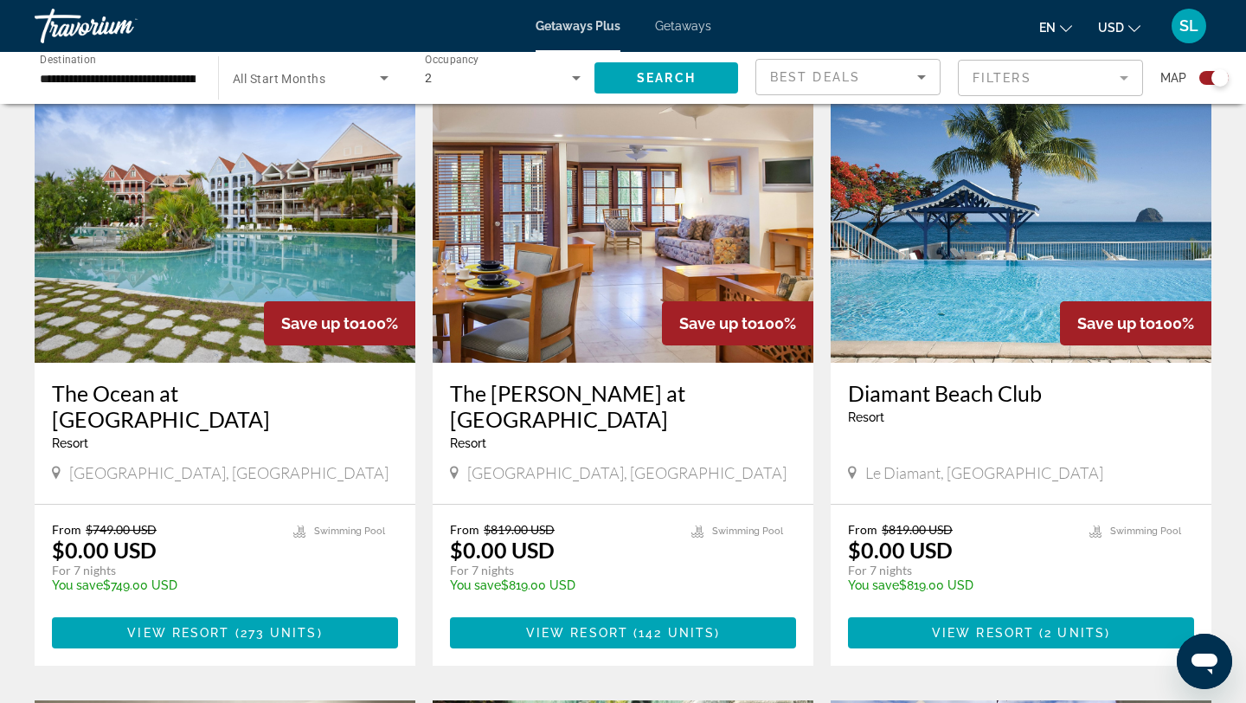
scroll to position [618, 0]
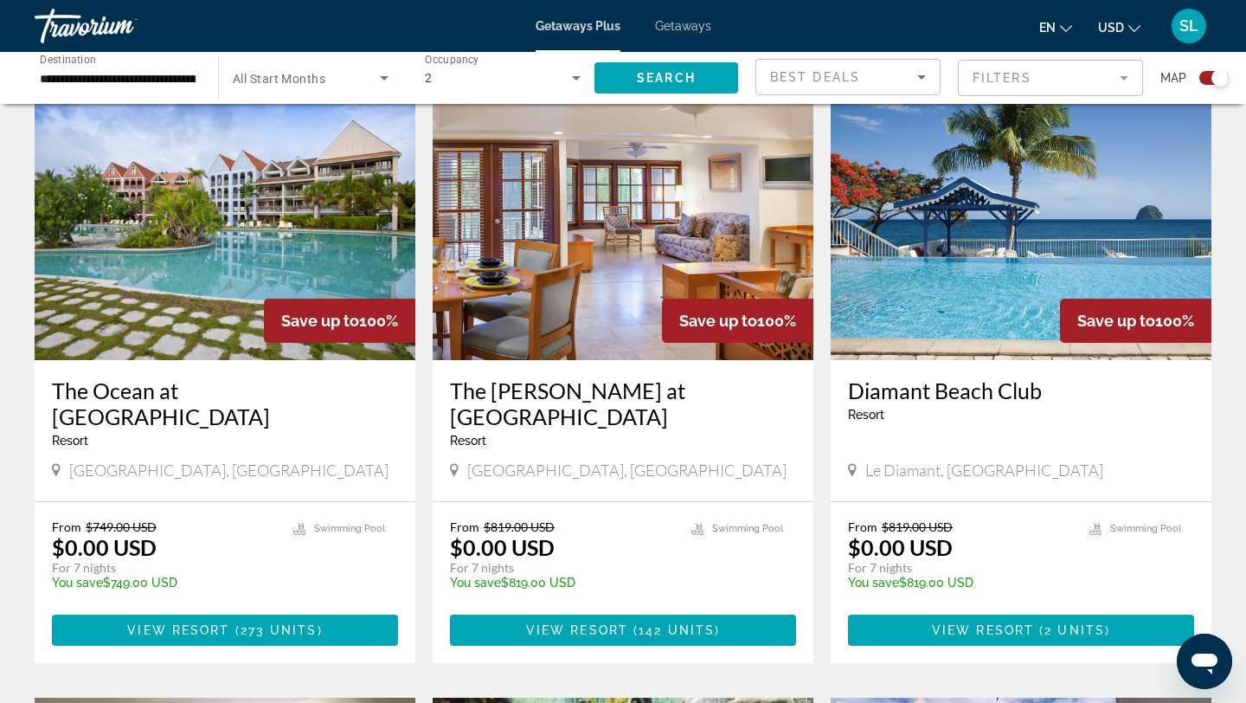
click at [563, 266] on img "Main content" at bounding box center [623, 221] width 381 height 277
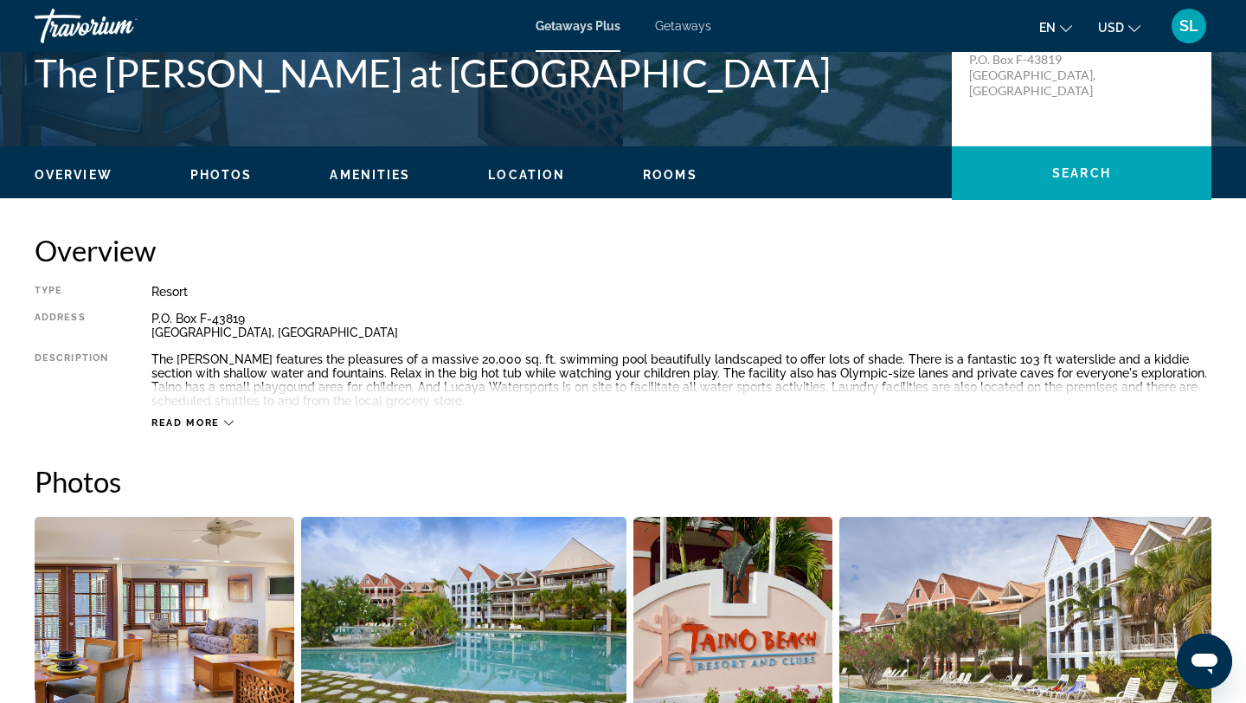
scroll to position [430, 0]
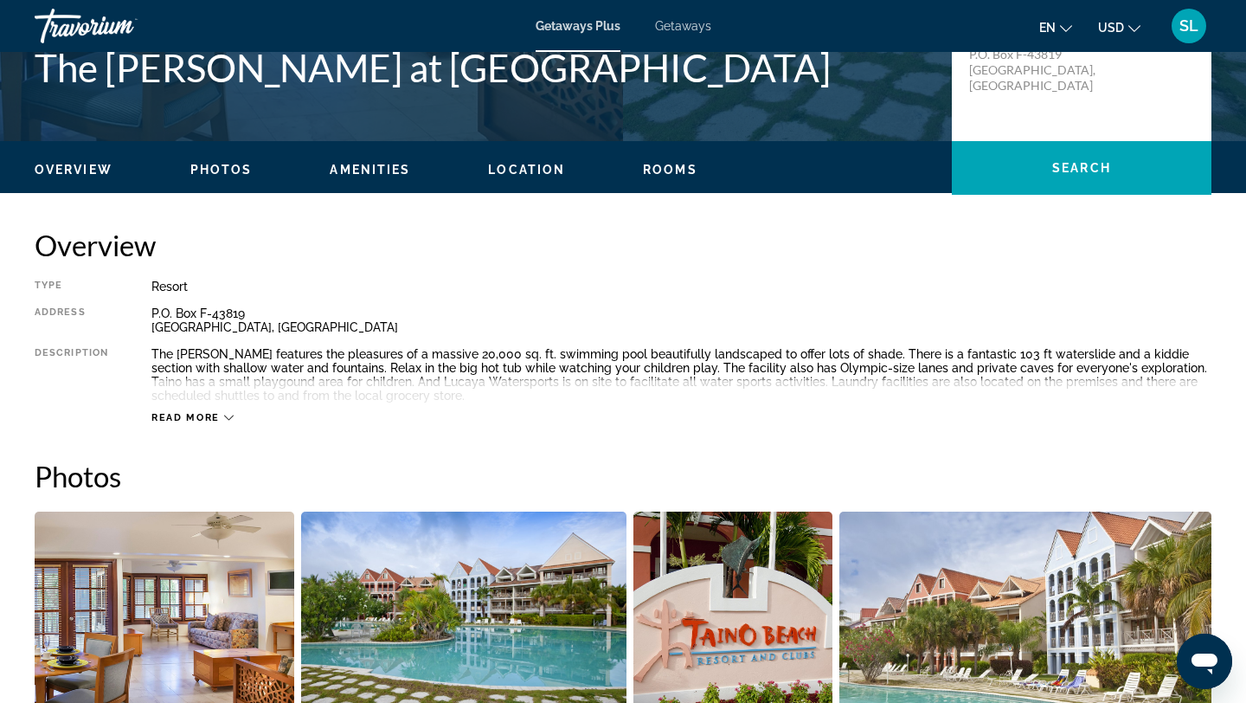
click at [232, 412] on div "Read more" at bounding box center [192, 417] width 82 height 11
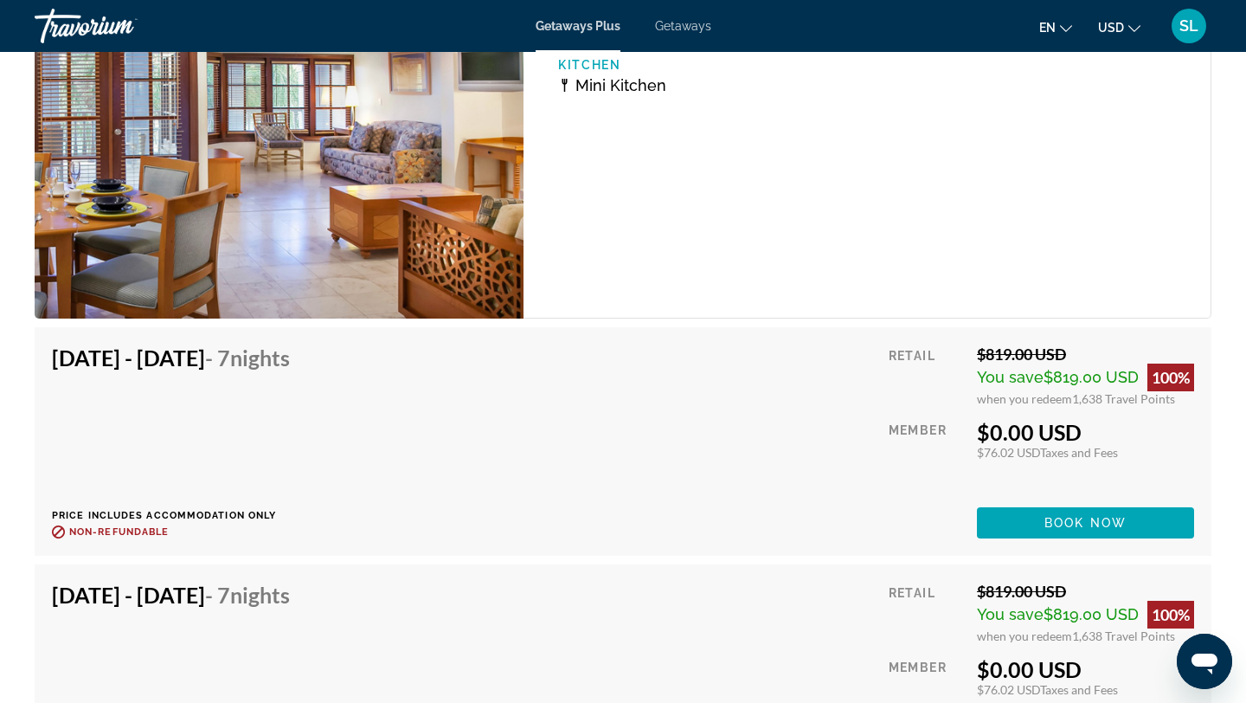
scroll to position [3104, 0]
